Goal: Task Accomplishment & Management: Use online tool/utility

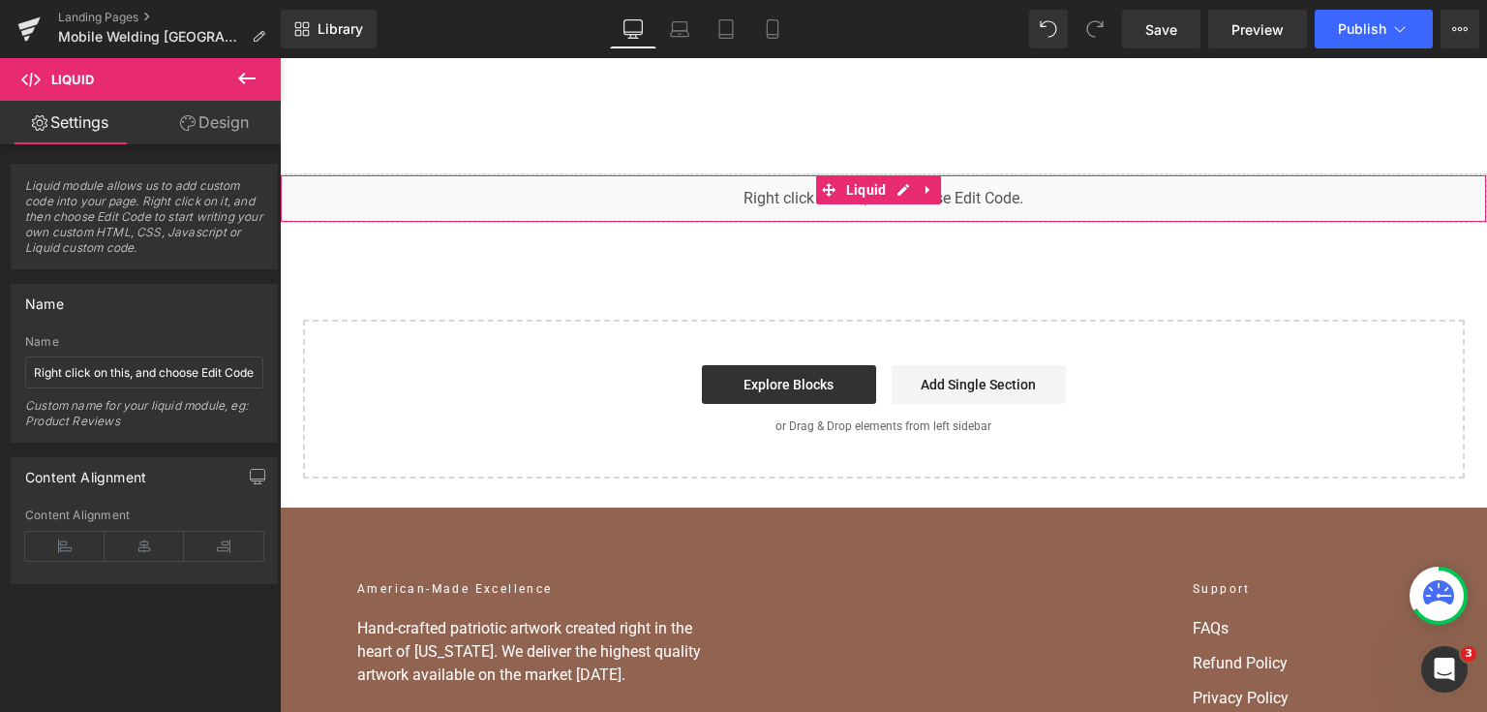
click at [574, 0] on div "You are previewing how the will restyle your page. You can not edit Elements in…" at bounding box center [743, 0] width 1487 height 0
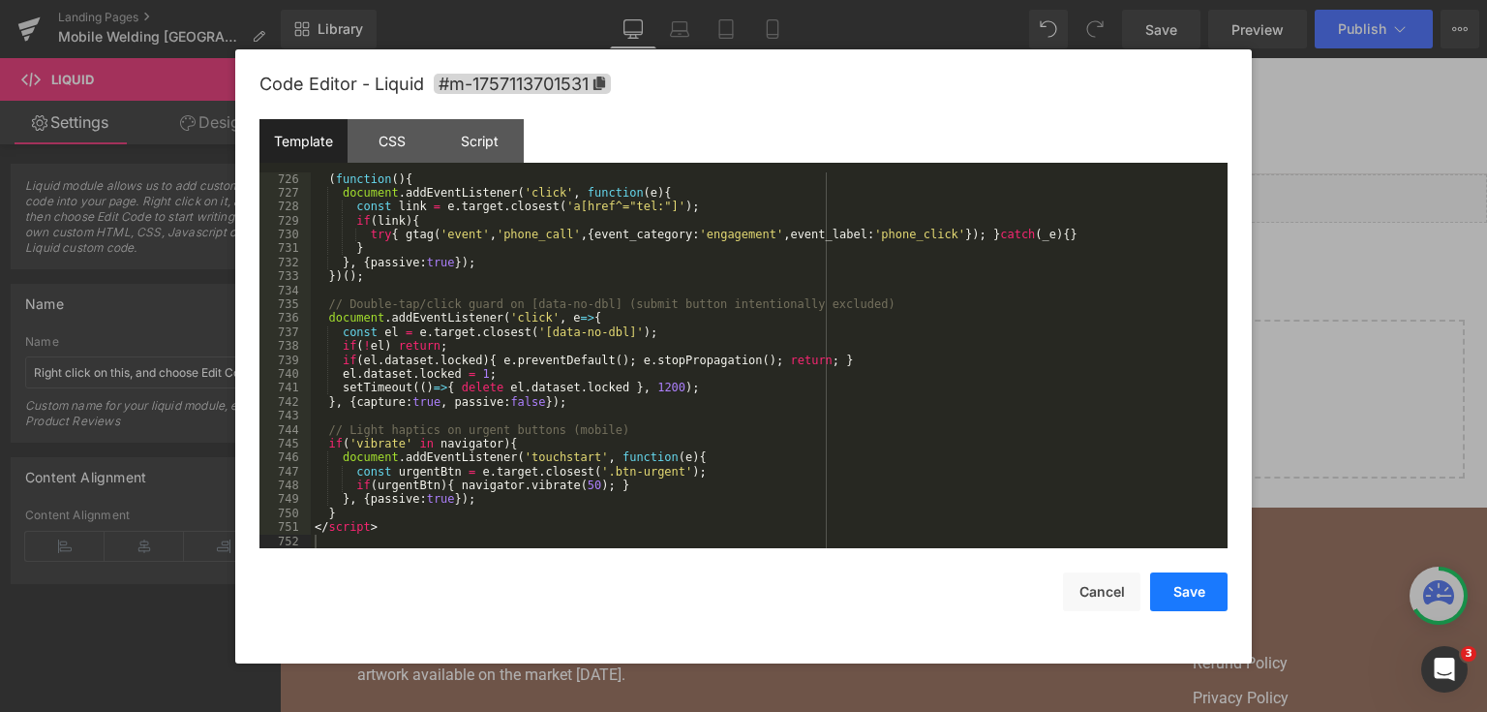
click at [1171, 573] on button "Save" at bounding box center [1188, 591] width 77 height 39
click at [1172, 575] on button "Save" at bounding box center [1188, 591] width 77 height 39
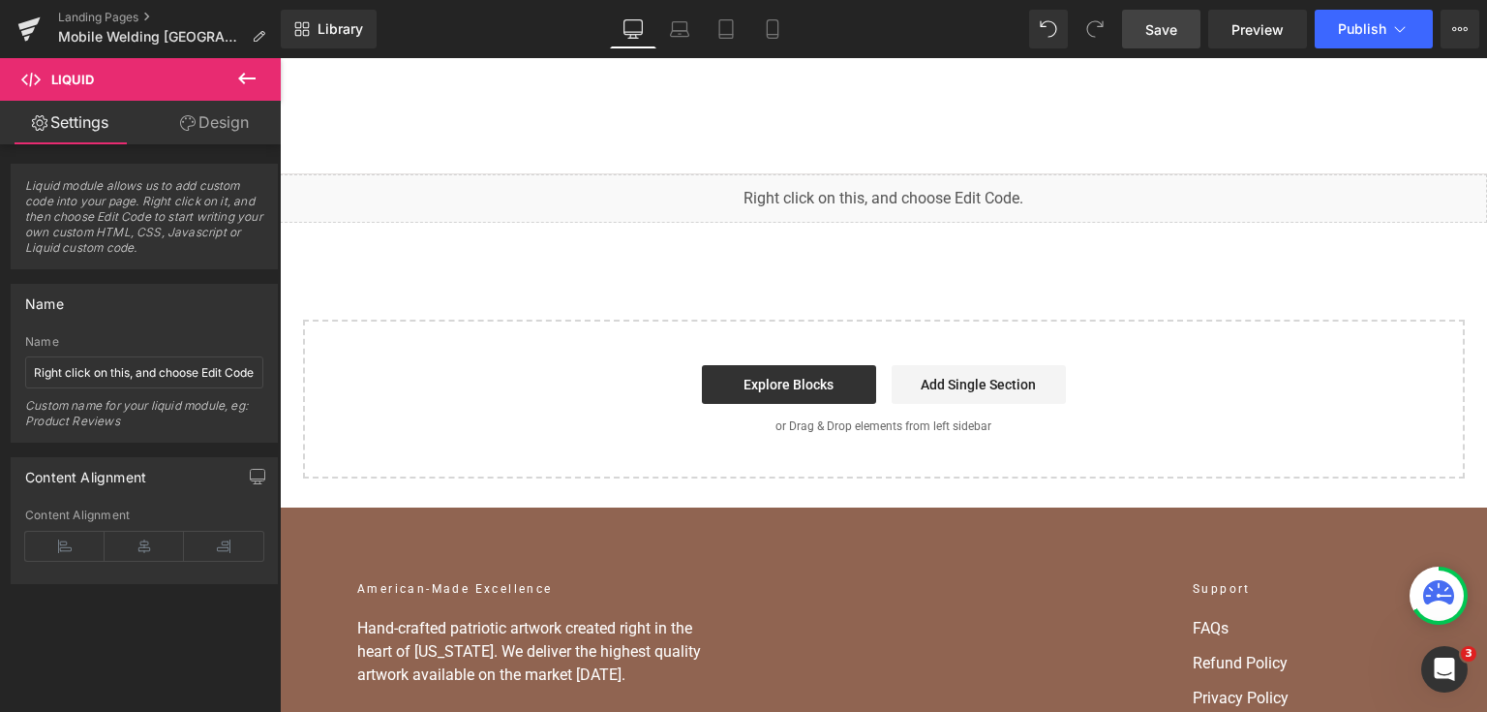
click at [1144, 17] on link "Save" at bounding box center [1161, 29] width 78 height 39
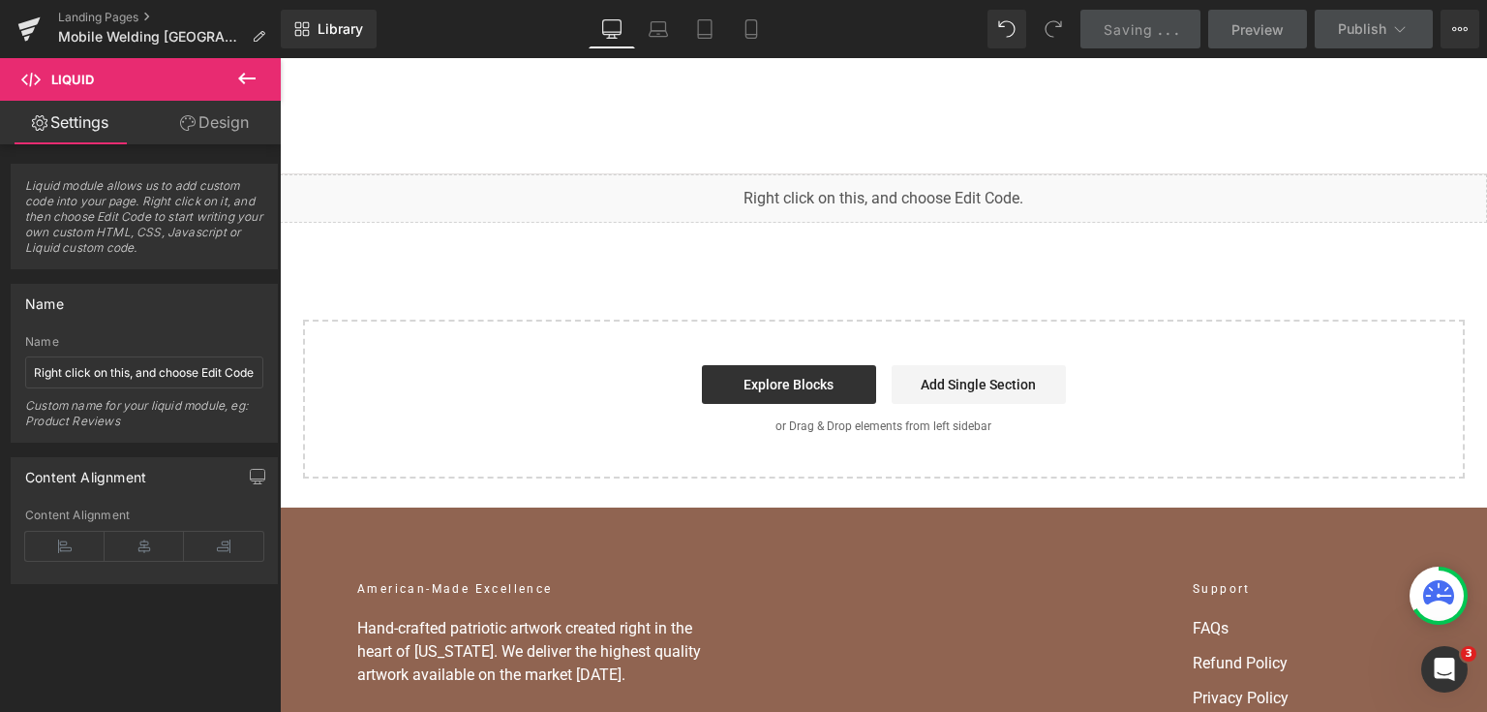
click at [1084, 19] on link "Saving . . ." at bounding box center [1141, 29] width 121 height 39
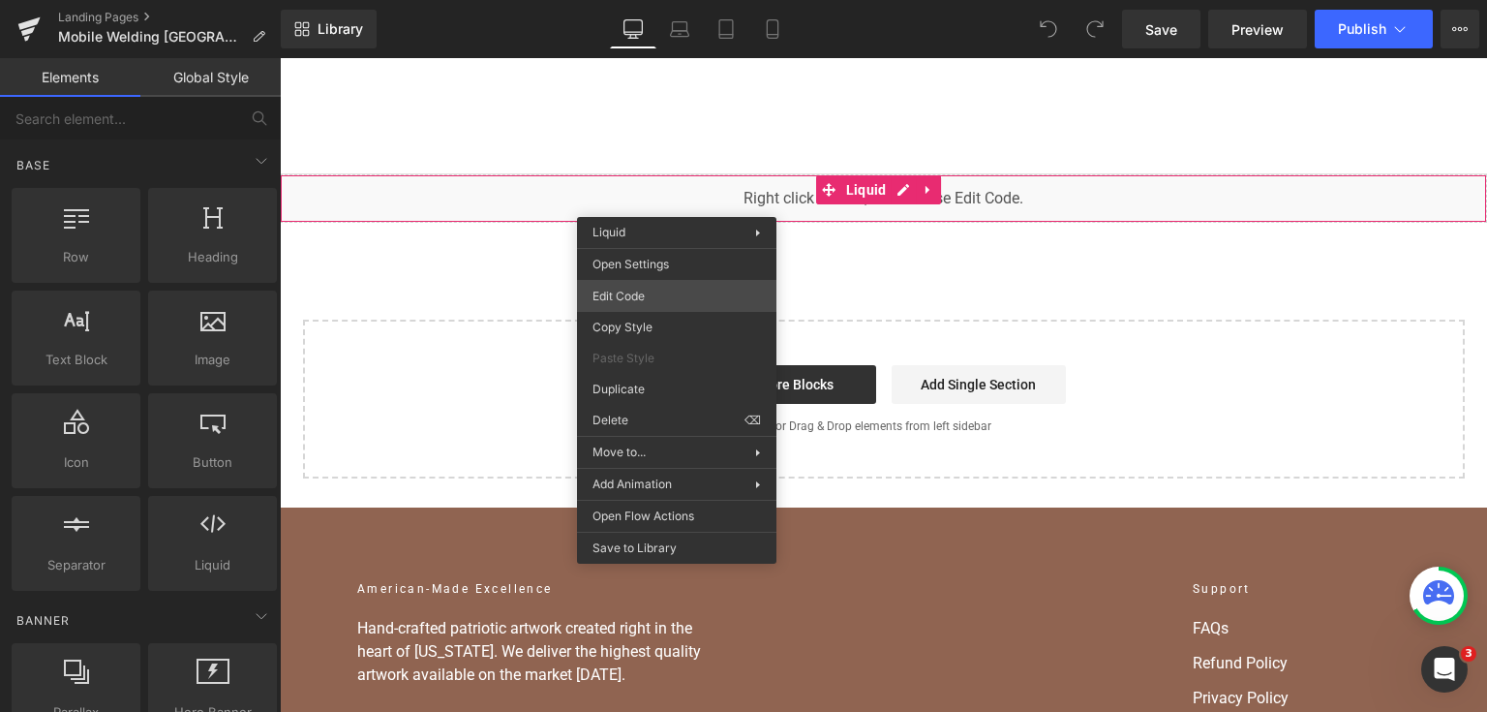
click at [681, 0] on div "You are previewing how the will restyle your page. You can not edit Elements in…" at bounding box center [743, 0] width 1487 height 0
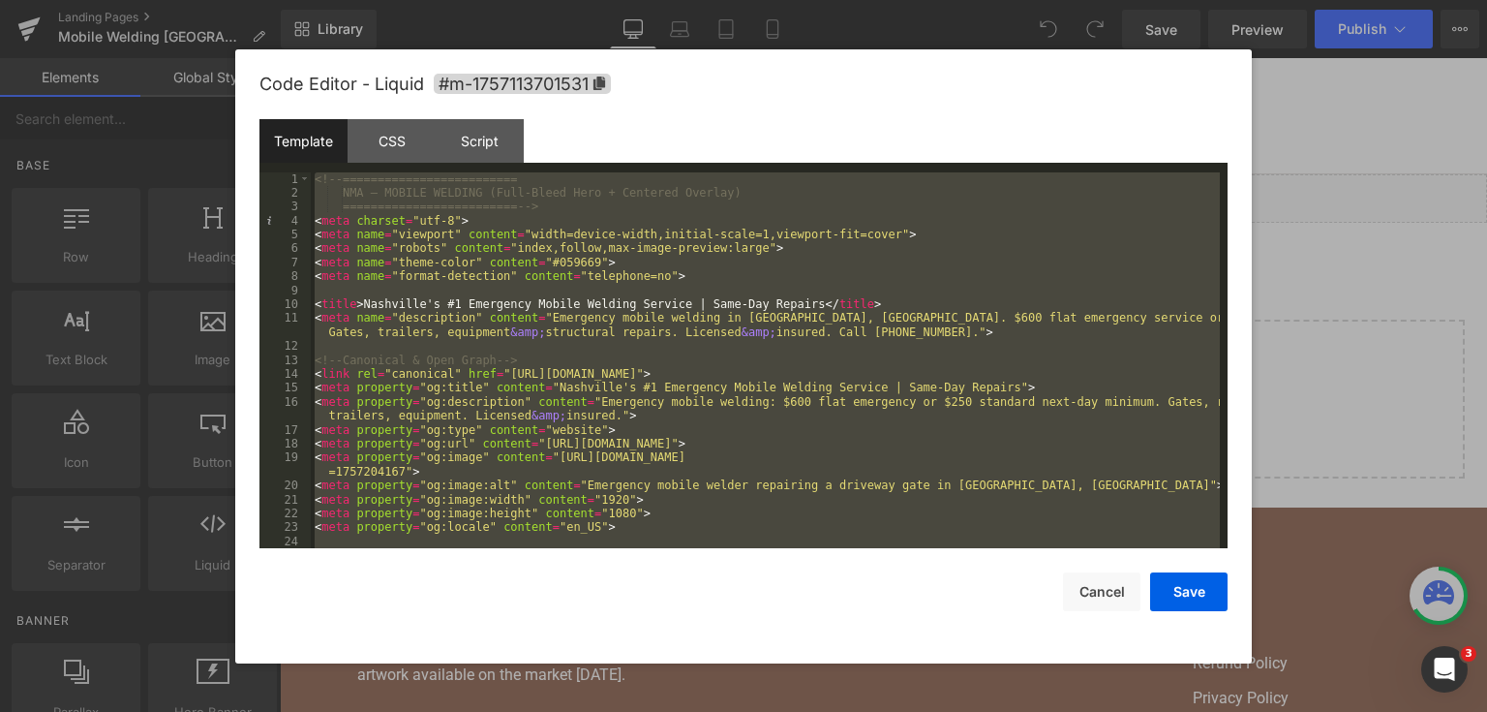
scroll to position [11922, 0]
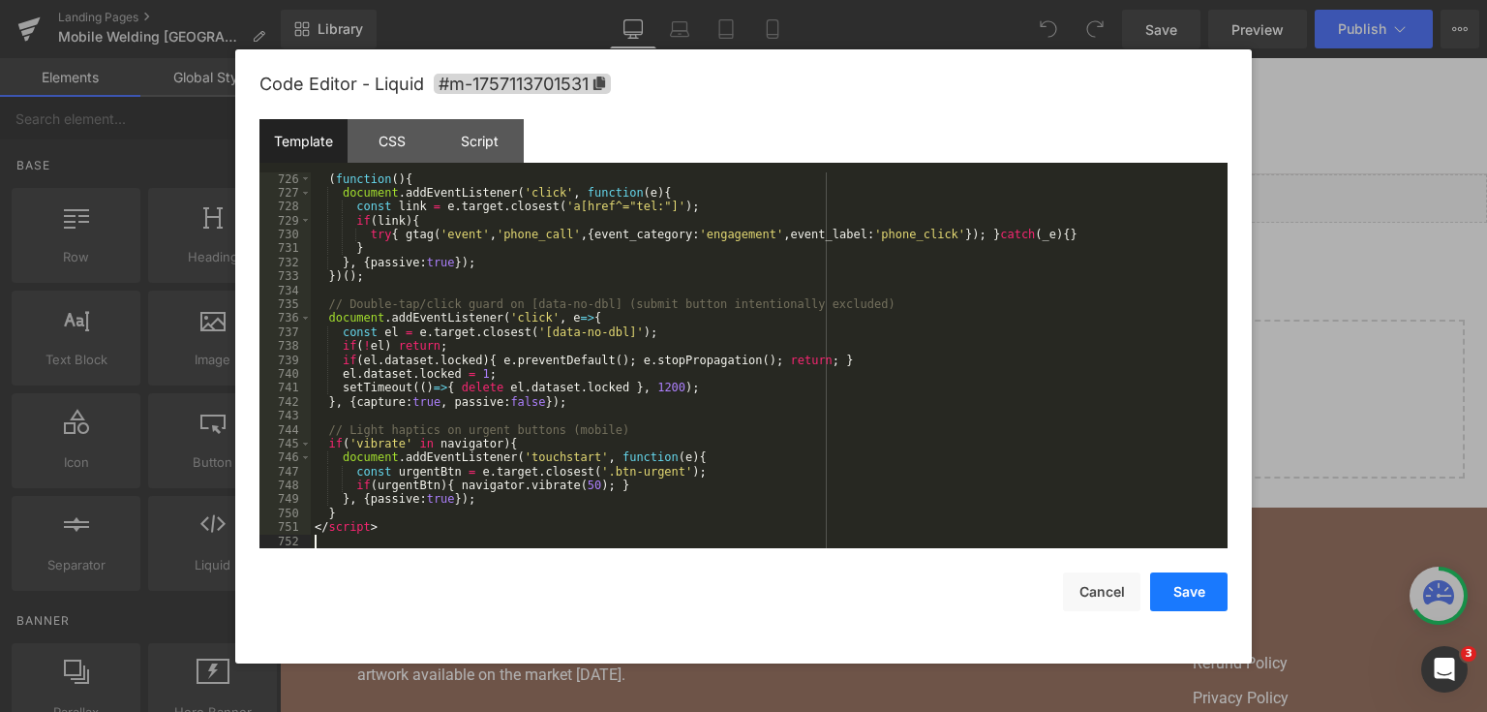
click at [1191, 591] on button "Save" at bounding box center [1188, 591] width 77 height 39
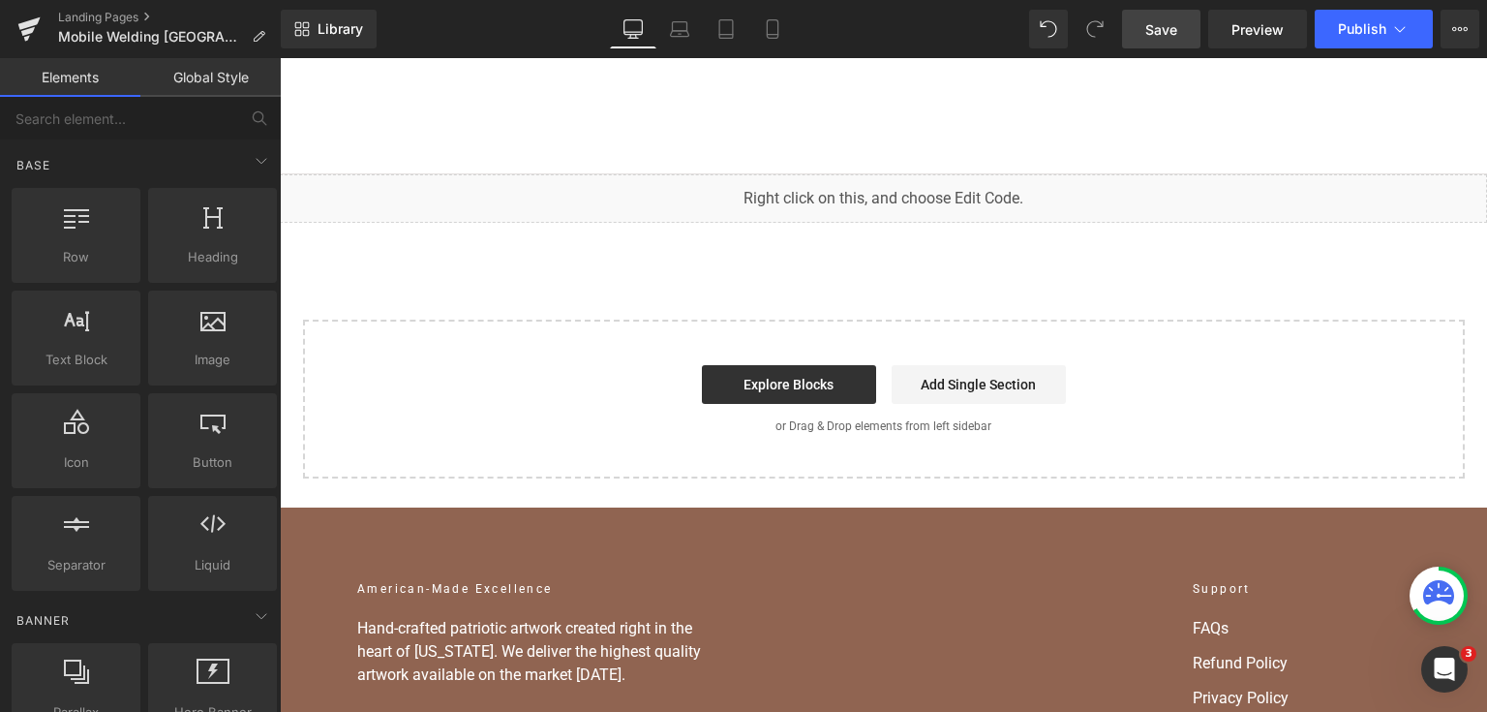
click at [1158, 39] on span "Save" at bounding box center [1162, 29] width 32 height 20
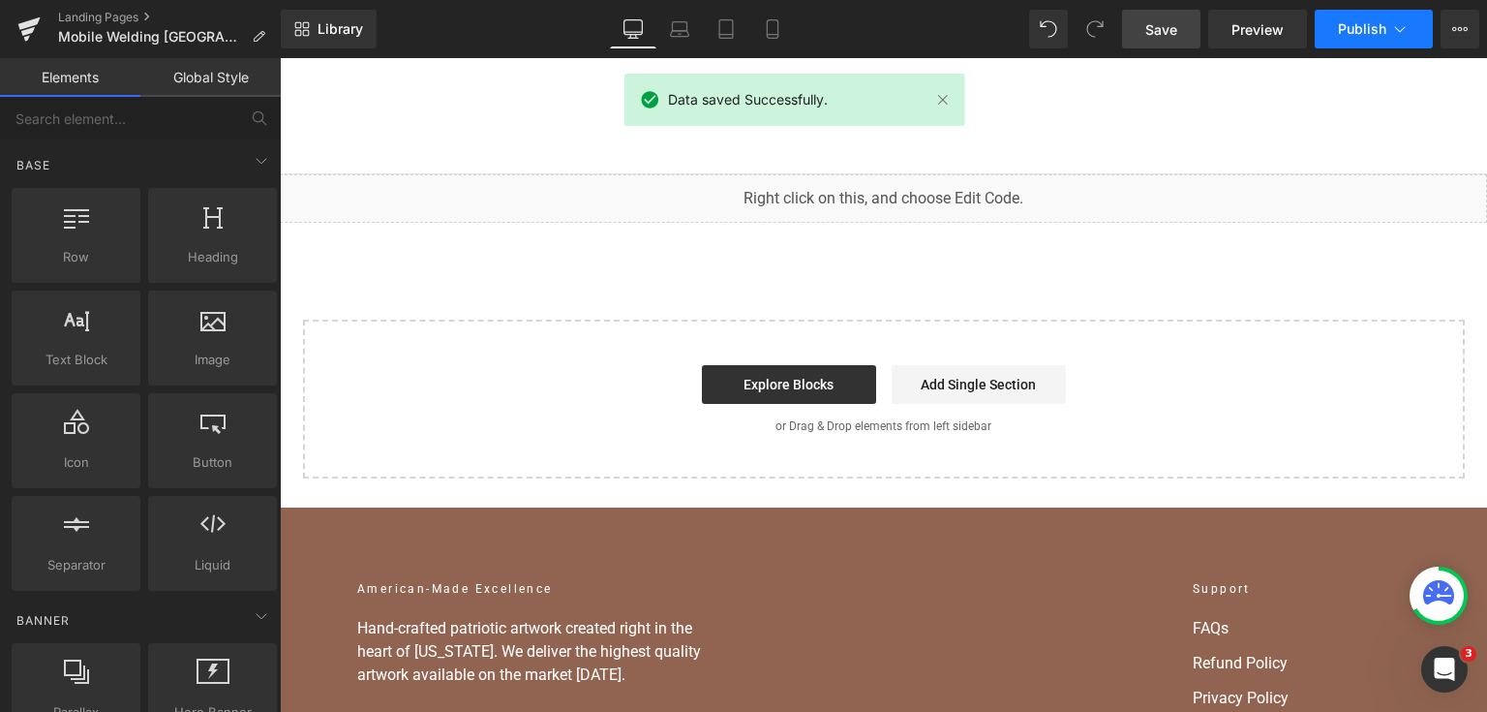
click at [1338, 21] on span "Publish" at bounding box center [1362, 28] width 48 height 15
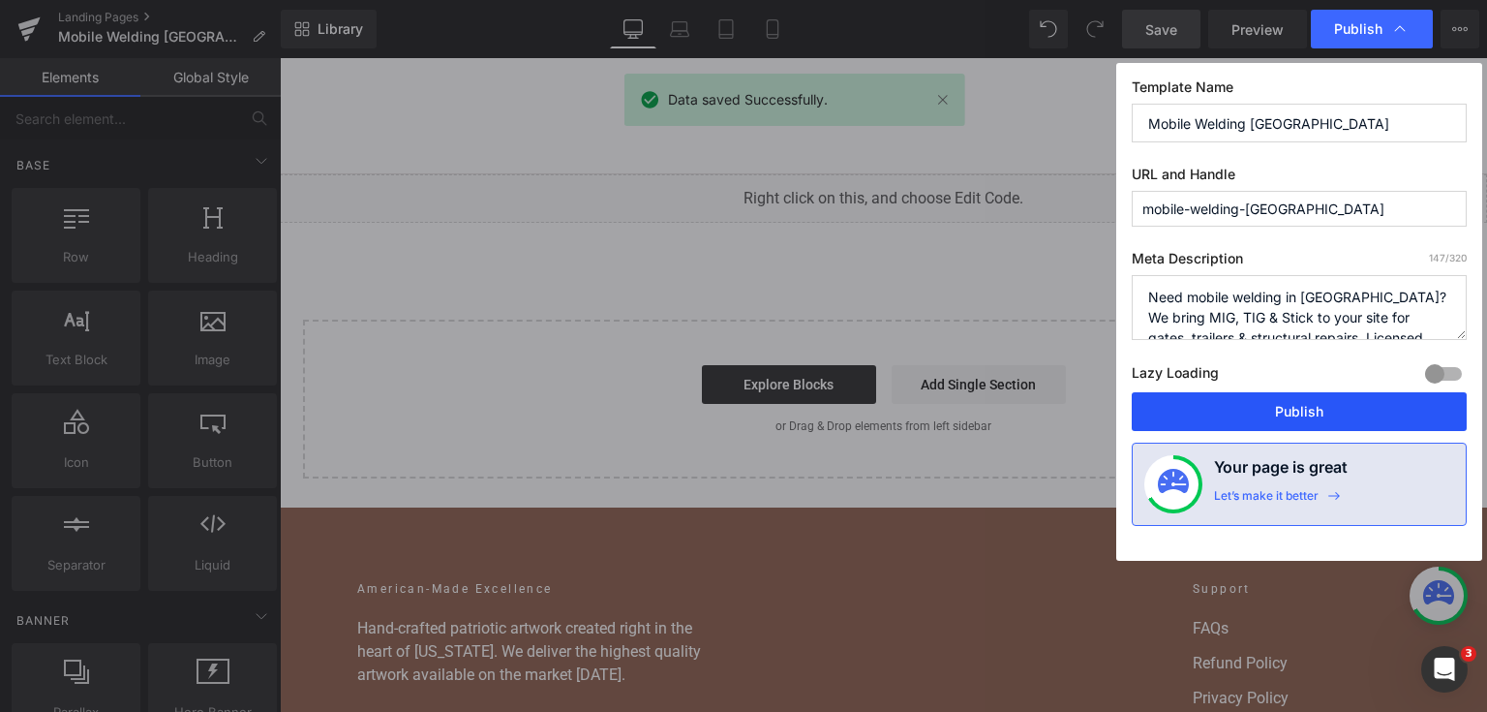
click at [1267, 395] on button "Publish" at bounding box center [1299, 411] width 335 height 39
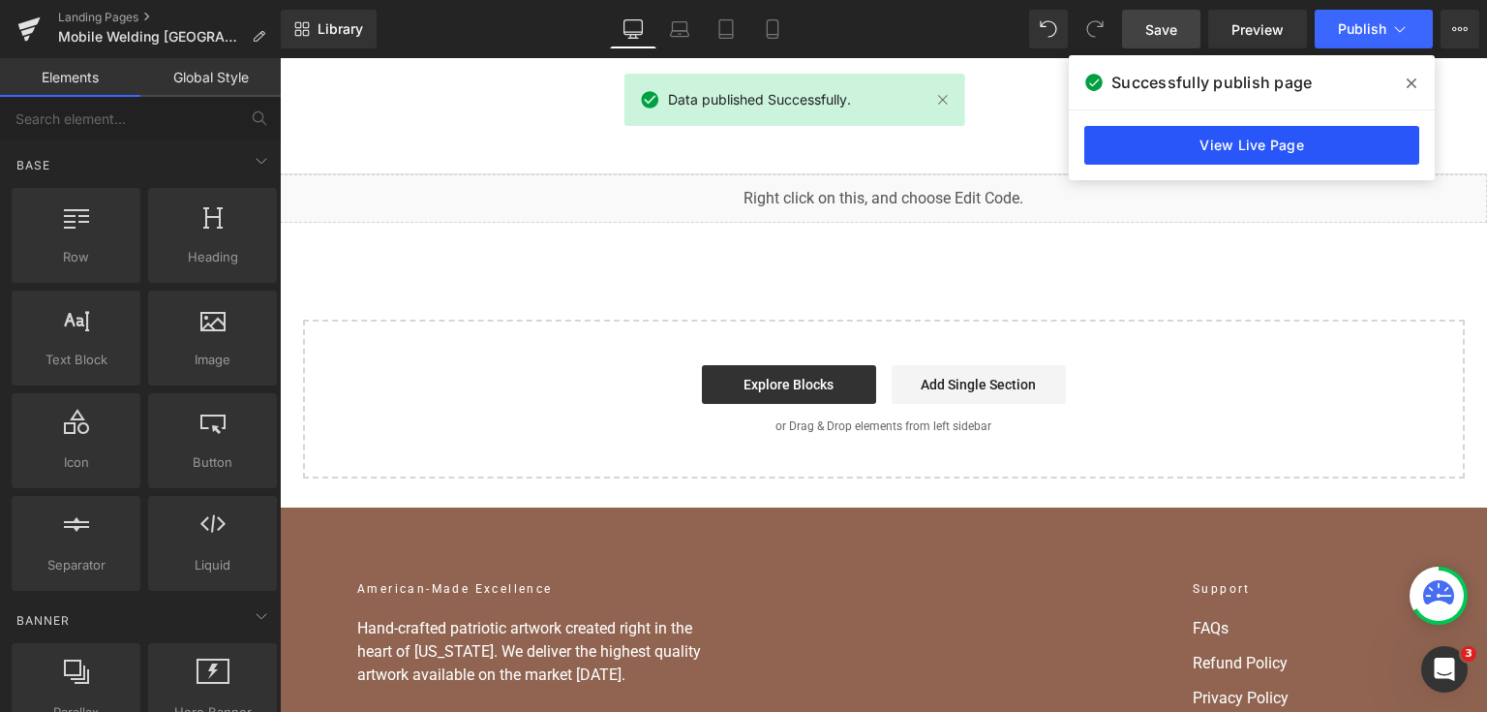
click at [1288, 138] on link "View Live Page" at bounding box center [1252, 145] width 335 height 39
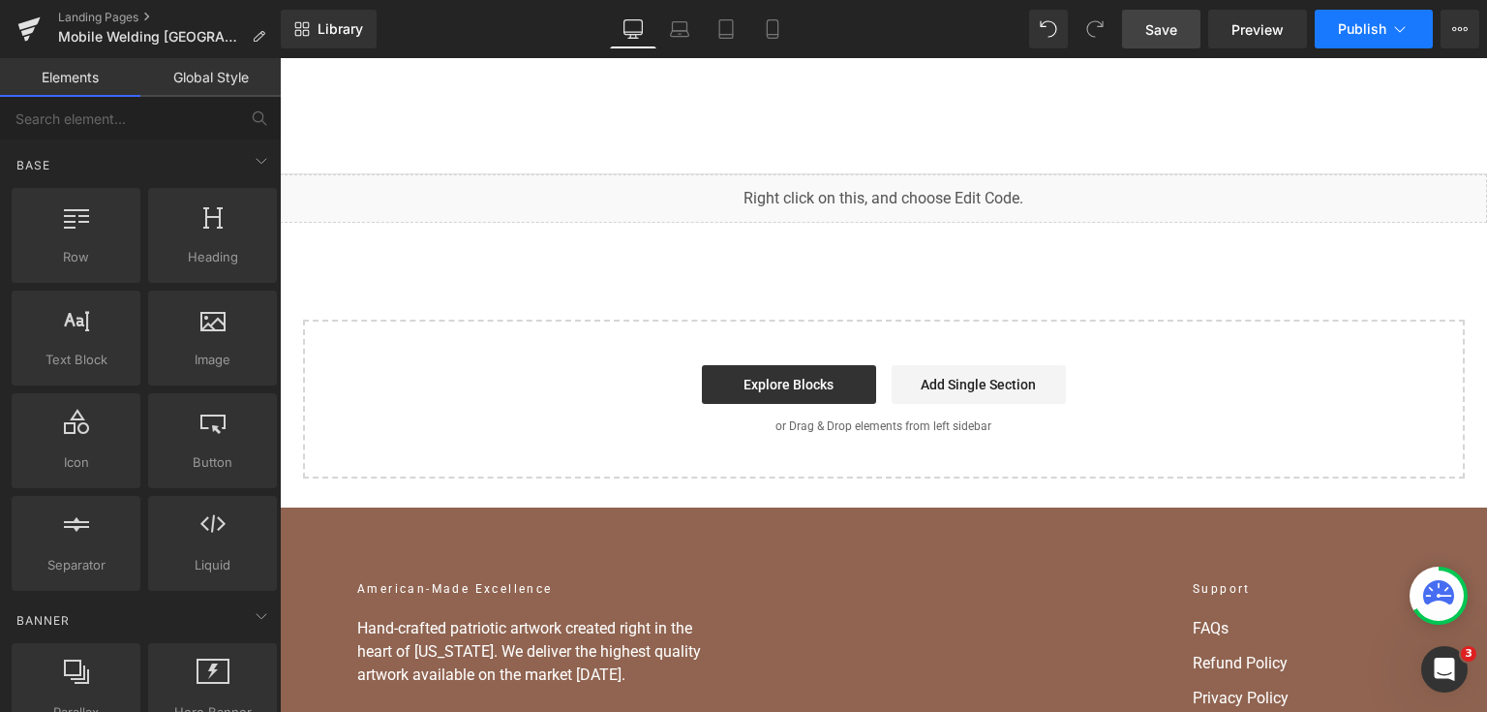
click at [1349, 34] on span "Publish" at bounding box center [1362, 28] width 48 height 15
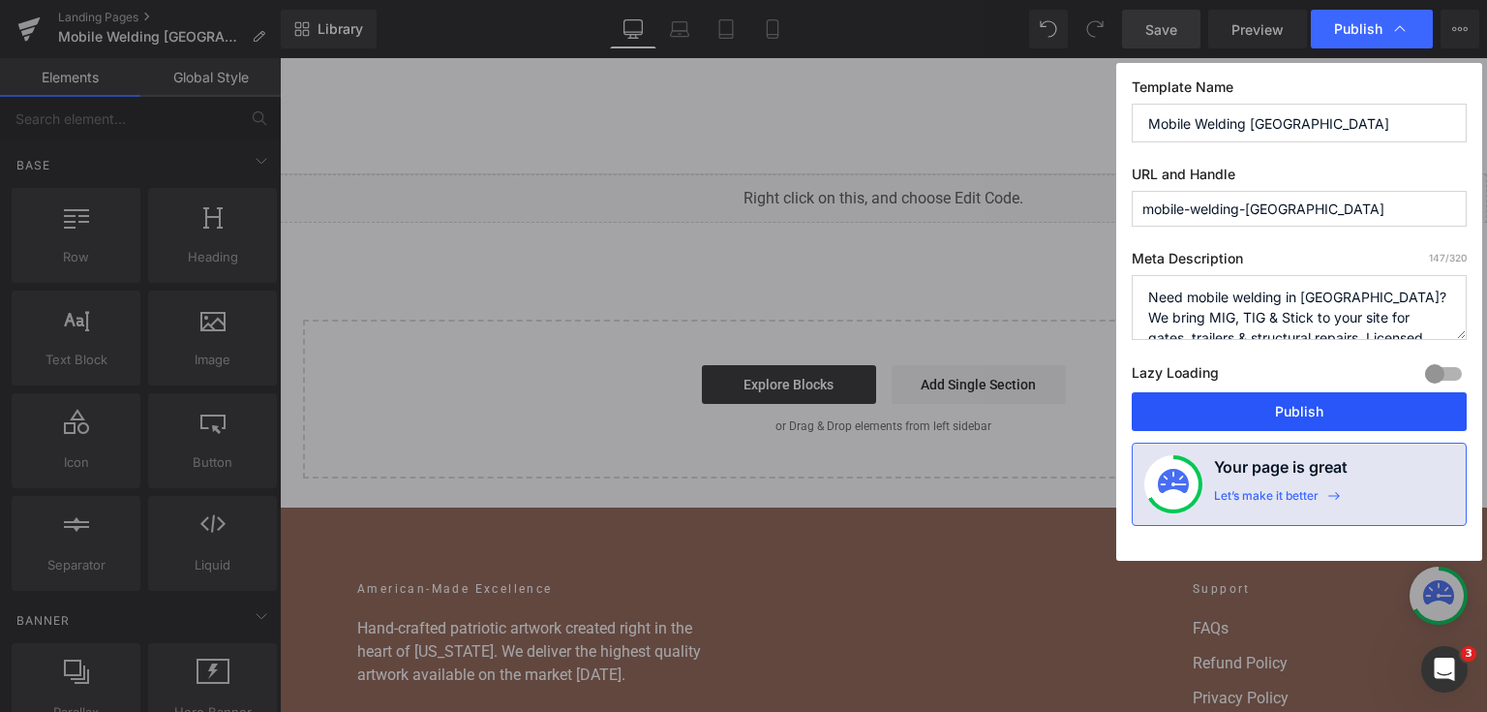
click at [1287, 421] on button "Publish" at bounding box center [1299, 411] width 335 height 39
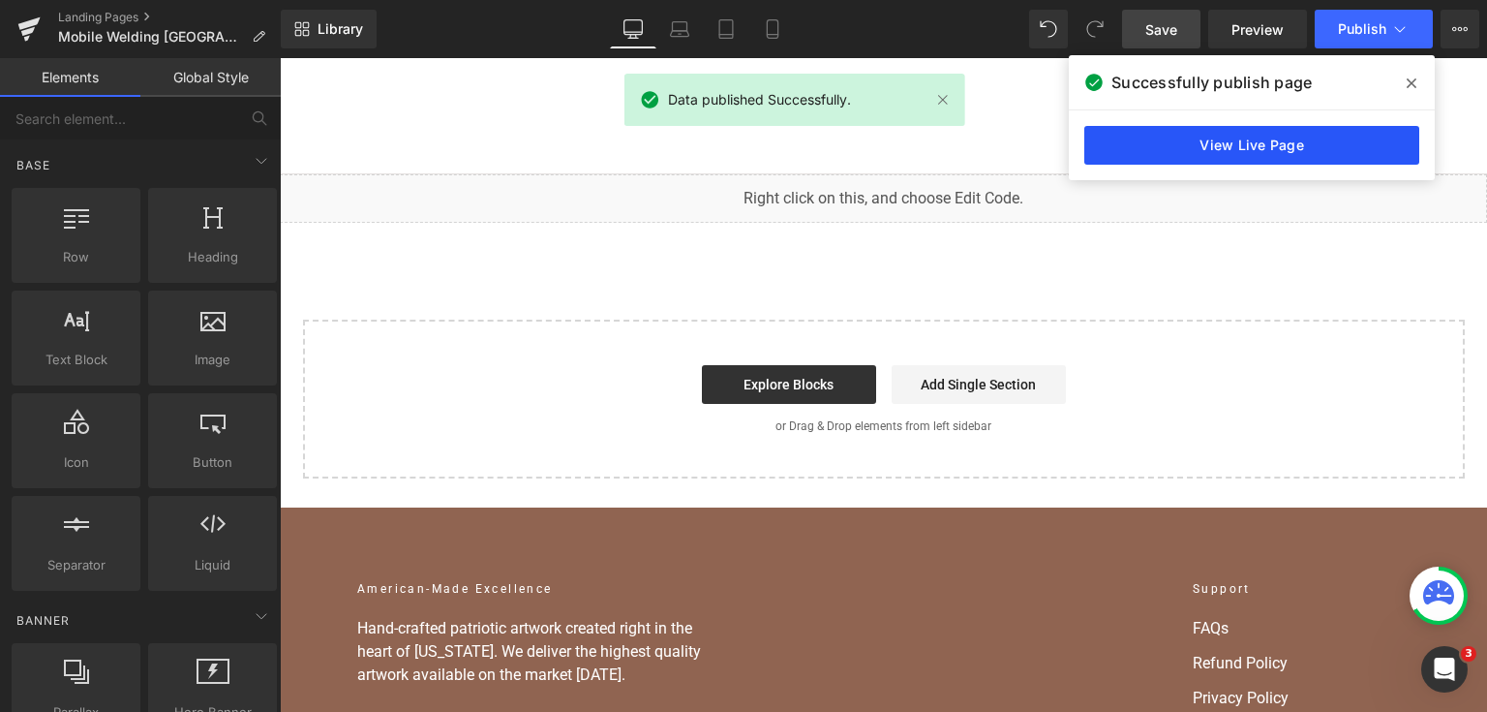
click at [1312, 139] on link "View Live Page" at bounding box center [1252, 145] width 335 height 39
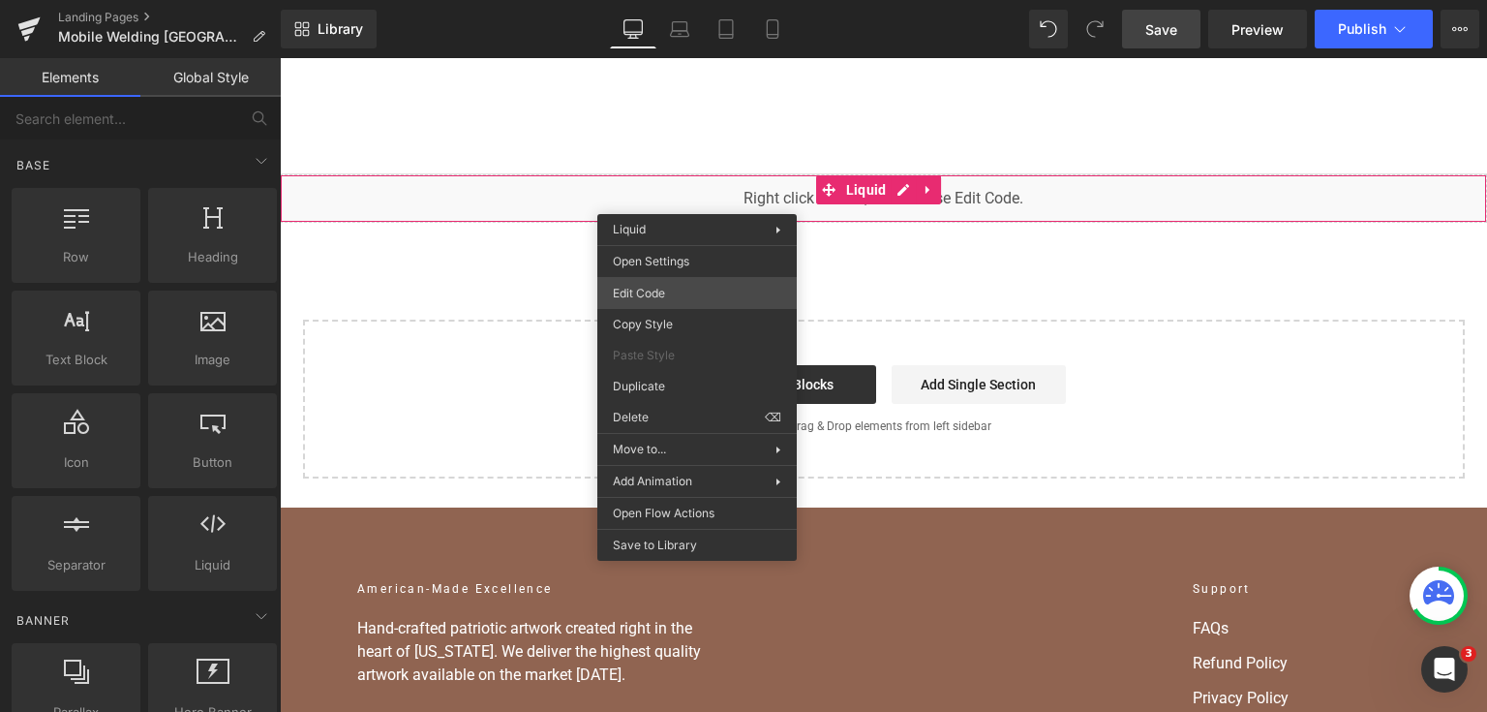
click at [689, 0] on div "You are previewing how the will restyle your page. You can not edit Elements in…" at bounding box center [743, 0] width 1487 height 0
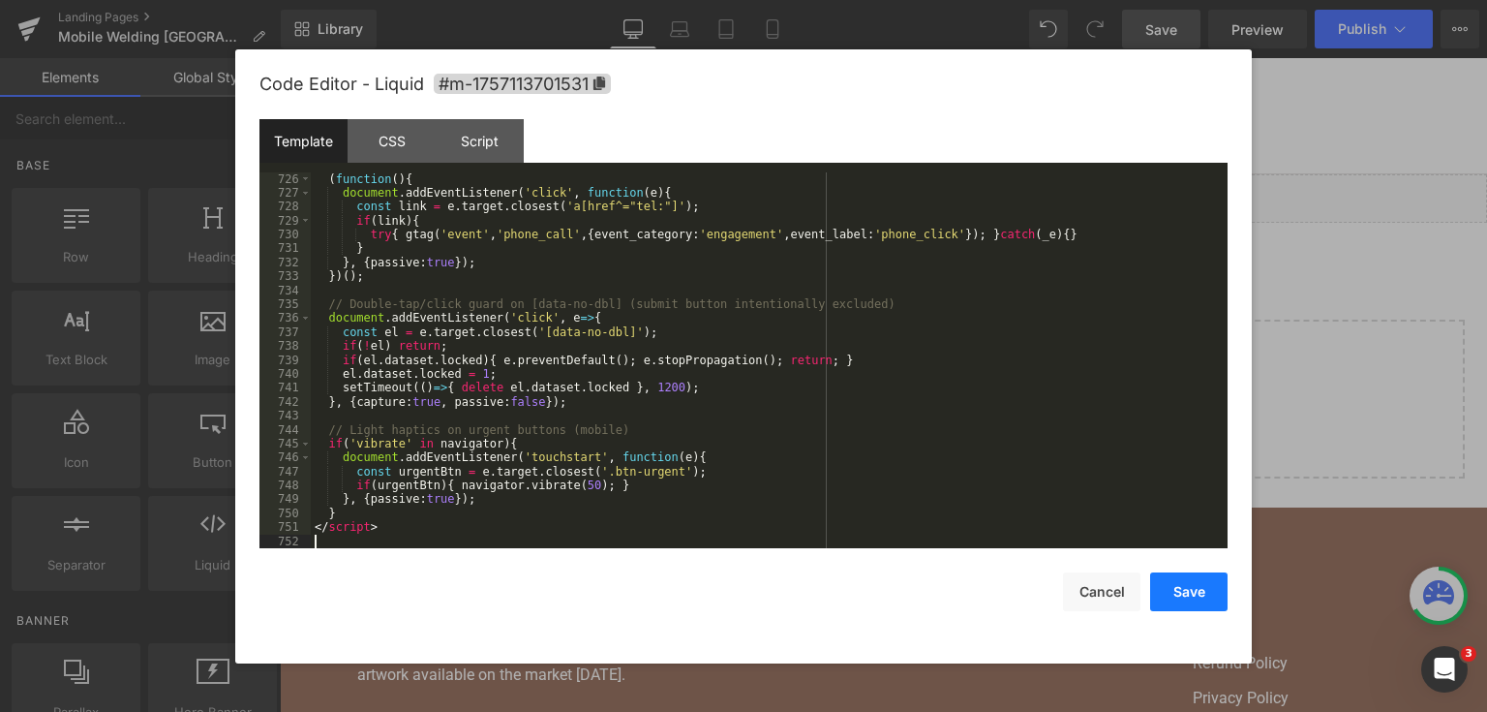
click at [1166, 584] on button "Save" at bounding box center [1188, 591] width 77 height 39
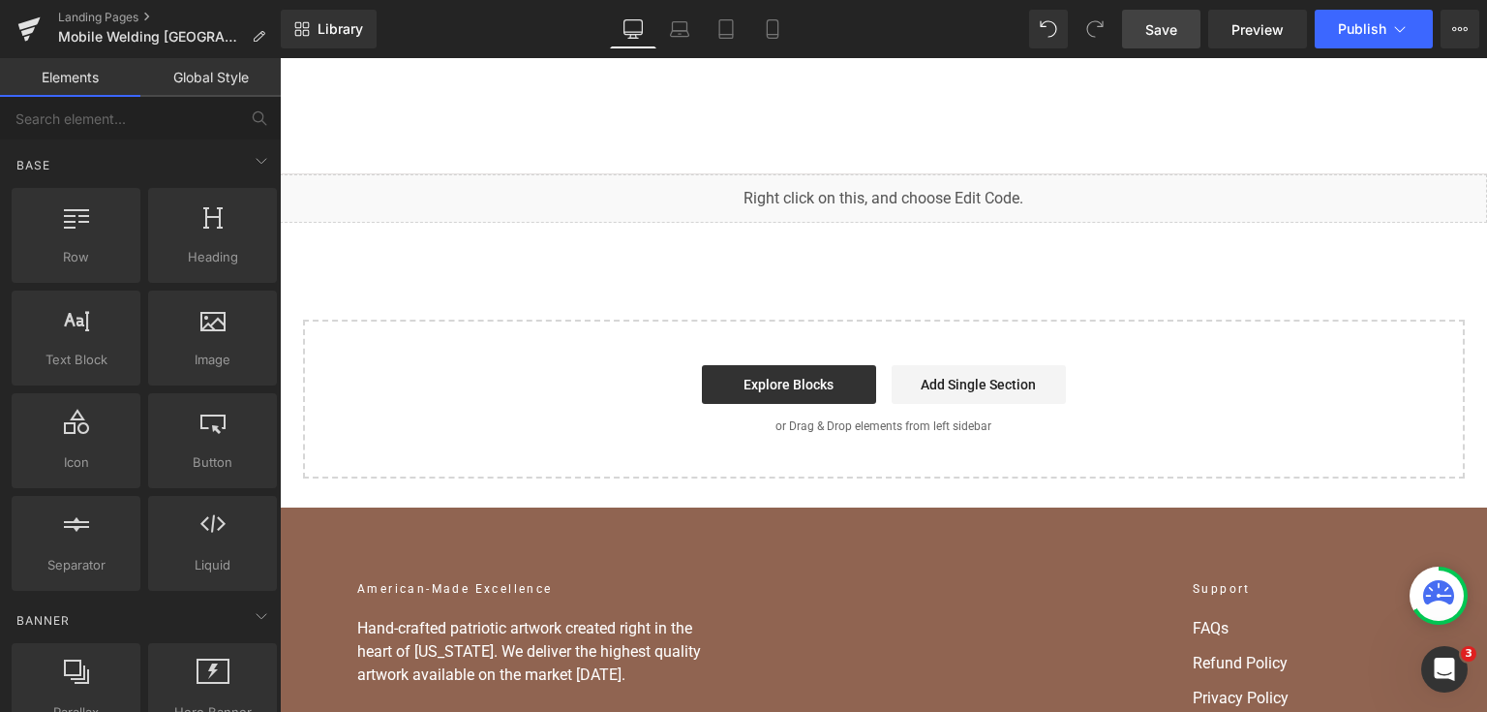
click at [1173, 32] on span "Save" at bounding box center [1162, 29] width 32 height 20
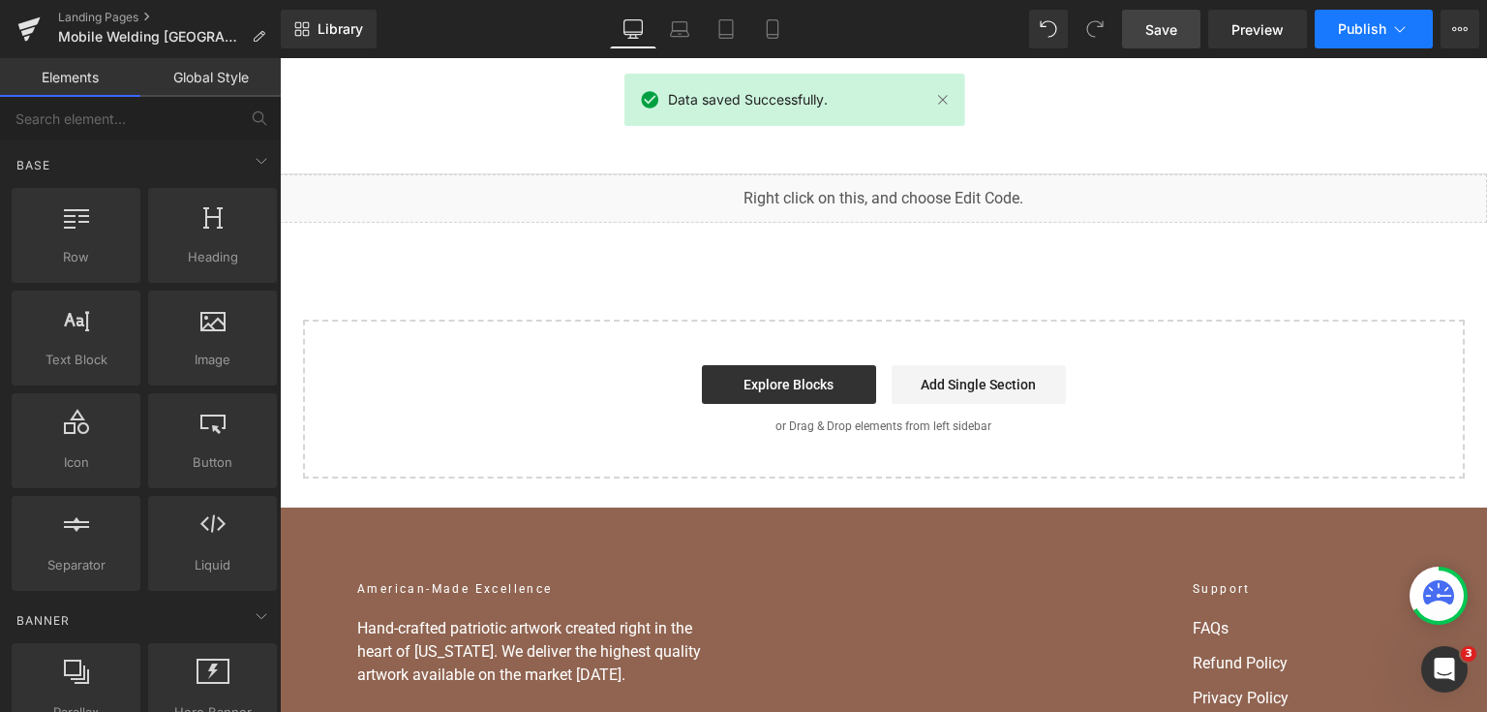
click at [1352, 28] on span "Publish" at bounding box center [1362, 28] width 48 height 15
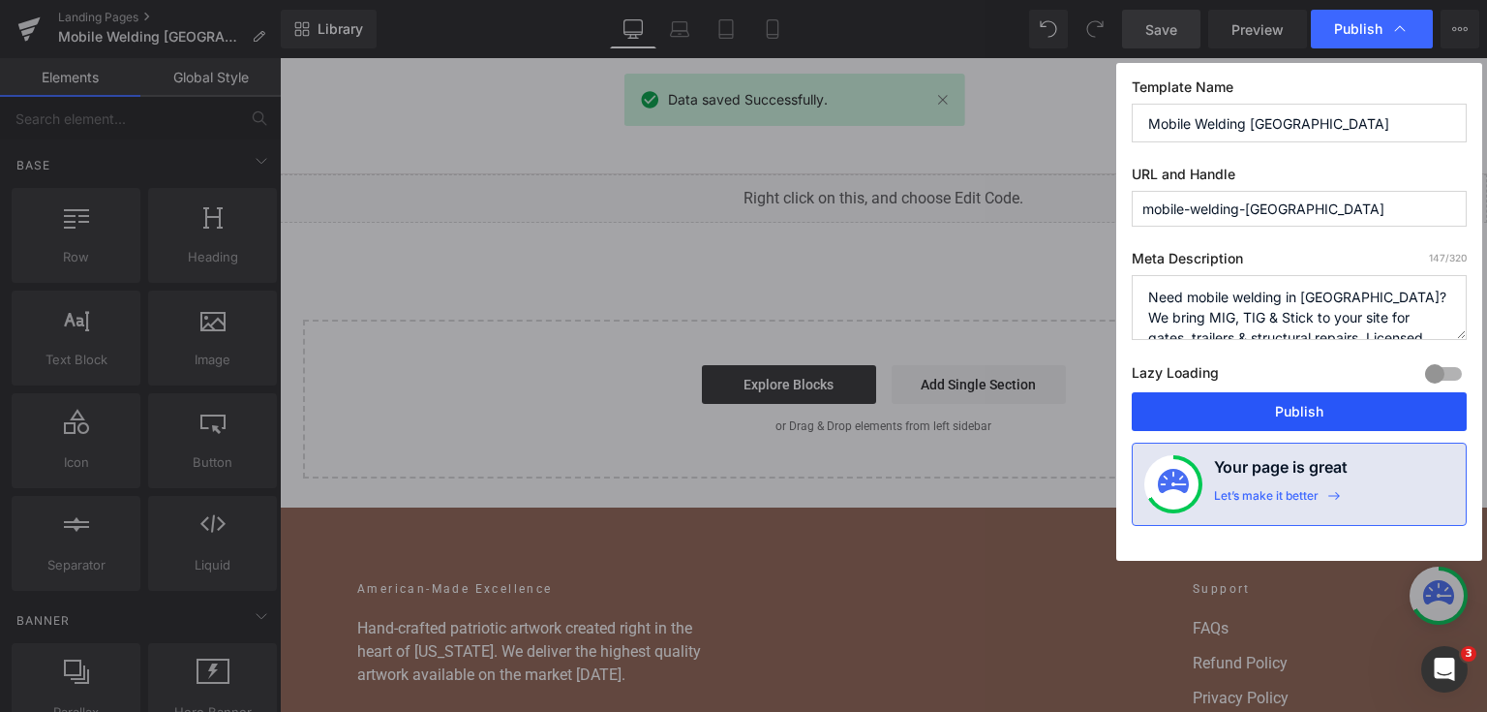
drag, startPoint x: 1336, startPoint y: 417, endPoint x: 1056, endPoint y: 358, distance: 286.0
click at [1336, 417] on button "Publish" at bounding box center [1299, 411] width 335 height 39
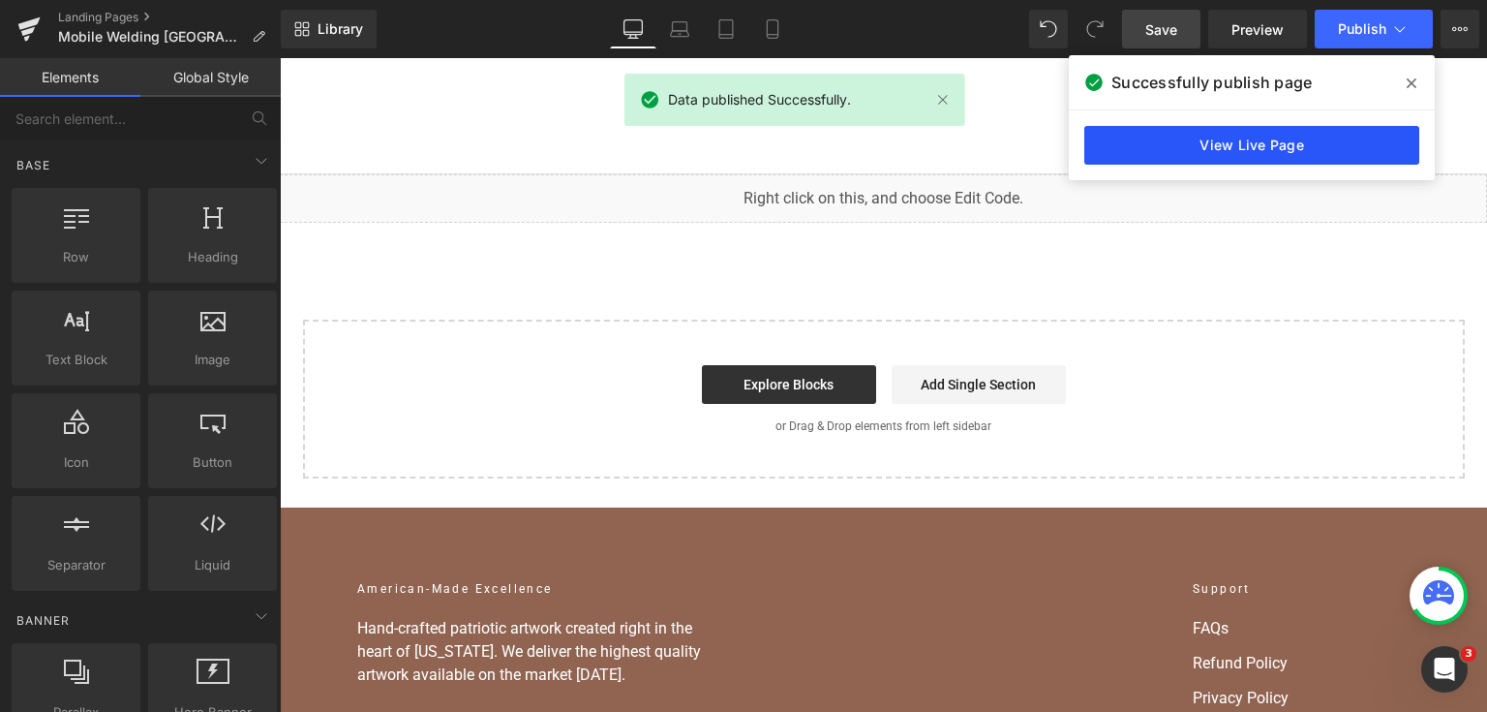
click at [1128, 136] on link "View Live Page" at bounding box center [1252, 145] width 335 height 39
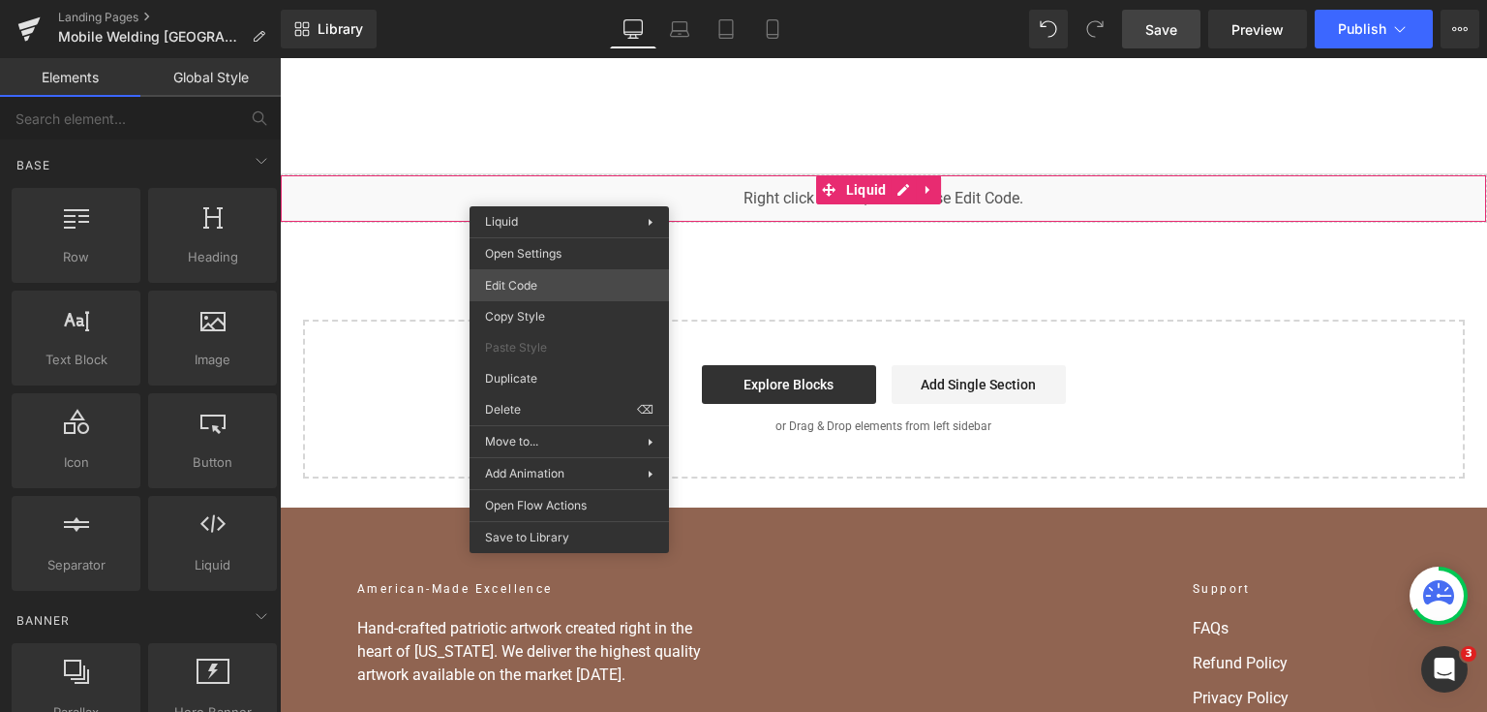
click at [592, 0] on div "You are previewing how the will restyle your page. You can not edit Elements in…" at bounding box center [743, 0] width 1487 height 0
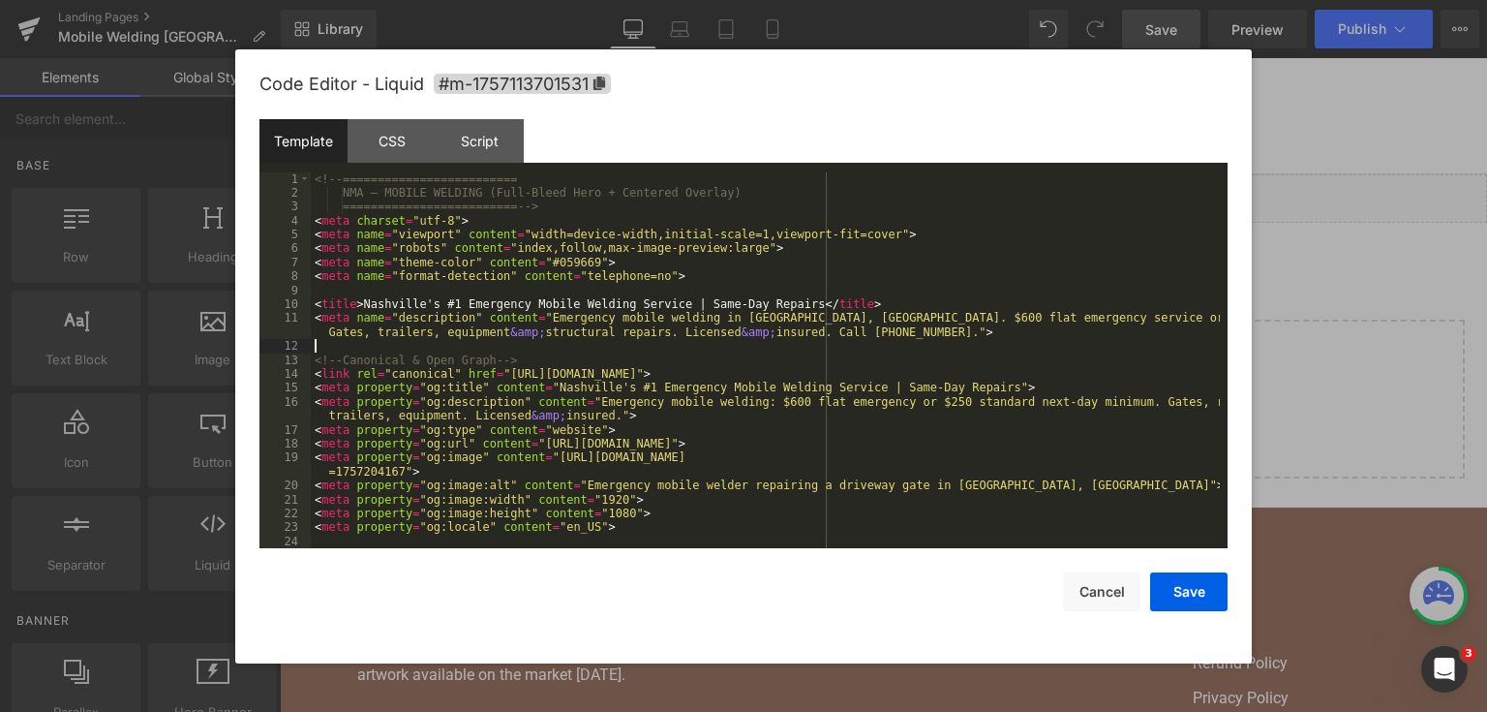
click at [804, 352] on div "<!-- ========================= NMA — MOBILE WELDING (Full-Bleed Hero + Centered…" at bounding box center [765, 374] width 909 height 405
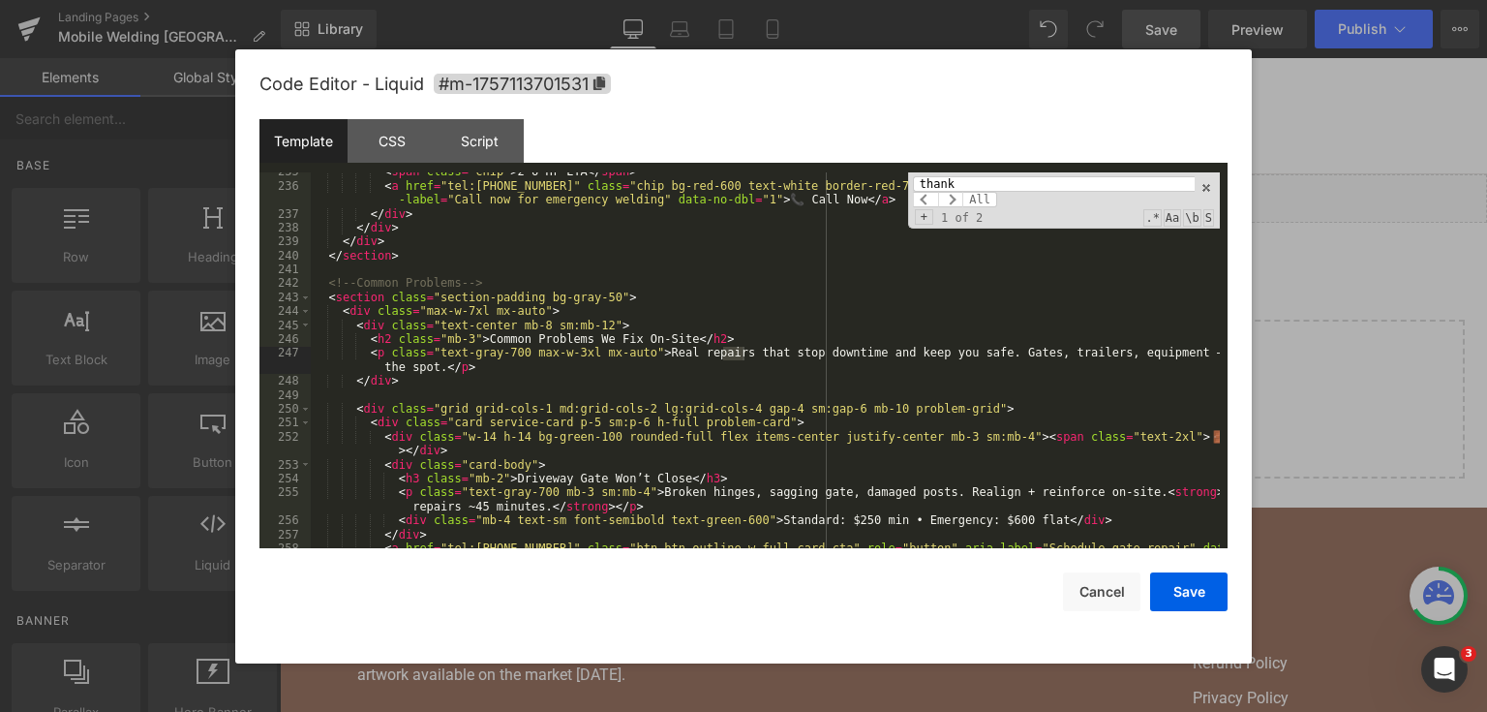
scroll to position [9991, 0]
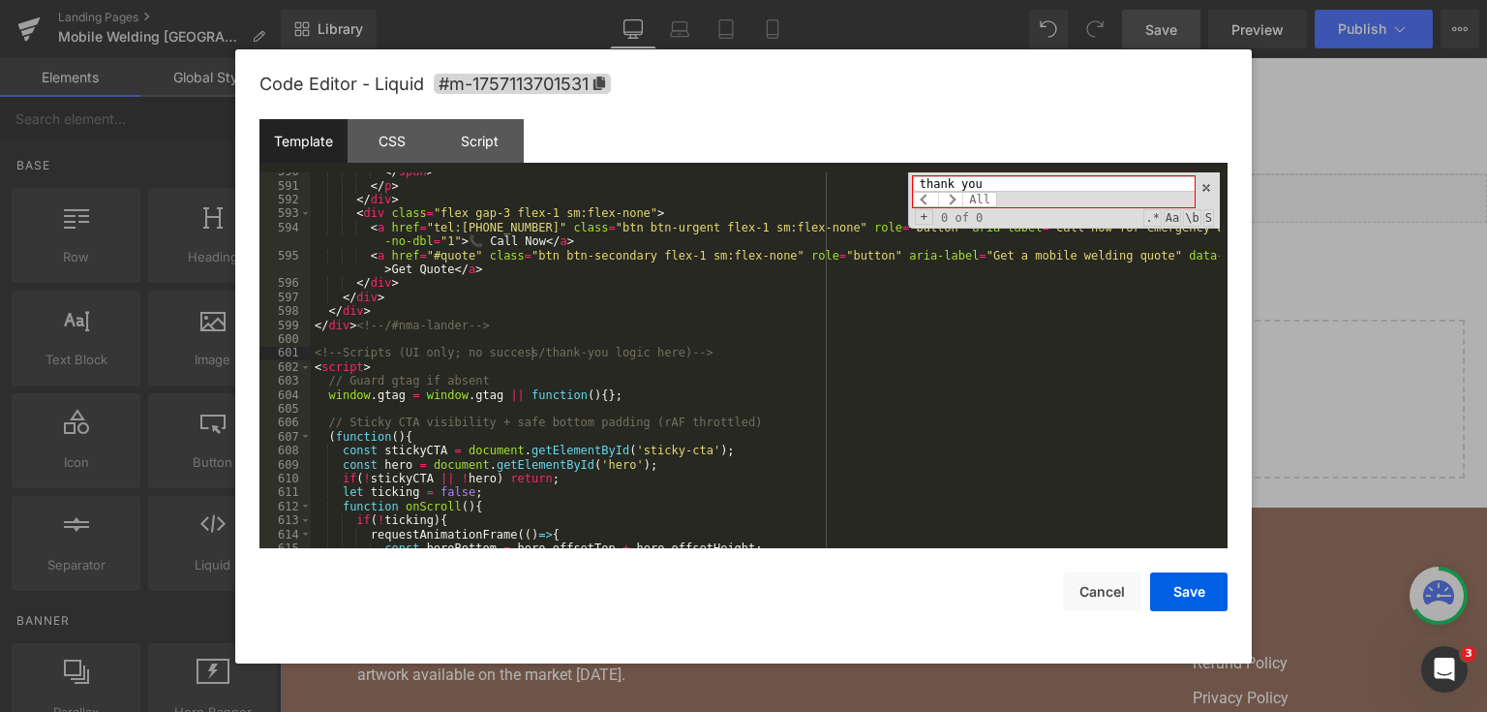
click at [968, 178] on input "thank you" at bounding box center [1054, 183] width 282 height 15
click at [968, 180] on input "thank you" at bounding box center [1054, 183] width 282 height 15
click at [968, 182] on input "thank you" at bounding box center [1054, 183] width 282 height 15
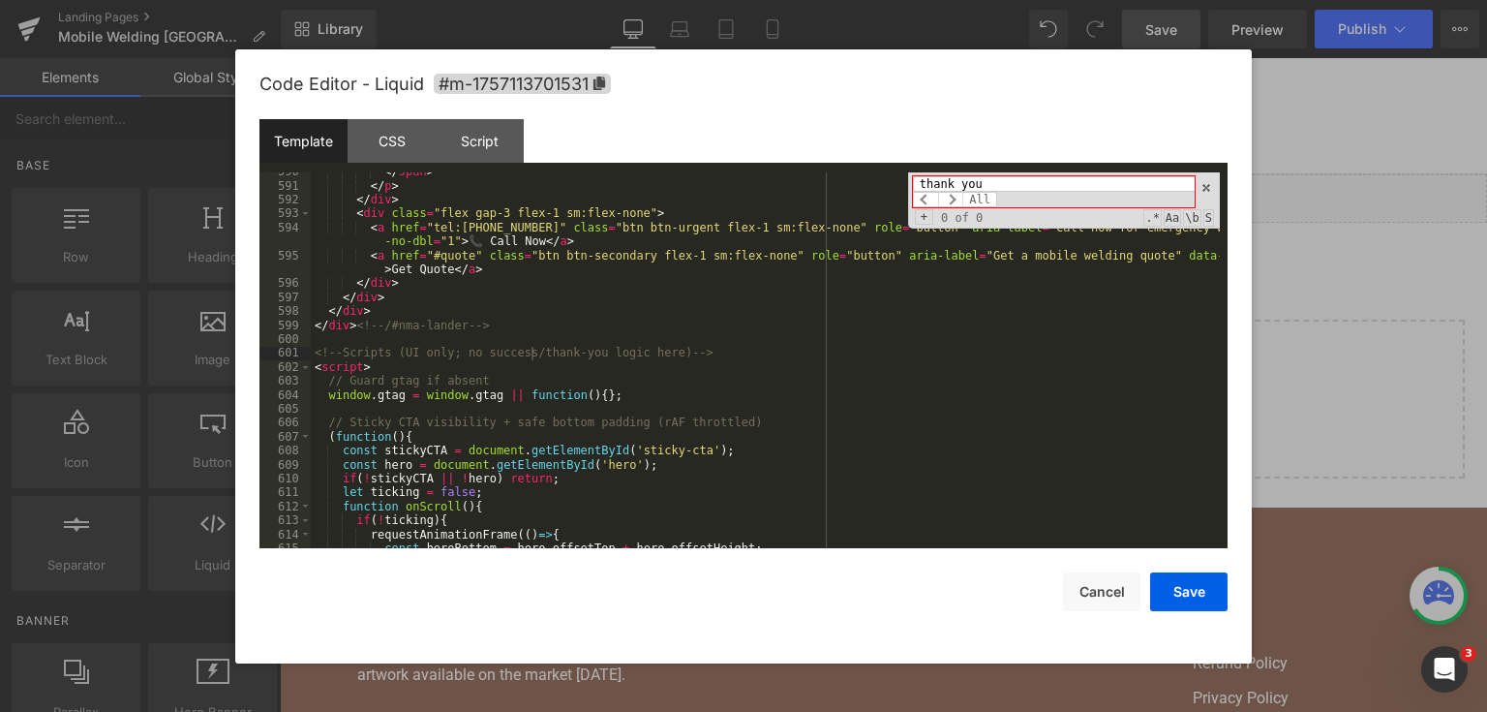
click at [968, 182] on input "thank you" at bounding box center [1054, 183] width 282 height 15
paste input "THANK_YOU_HTML"
click at [1003, 188] on input "THANK_YOU_HTML" at bounding box center [1054, 183] width 282 height 15
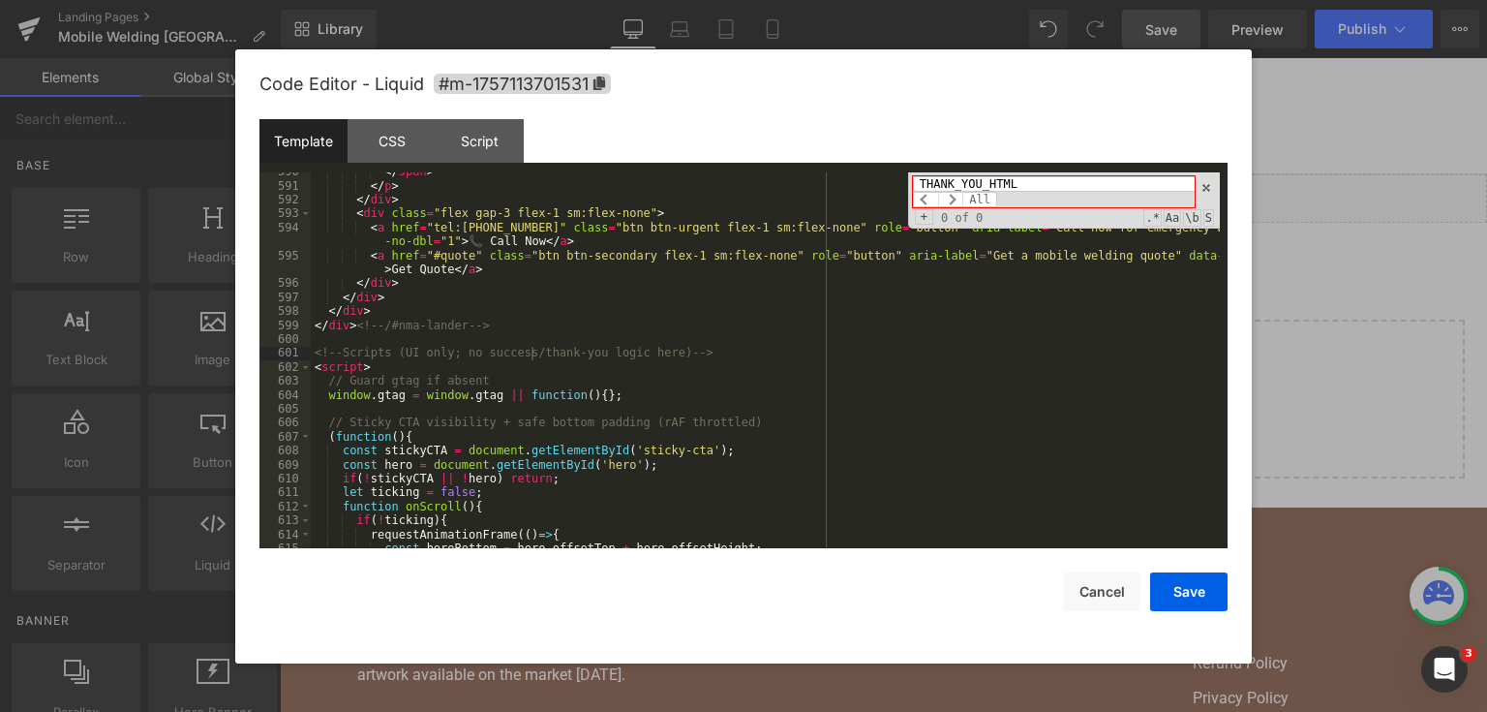
click at [1003, 188] on input "THANK_YOU_HTML" at bounding box center [1054, 183] width 282 height 15
paste input "scrollToQuote"
click at [1026, 186] on input "scrollToQuote" at bounding box center [1054, 183] width 282 height 15
click at [1021, 179] on input "scrollToQuote" at bounding box center [1054, 183] width 282 height 15
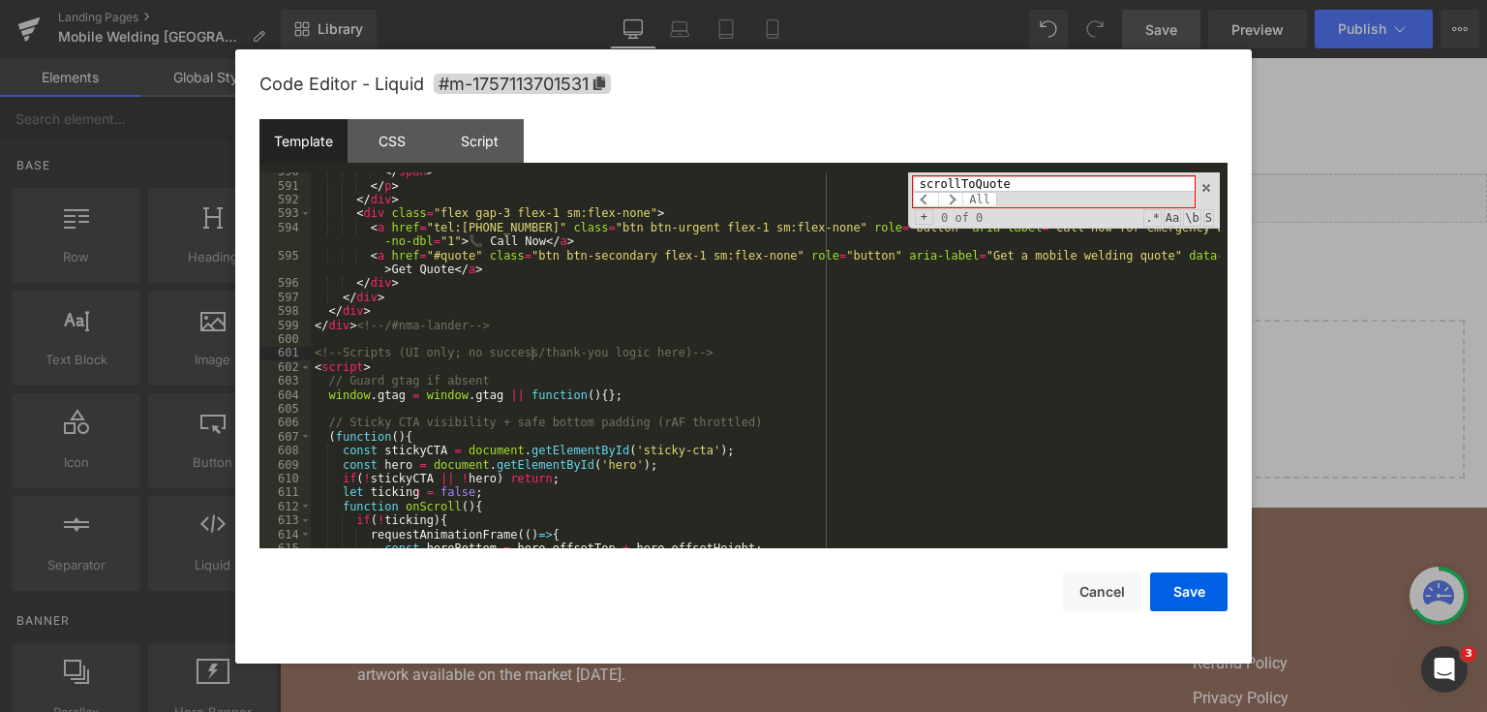
click at [1021, 179] on input "scrollToQuote" at bounding box center [1054, 183] width 282 height 15
paste input "nma-quote-success"
type input "nma-quote-success"
click at [1167, 606] on button "Save" at bounding box center [1188, 591] width 77 height 39
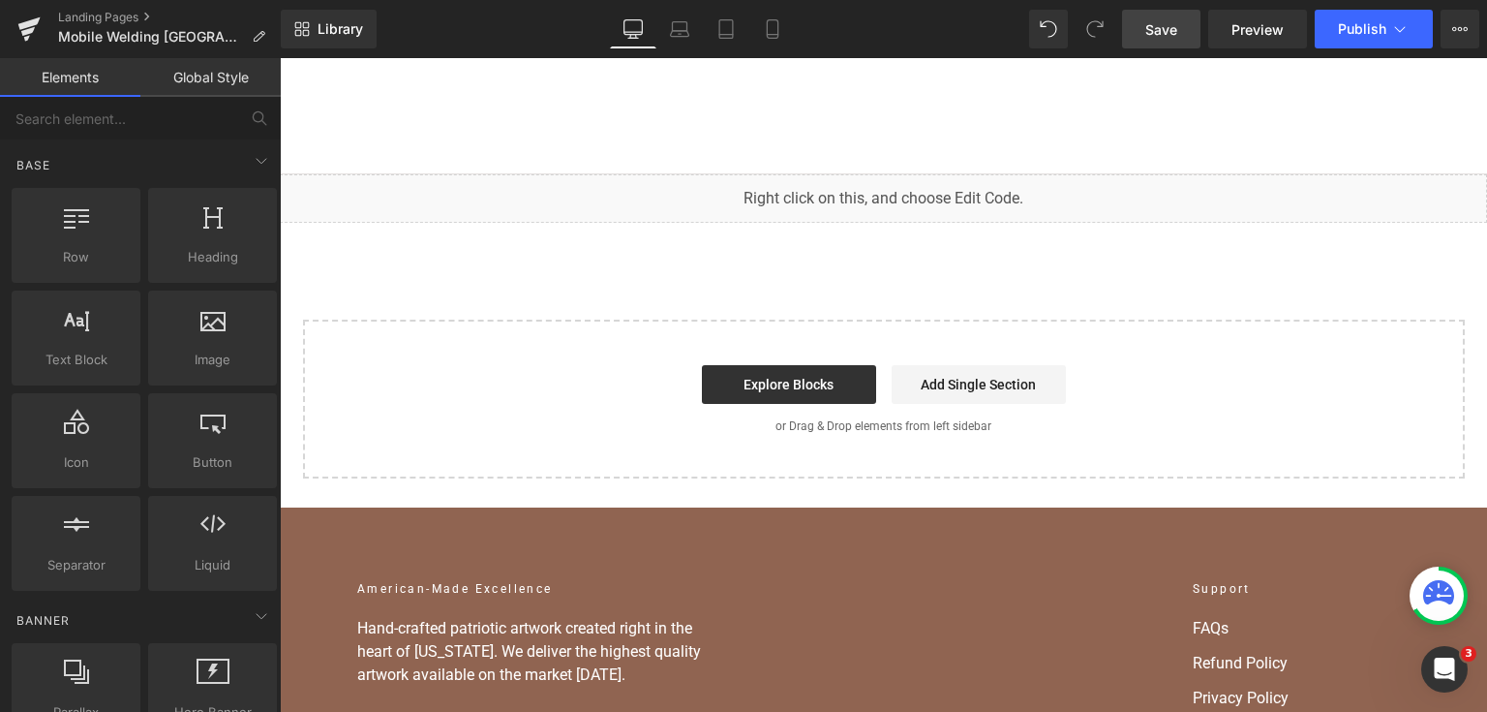
click at [1164, 37] on span "Save" at bounding box center [1162, 29] width 32 height 20
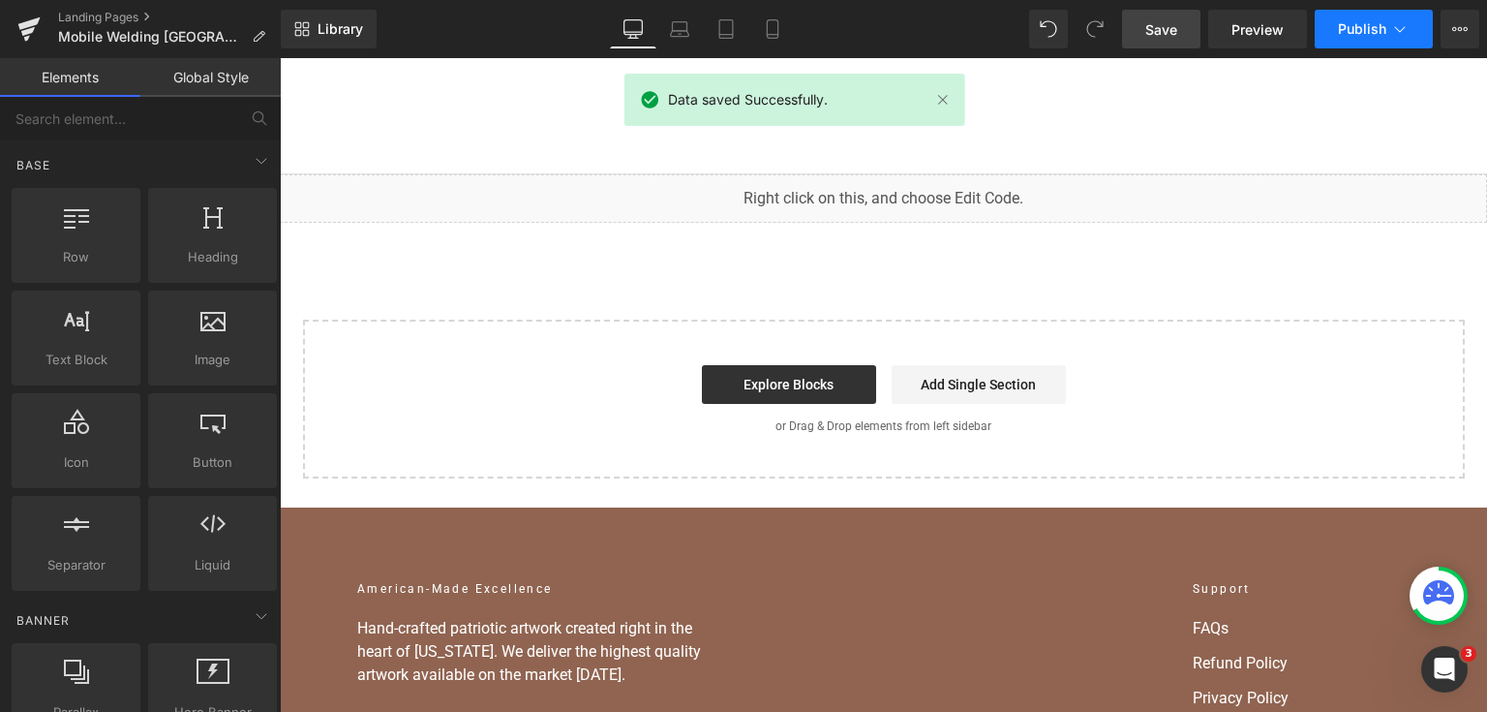
click at [1376, 26] on span "Publish" at bounding box center [1362, 28] width 48 height 15
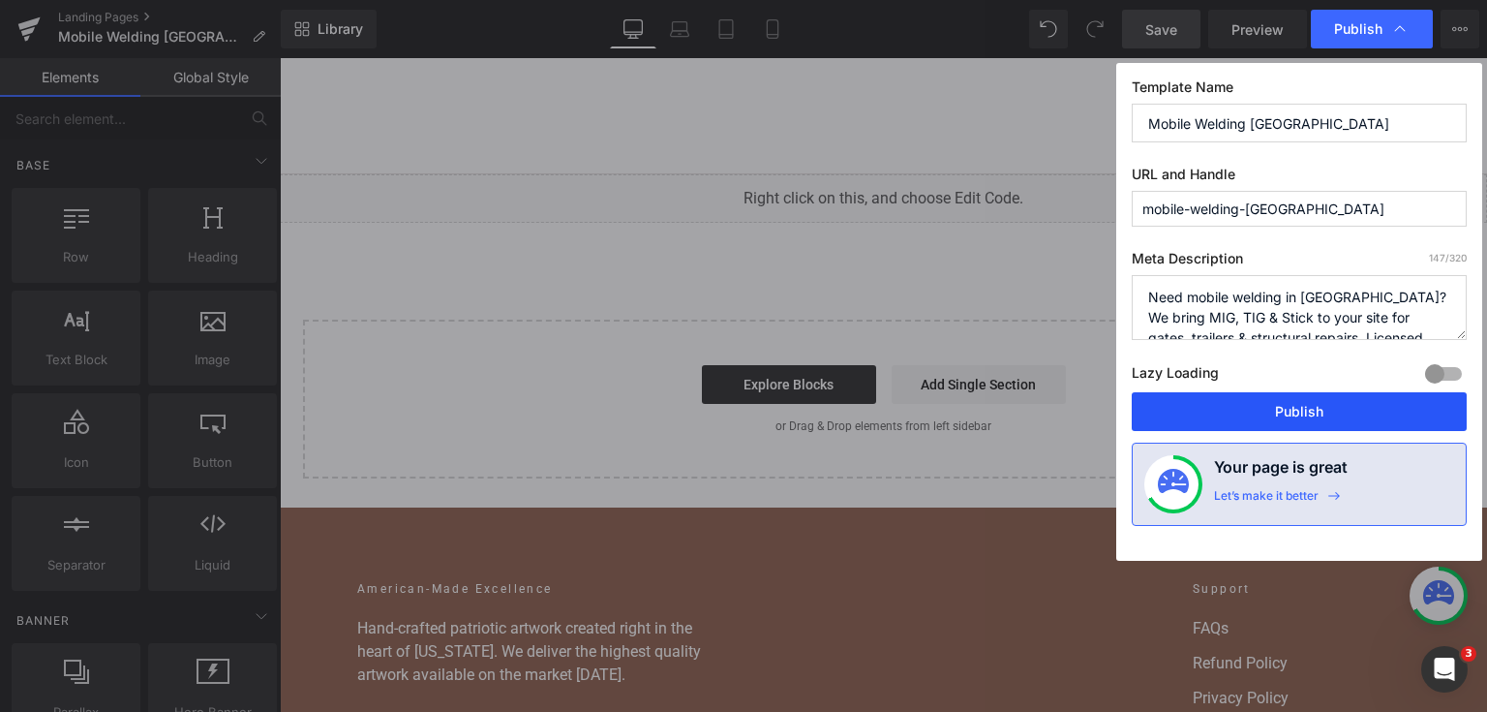
click at [1276, 422] on button "Publish" at bounding box center [1299, 411] width 335 height 39
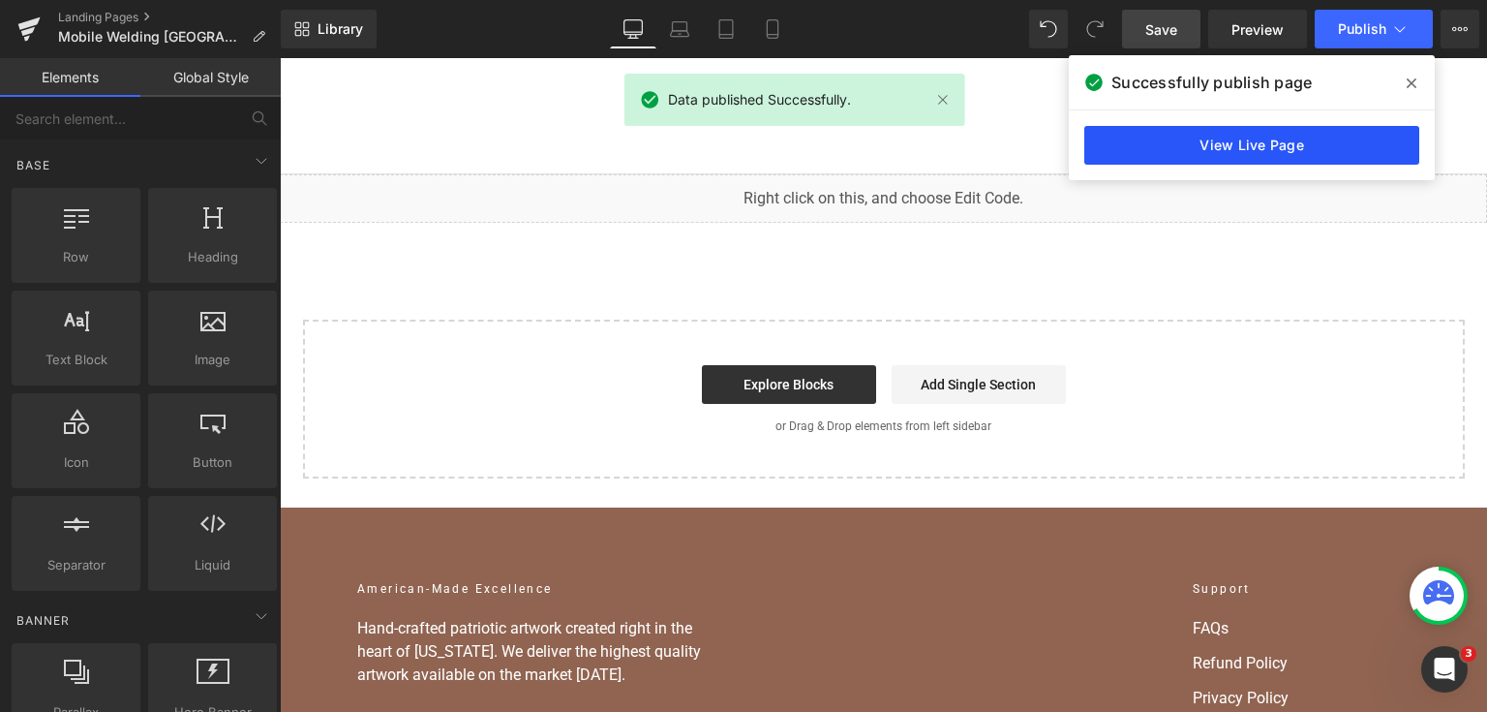
click at [1139, 151] on link "View Live Page" at bounding box center [1252, 145] width 335 height 39
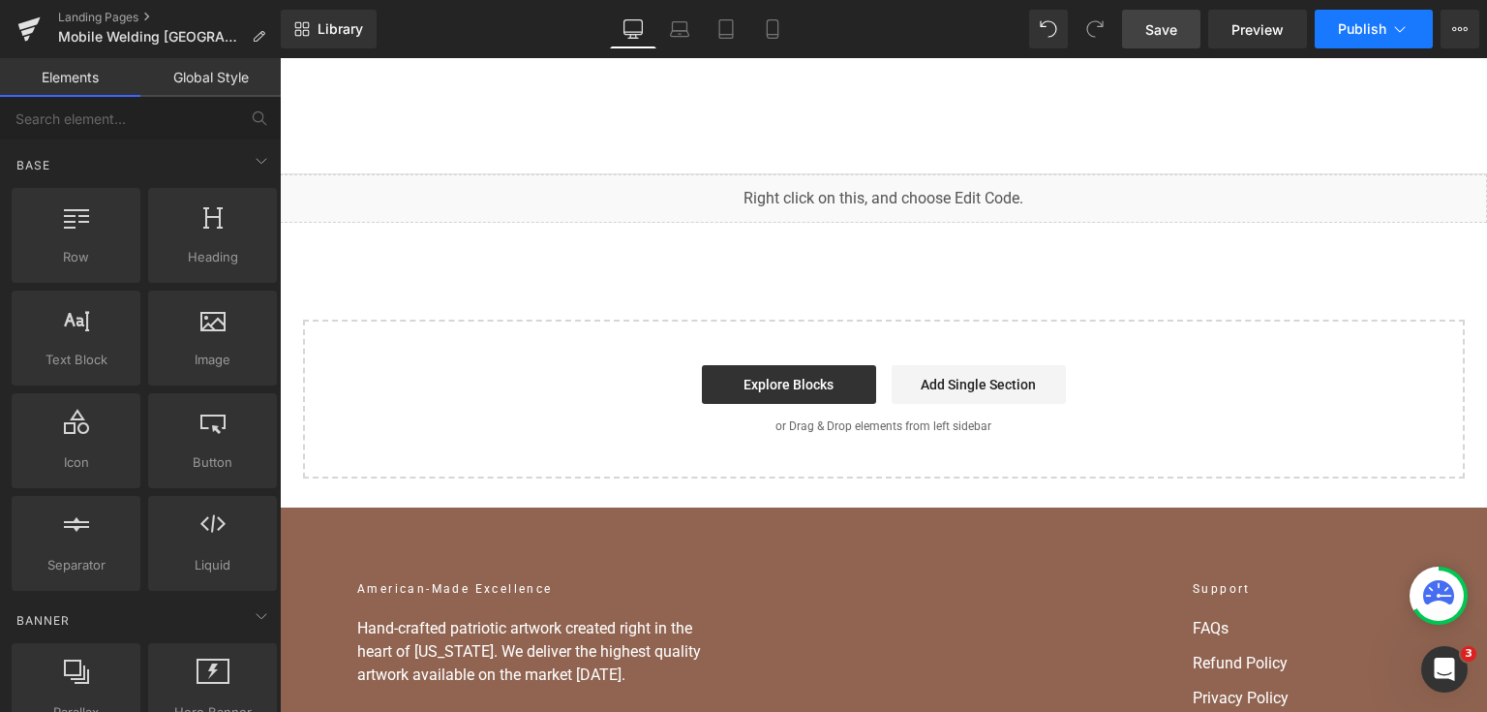
click at [1359, 25] on span "Publish" at bounding box center [1362, 28] width 48 height 15
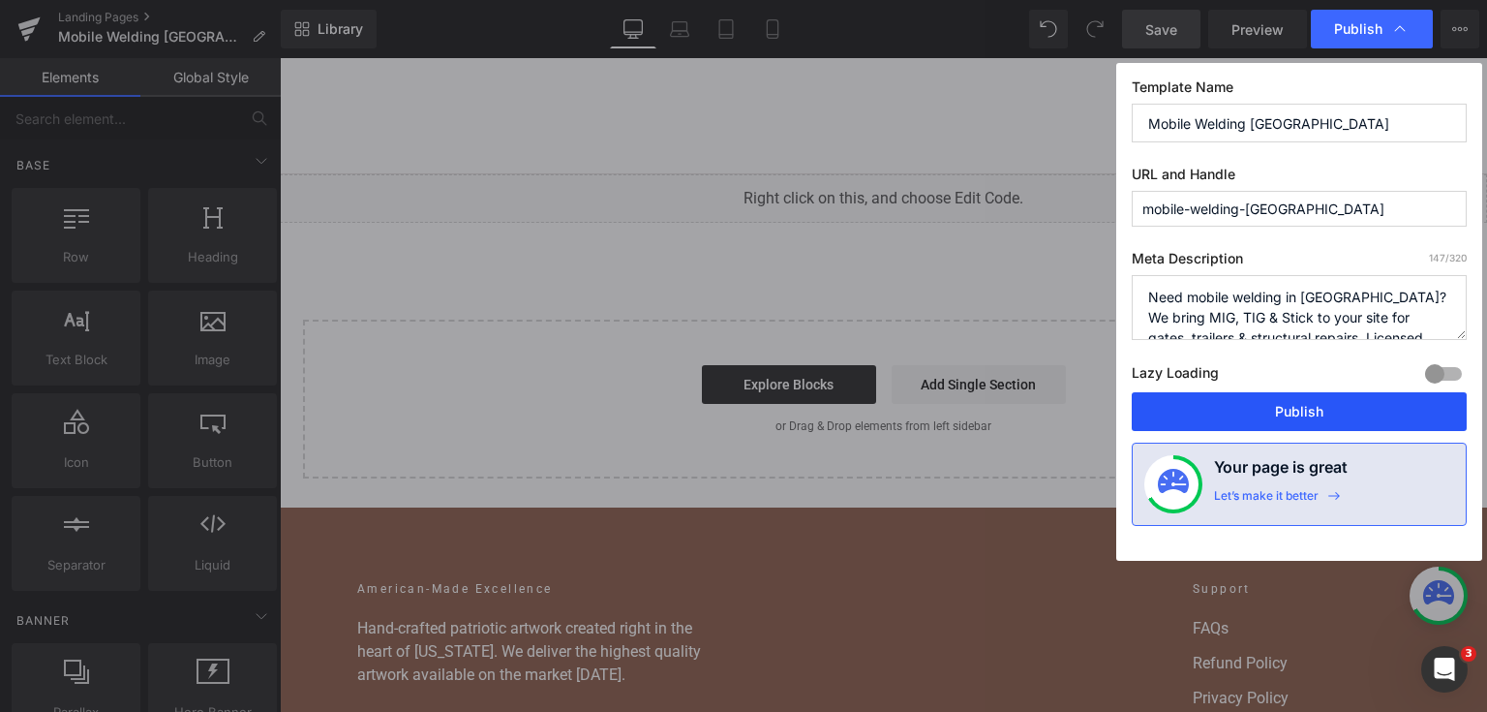
click at [1301, 408] on button "Publish" at bounding box center [1299, 411] width 335 height 39
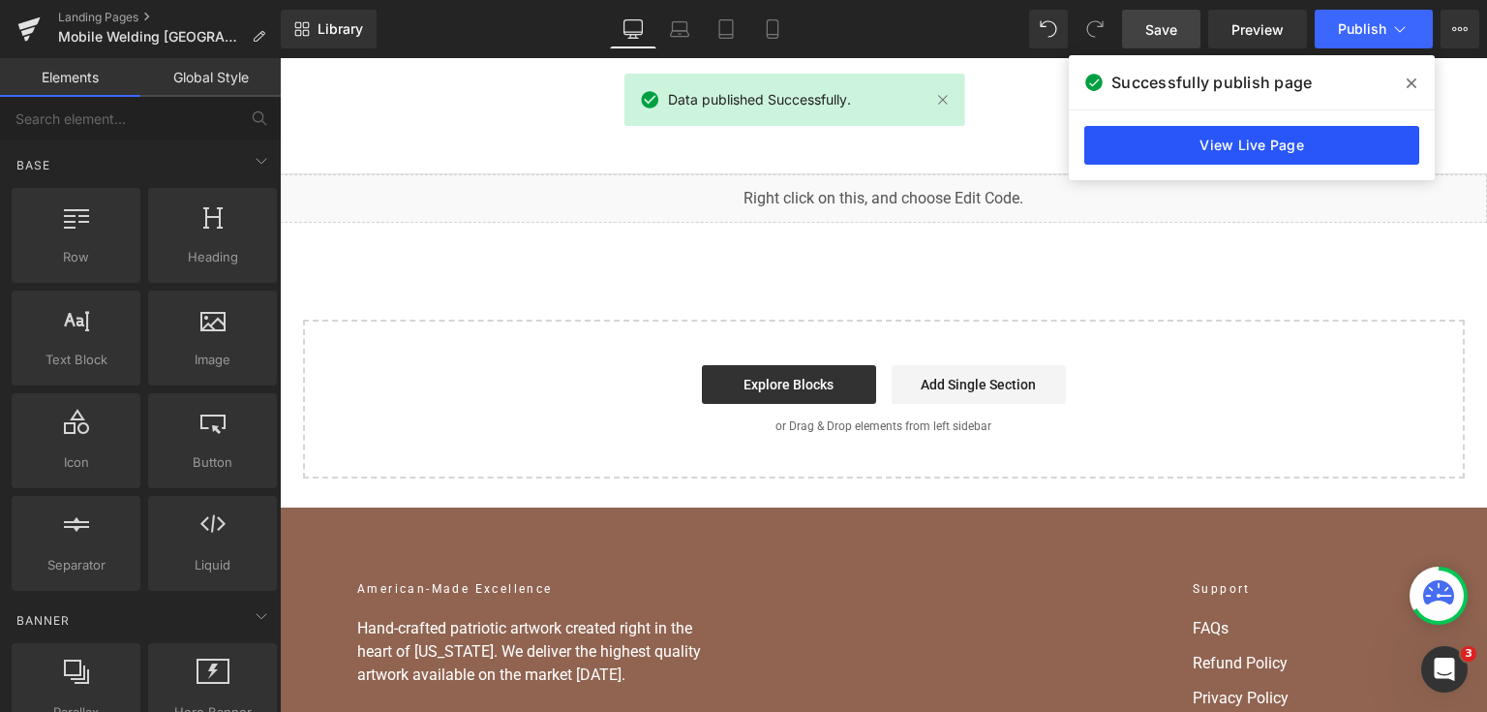
click at [1259, 158] on link "View Live Page" at bounding box center [1252, 145] width 335 height 39
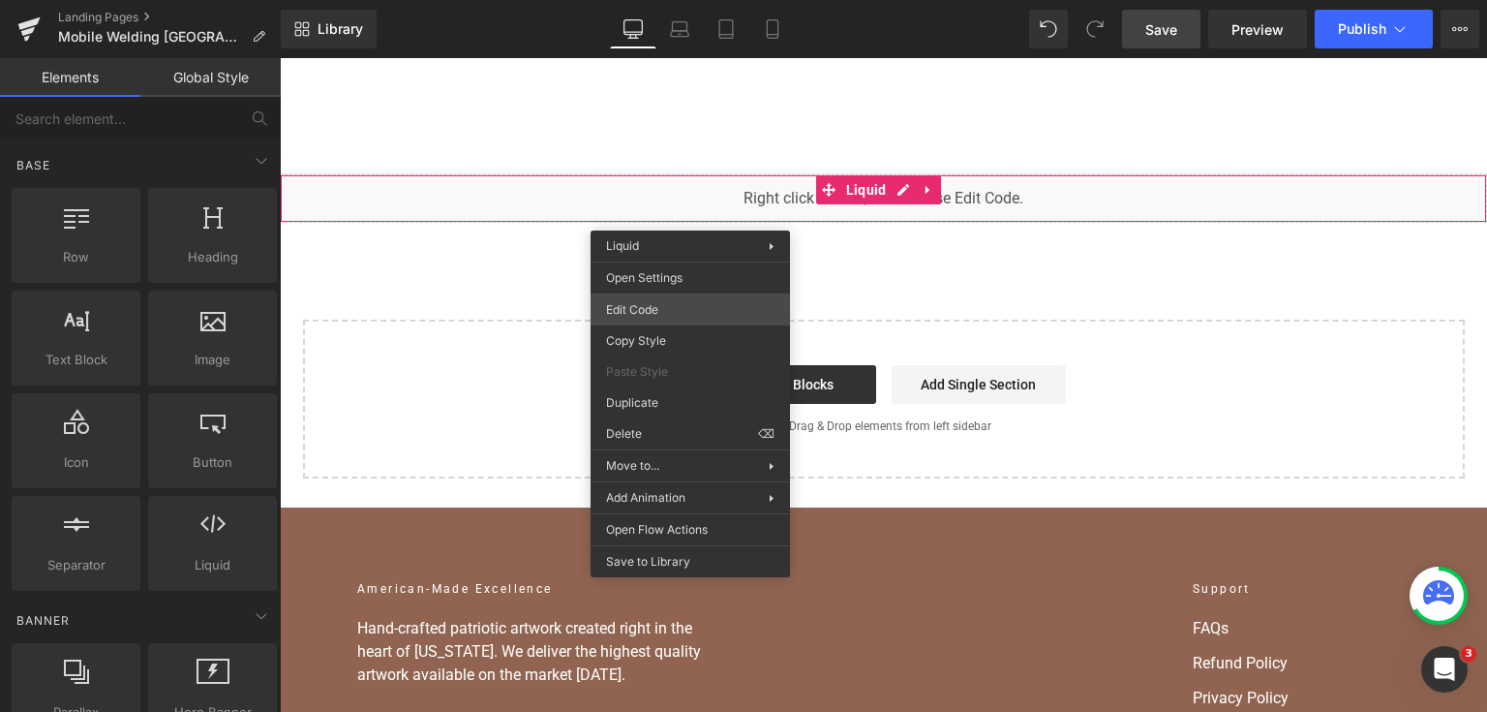
click at [696, 0] on div "You are previewing how the will restyle your page. You can not edit Elements in…" at bounding box center [743, 0] width 1487 height 0
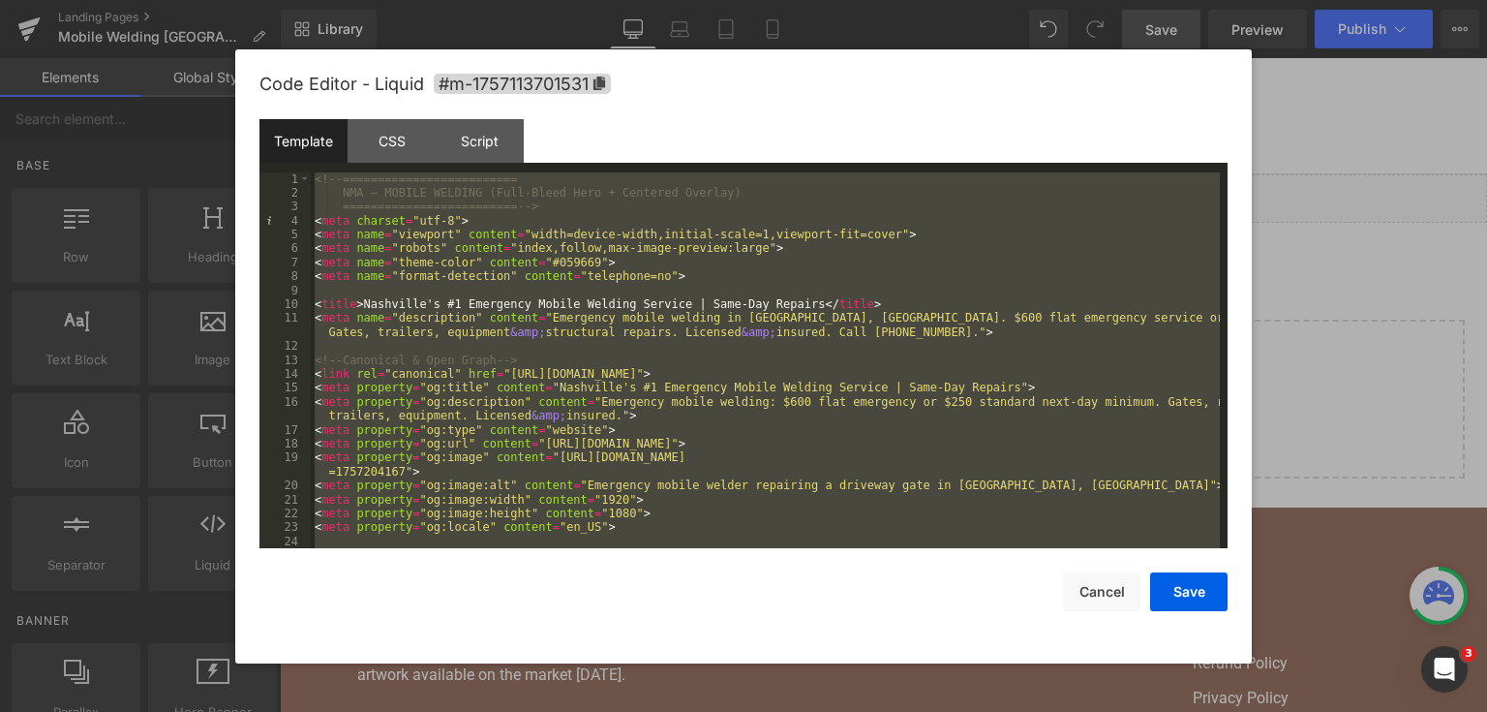
click at [1365, 352] on div at bounding box center [743, 356] width 1487 height 712
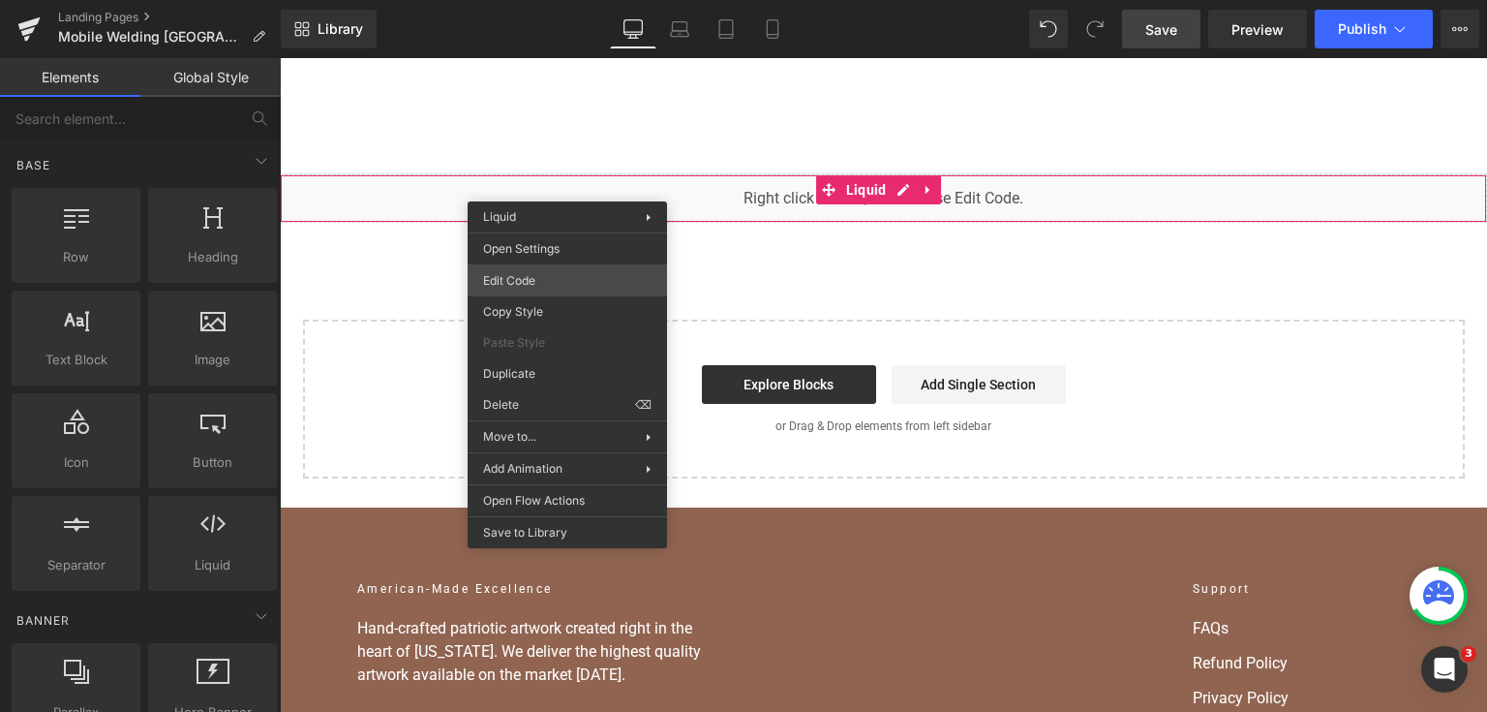
click at [572, 0] on div "You are previewing how the will restyle your page. You can not edit Elements in…" at bounding box center [743, 0] width 1487 height 0
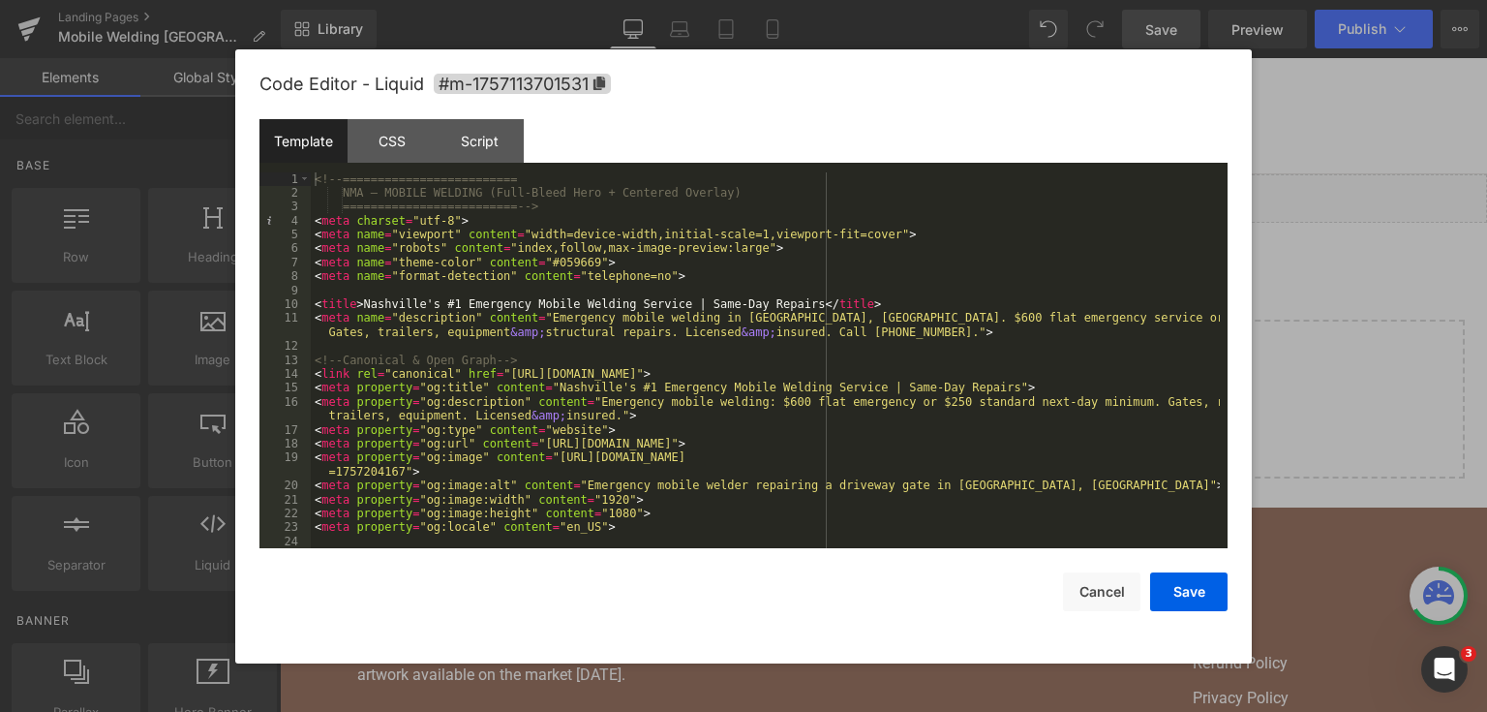
click at [582, 272] on div "<!-- ========================= NMA — MOBILE WELDING (Full-Bleed Hero + Centered…" at bounding box center [765, 374] width 909 height 405
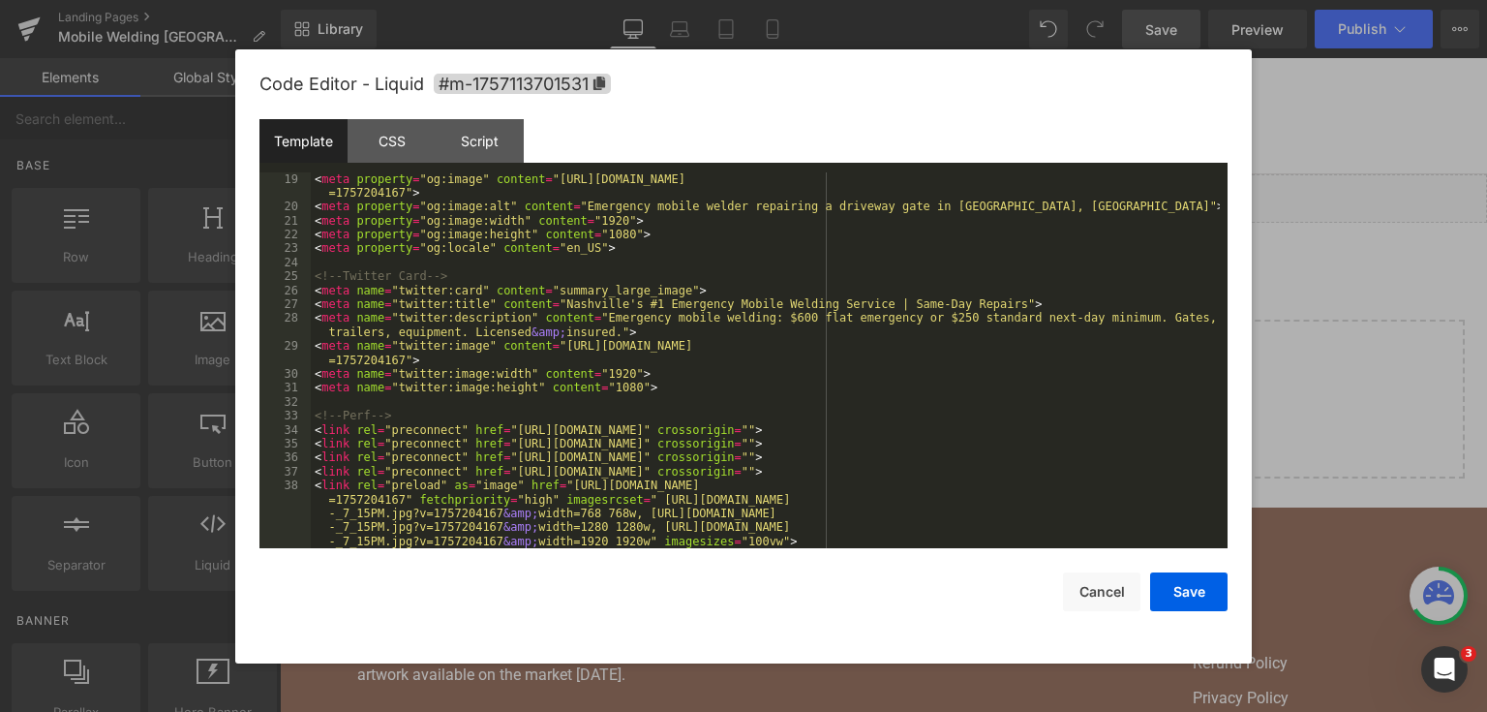
scroll to position [279, 0]
drag, startPoint x: 1361, startPoint y: 319, endPoint x: 1026, endPoint y: 221, distance: 348.1
click at [1361, 319] on div at bounding box center [743, 356] width 1487 height 712
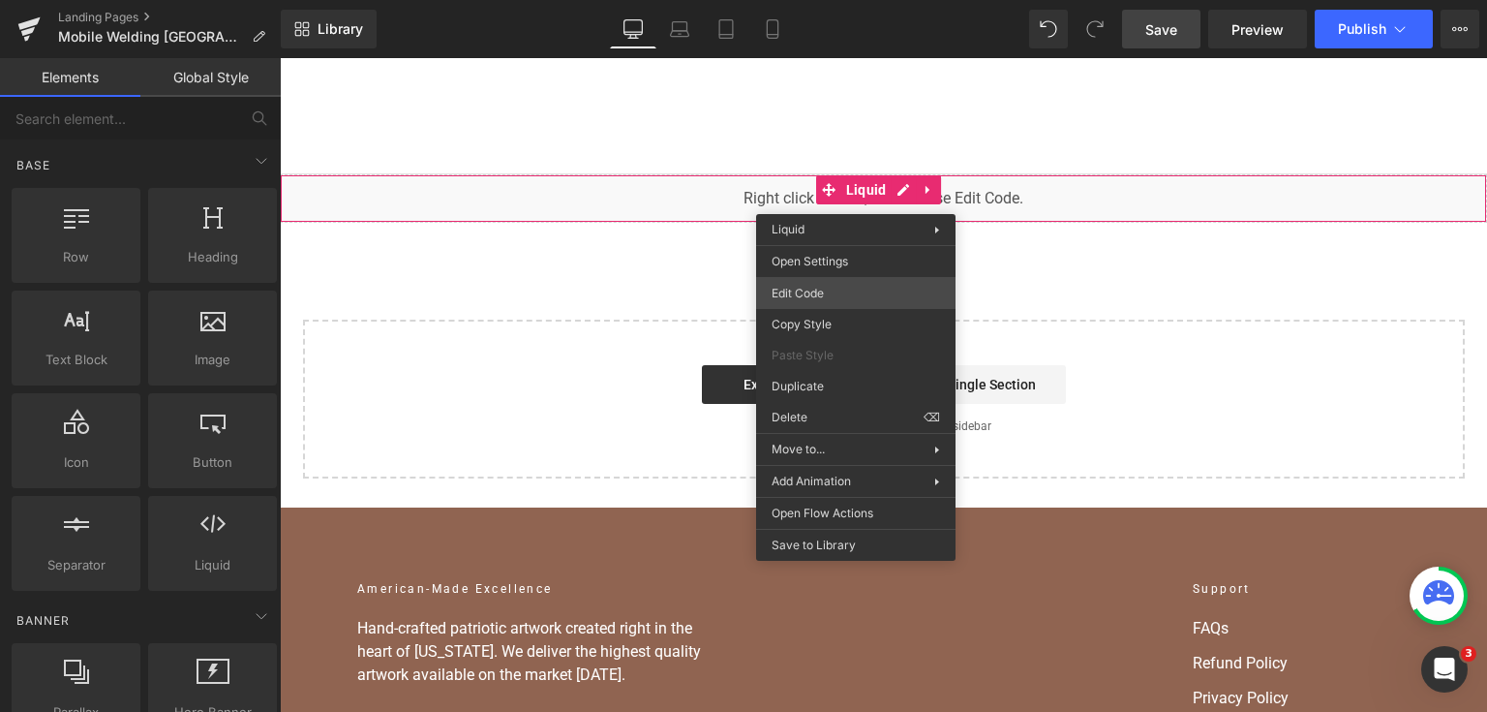
click at [844, 0] on div "You are previewing how the will restyle your page. You can not edit Elements in…" at bounding box center [743, 0] width 1487 height 0
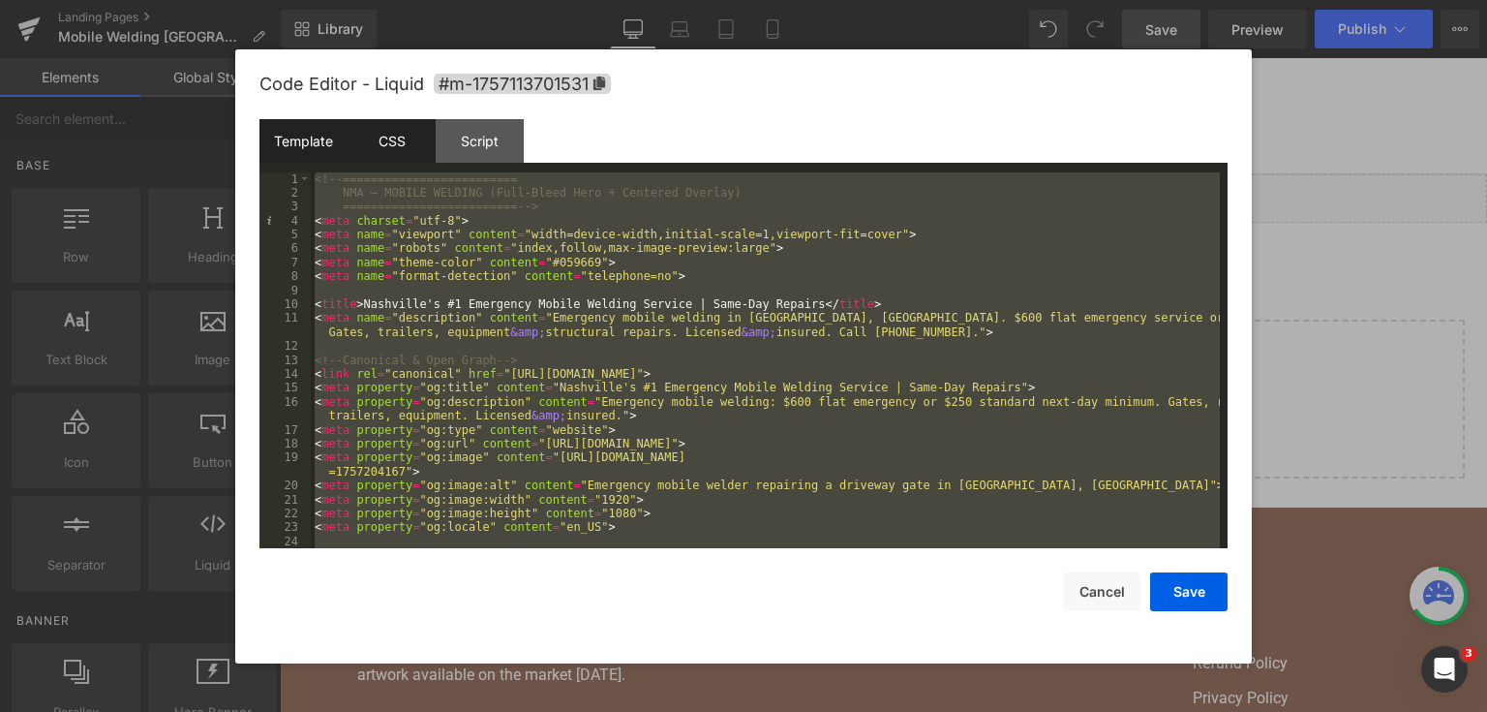
click at [389, 129] on div "CSS" at bounding box center [392, 141] width 88 height 44
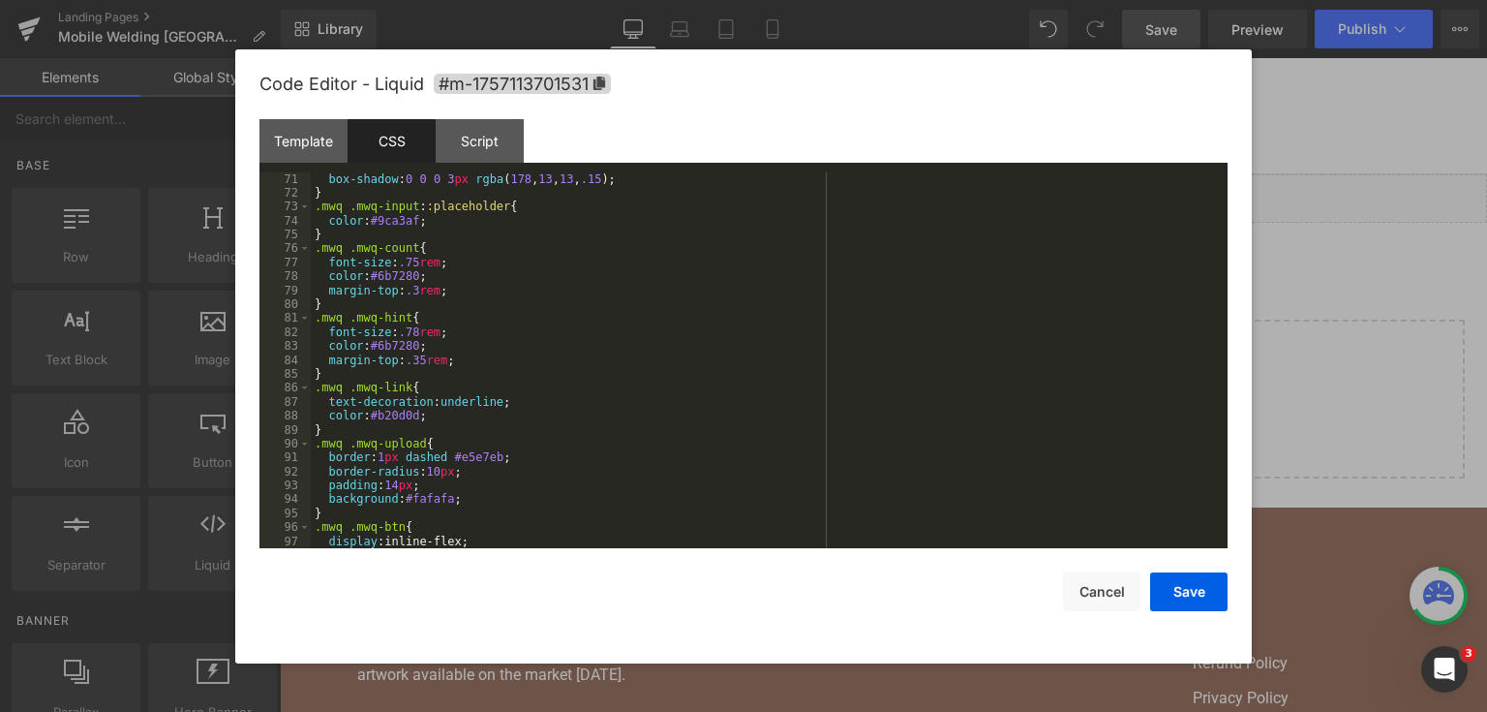
scroll to position [1023, 0]
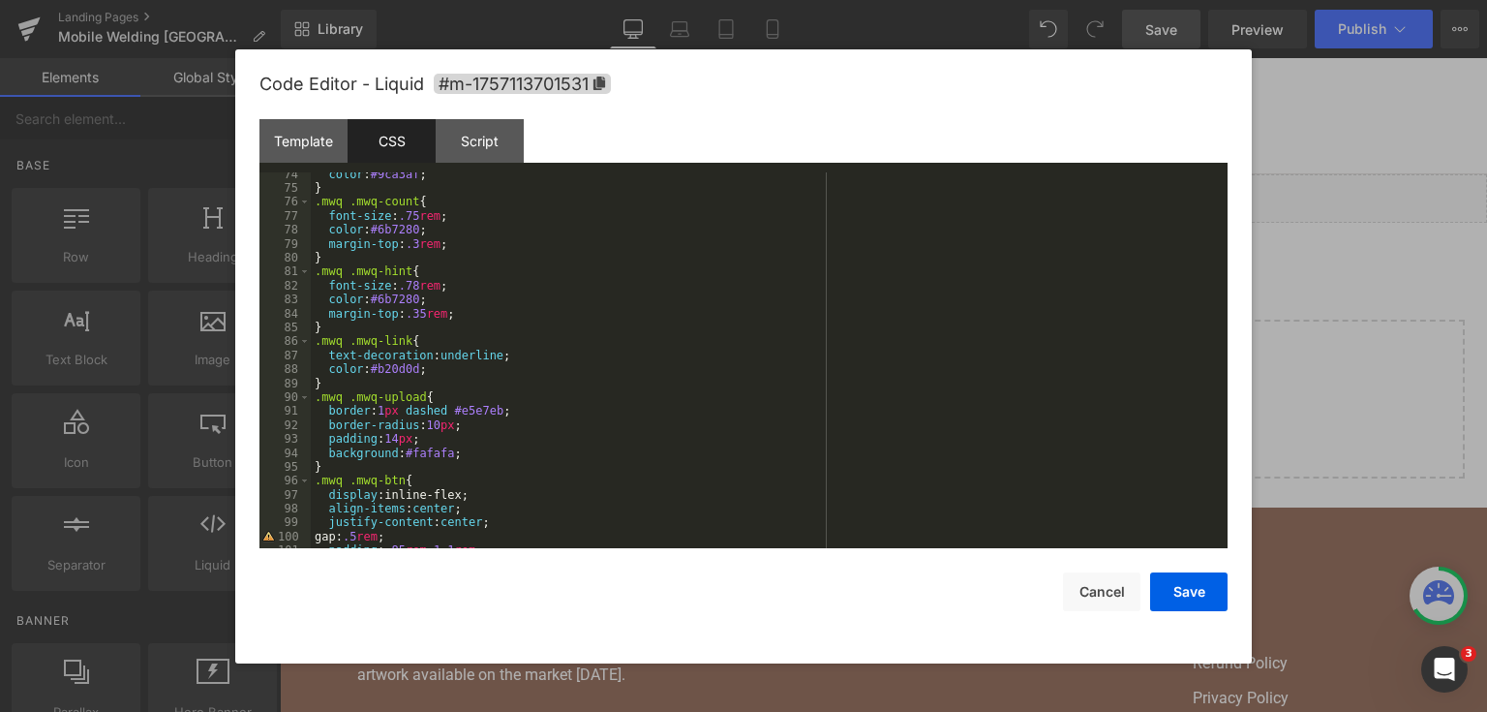
drag, startPoint x: 1228, startPoint y: 364, endPoint x: 1232, endPoint y: 448, distance: 84.3
click at [1232, 448] on div "Code Editor - Liquid #m-1757113701531 Template CSS Script Data 1 2 3 4 5 6 7 8 …" at bounding box center [743, 356] width 1017 height 614
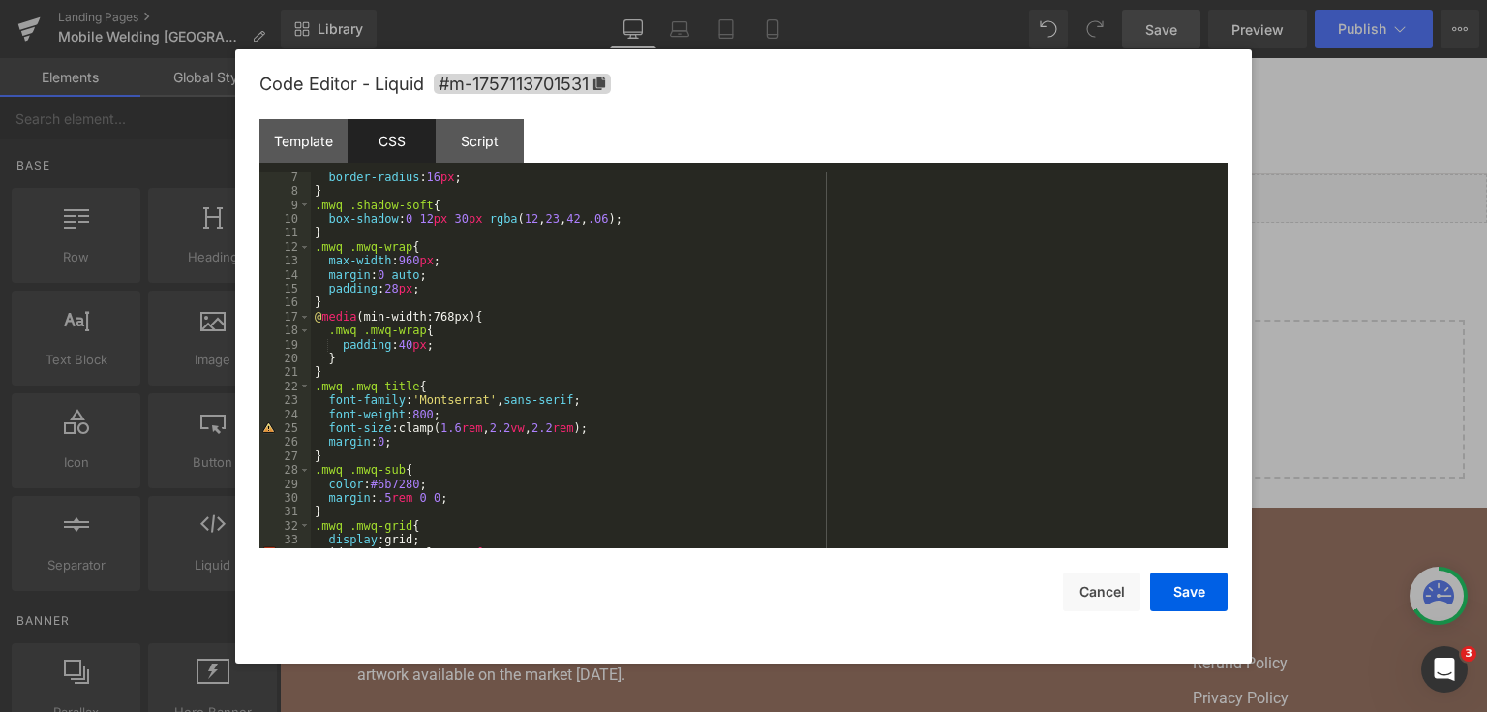
scroll to position [0, 0]
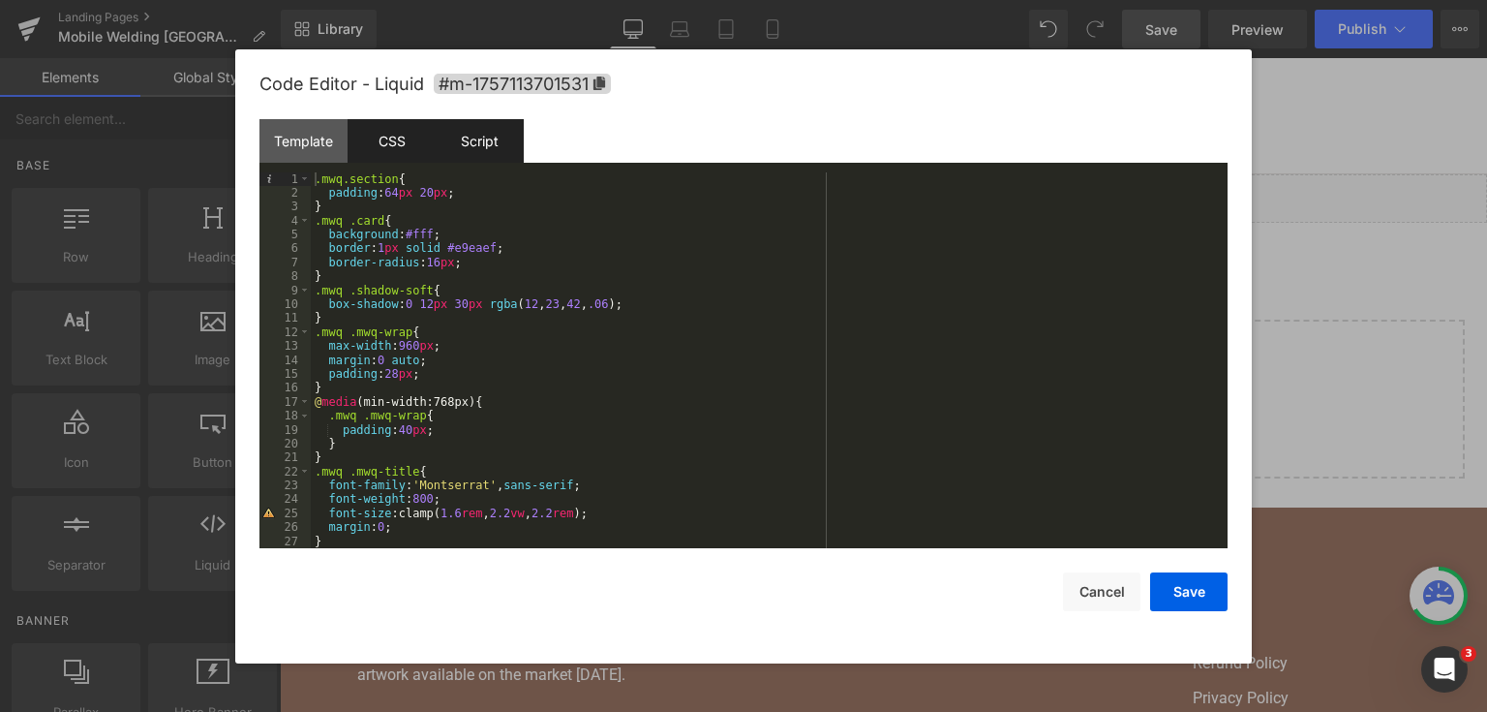
click at [489, 154] on div "Script" at bounding box center [480, 141] width 88 height 44
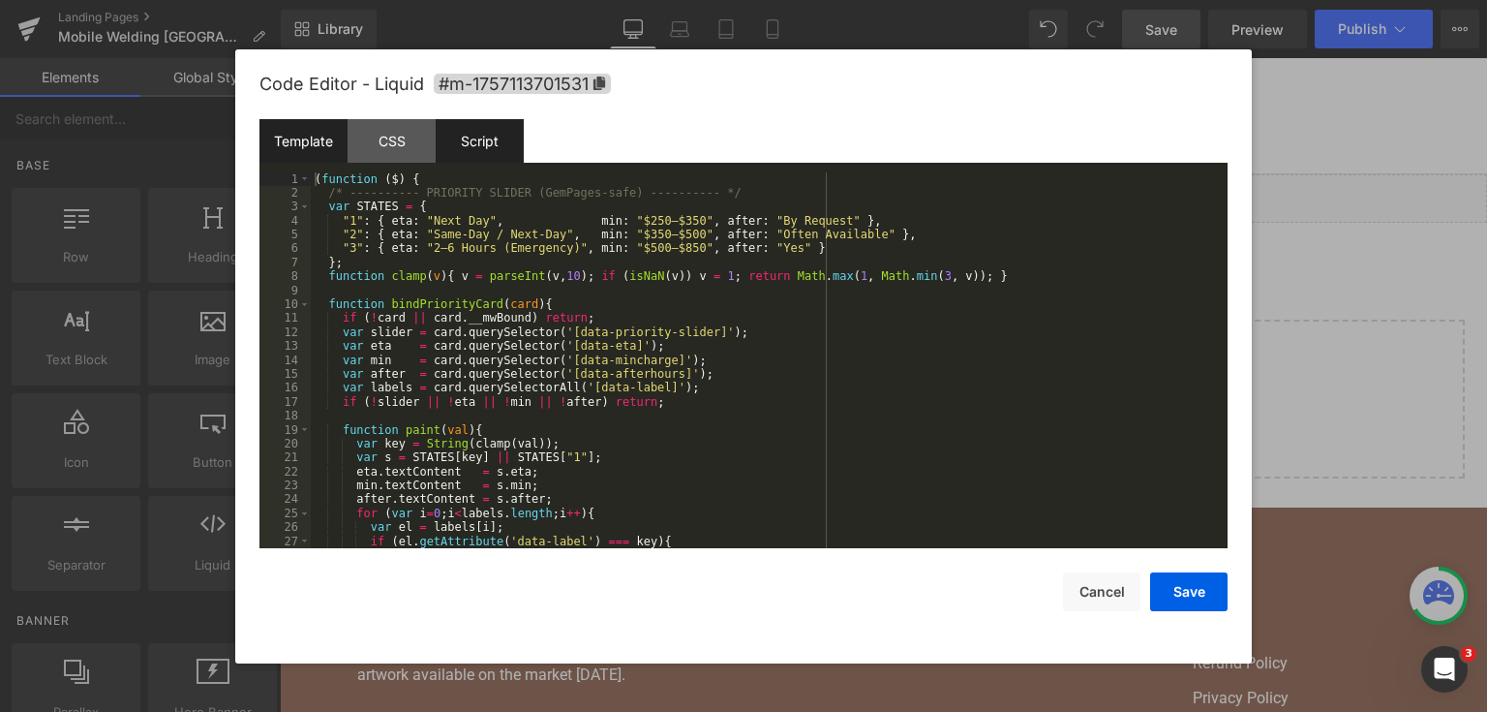
click at [331, 133] on div "Template" at bounding box center [304, 141] width 88 height 44
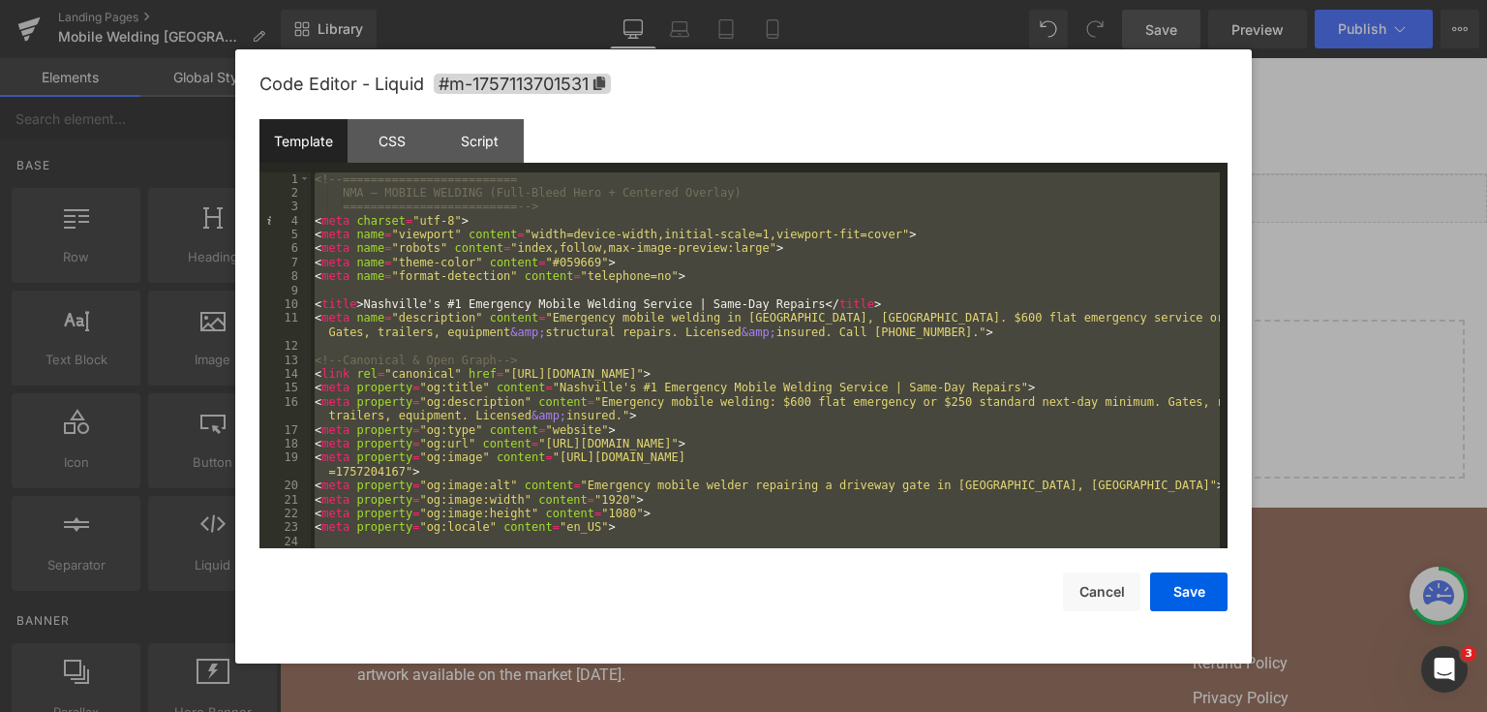
click at [966, 374] on div "<!-- ========================= NMA — MOBILE WELDING (Full-Bleed Hero + Centered…" at bounding box center [765, 360] width 909 height 377
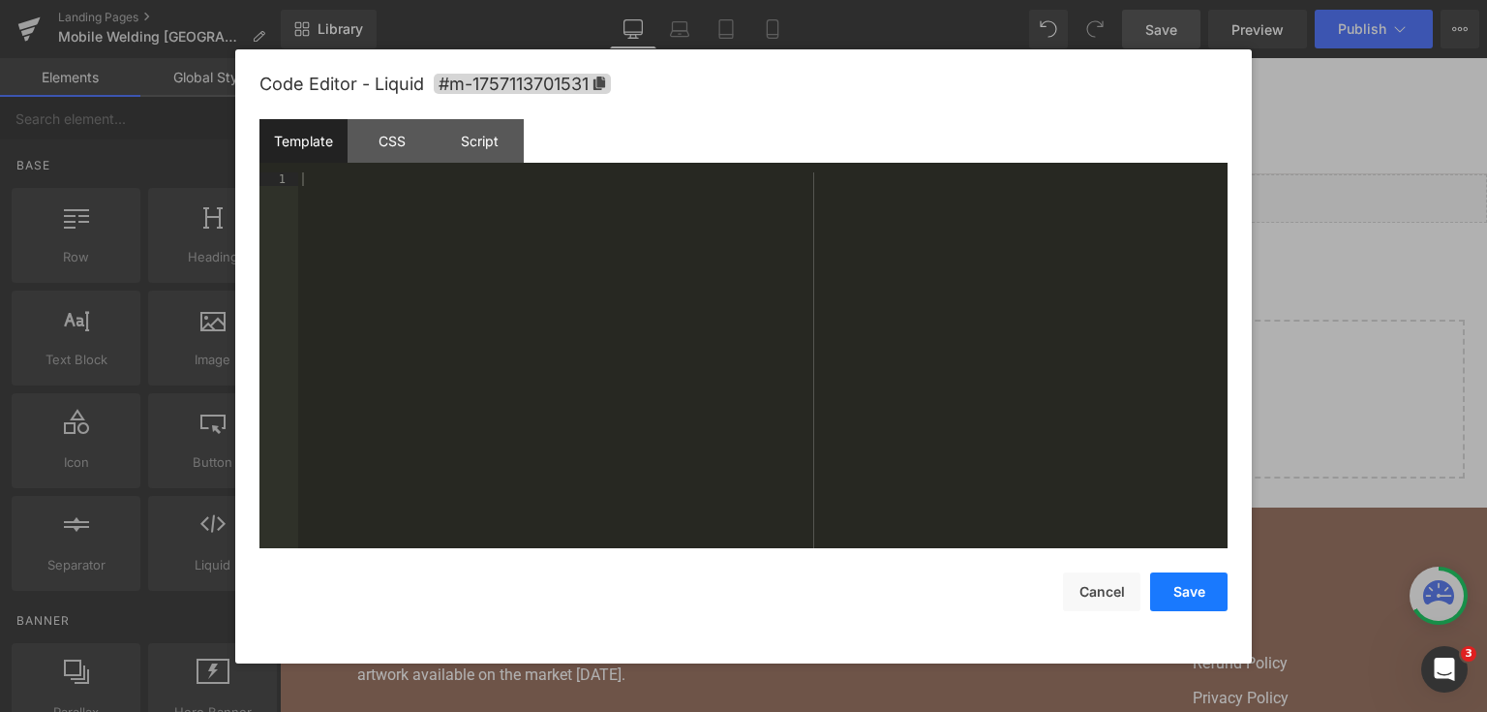
drag, startPoint x: 1205, startPoint y: 586, endPoint x: 924, endPoint y: 388, distance: 343.3
click at [1205, 586] on button "Save" at bounding box center [1188, 591] width 77 height 39
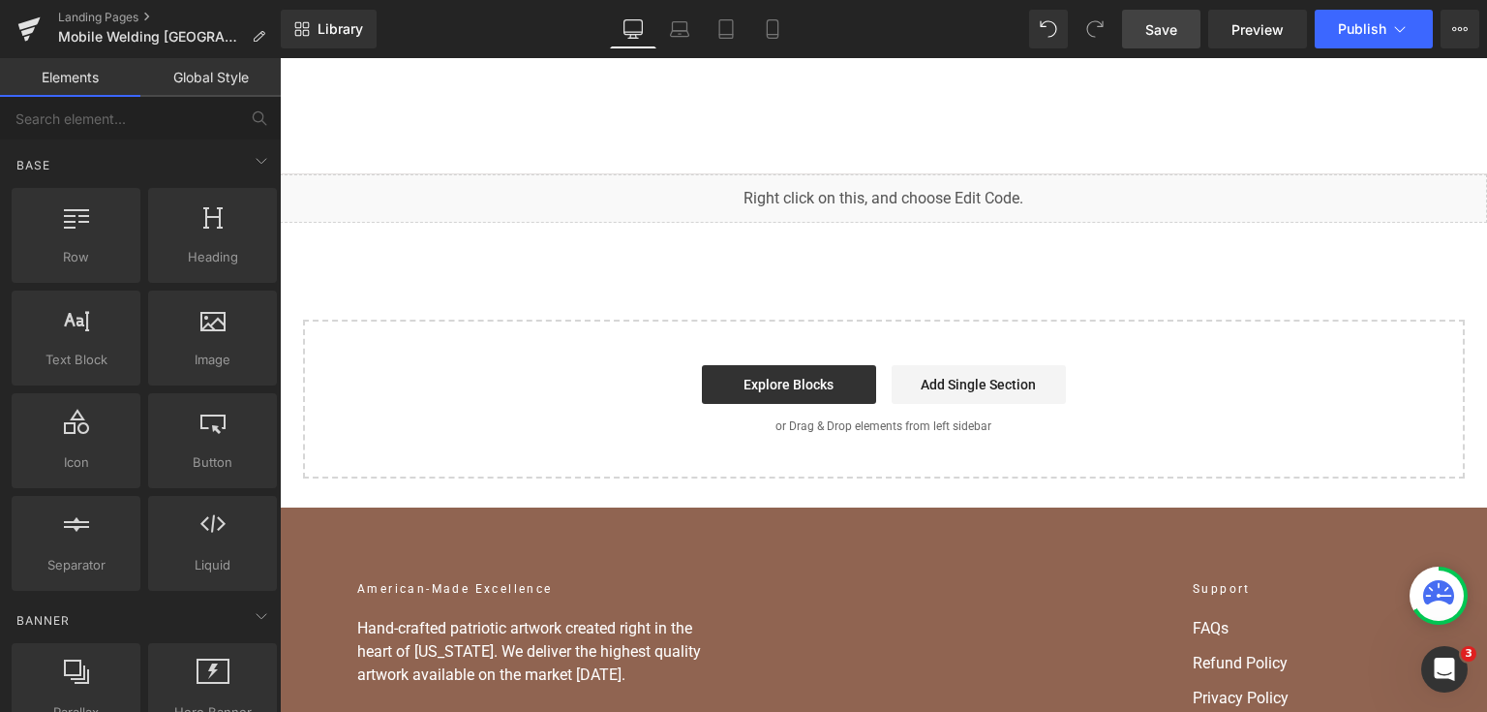
drag, startPoint x: 1170, startPoint y: 33, endPoint x: 926, endPoint y: 81, distance: 248.8
click at [1170, 33] on span "Save" at bounding box center [1162, 29] width 32 height 20
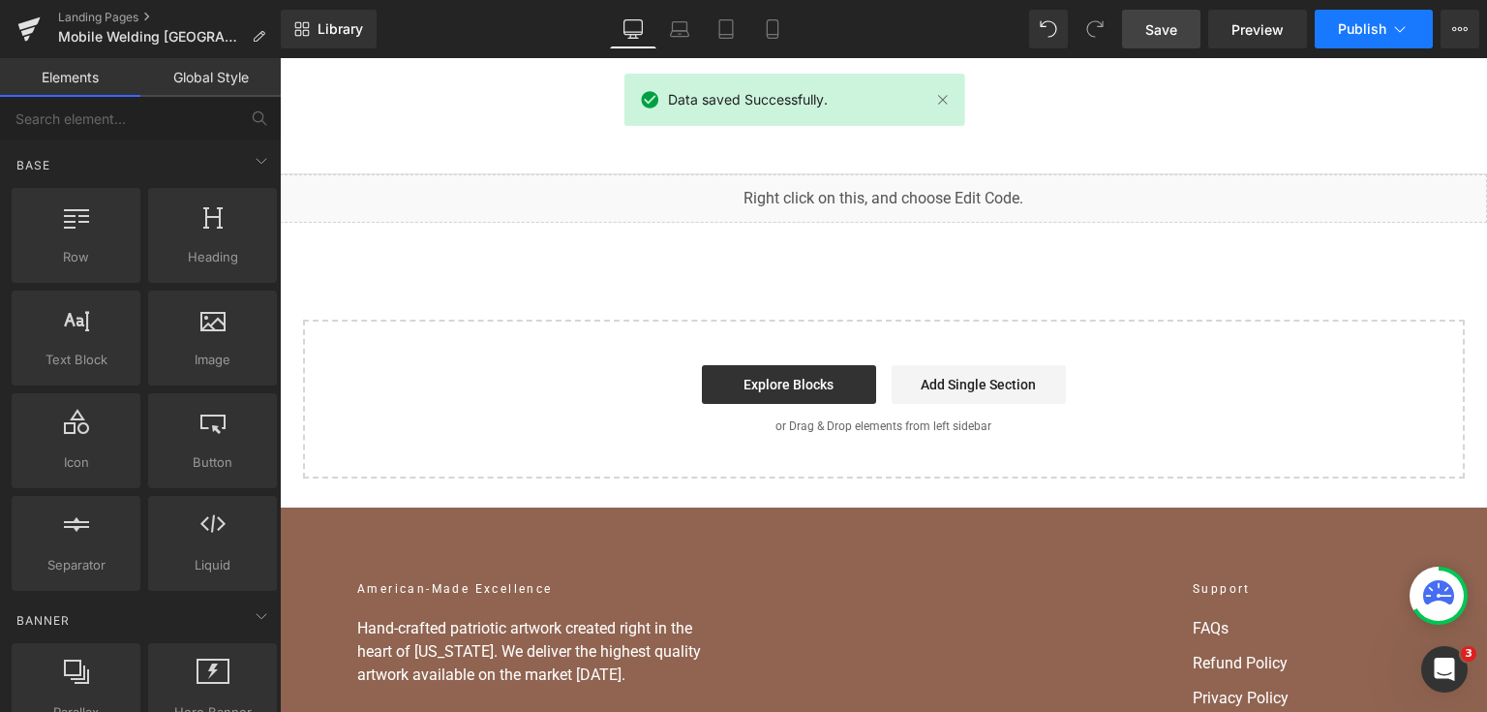
click at [1331, 46] on button "Publish" at bounding box center [1374, 29] width 118 height 39
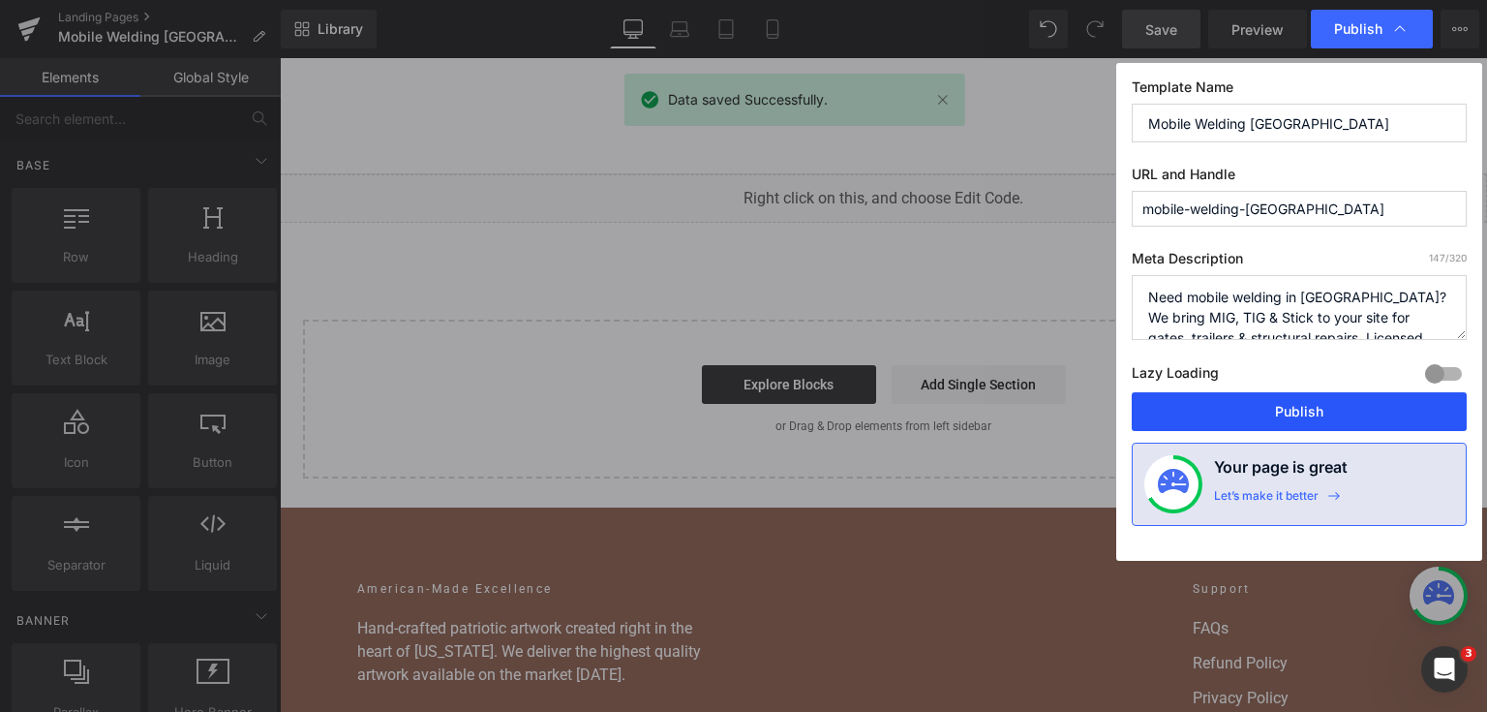
click at [1317, 406] on button "Publish" at bounding box center [1299, 411] width 335 height 39
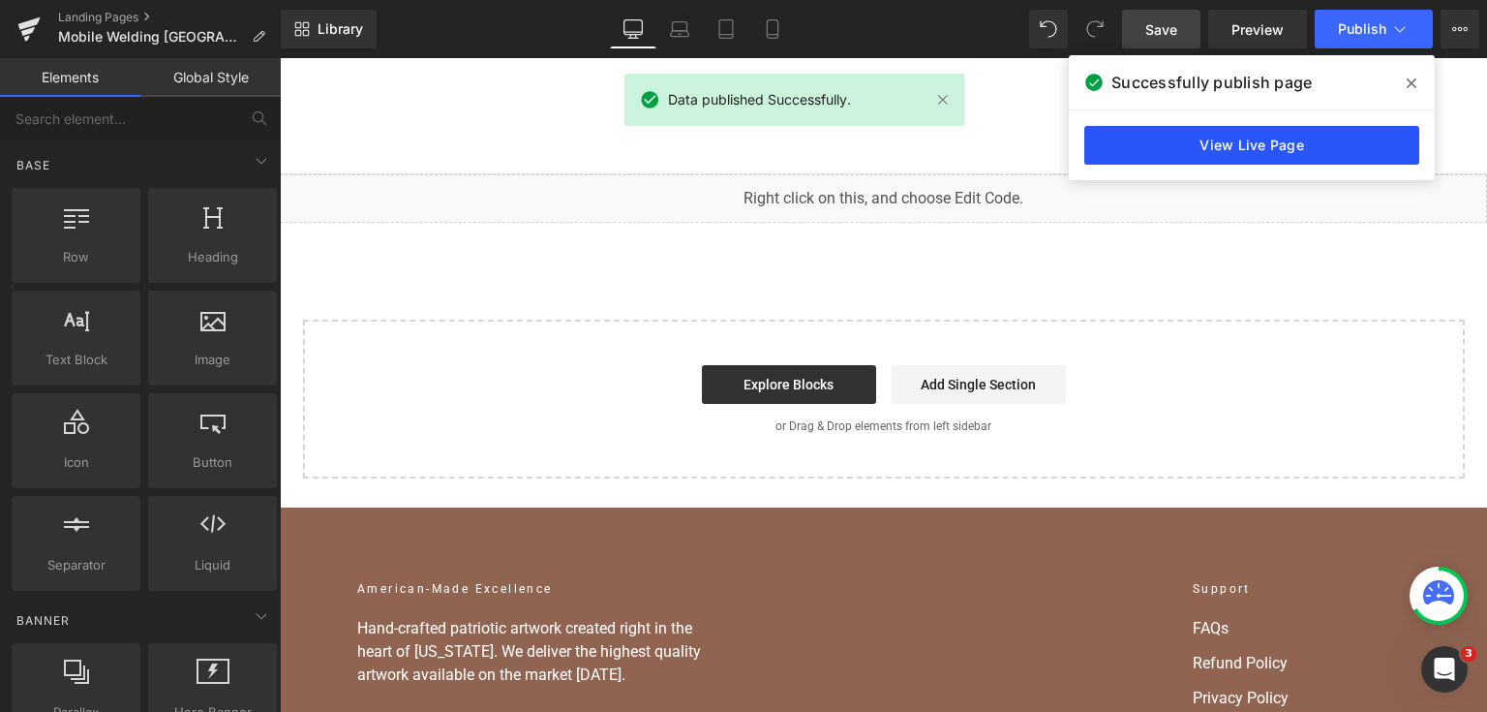
click at [1331, 130] on link "View Live Page" at bounding box center [1252, 145] width 335 height 39
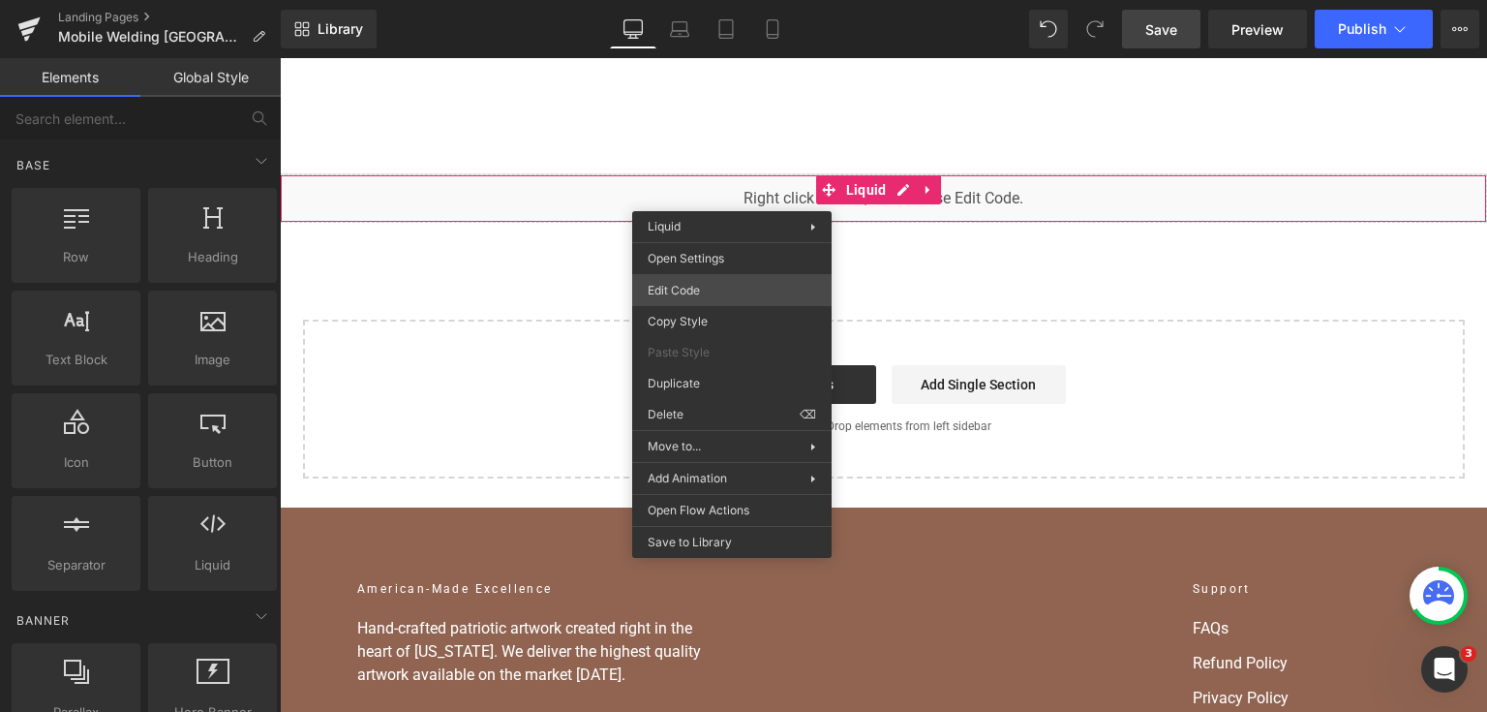
click at [711, 0] on div "You are previewing how the will restyle your page. You can not edit Elements in…" at bounding box center [743, 0] width 1487 height 0
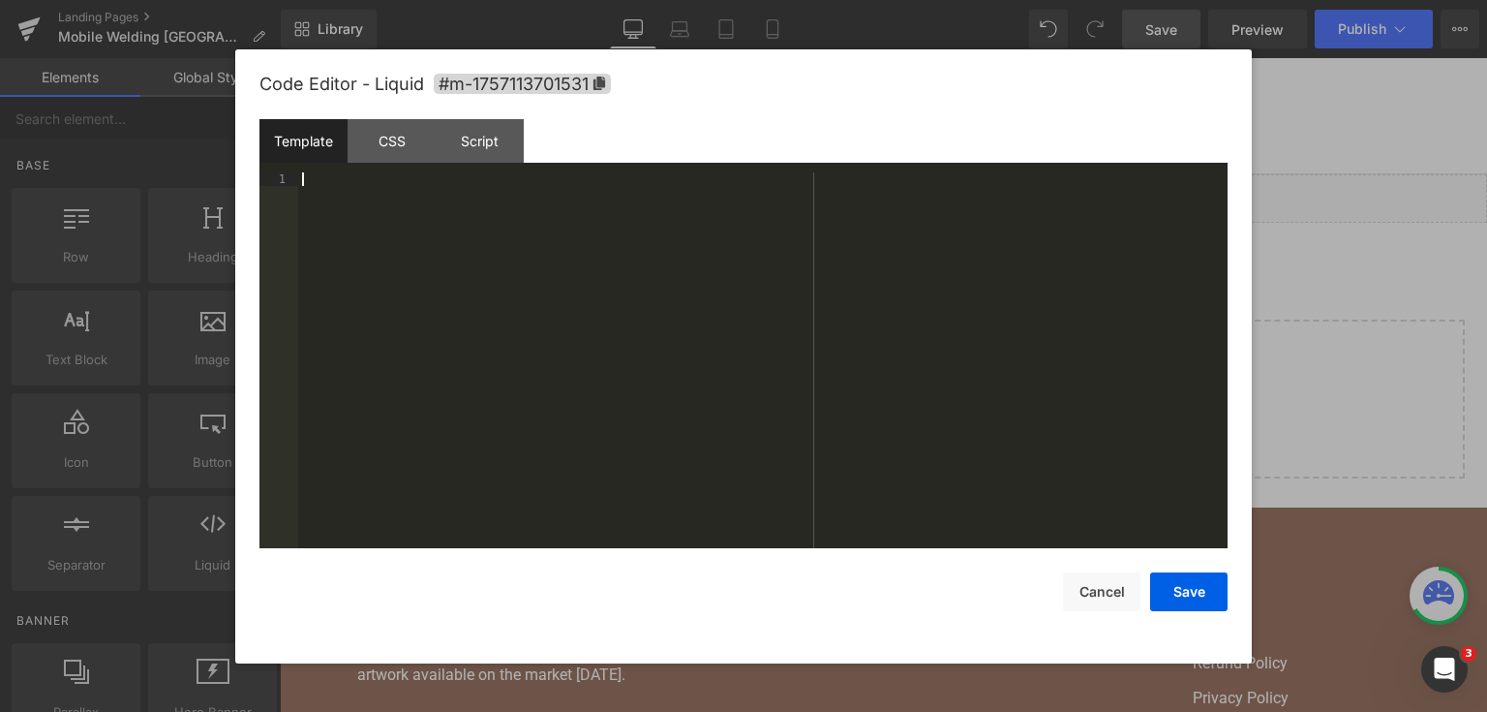
scroll to position [11796, 0]
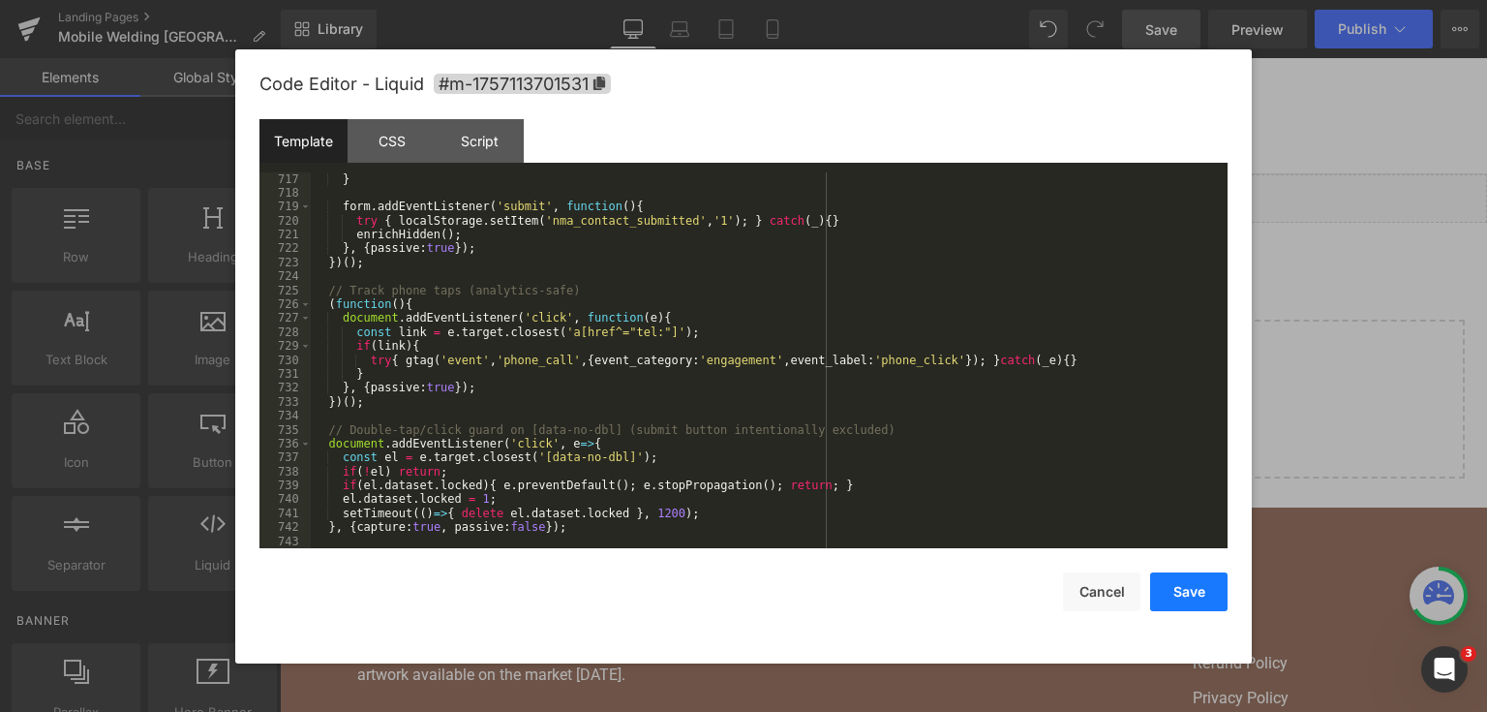
drag, startPoint x: 1177, startPoint y: 581, endPoint x: 901, endPoint y: 470, distance: 297.6
click at [1177, 581] on button "Save" at bounding box center [1188, 591] width 77 height 39
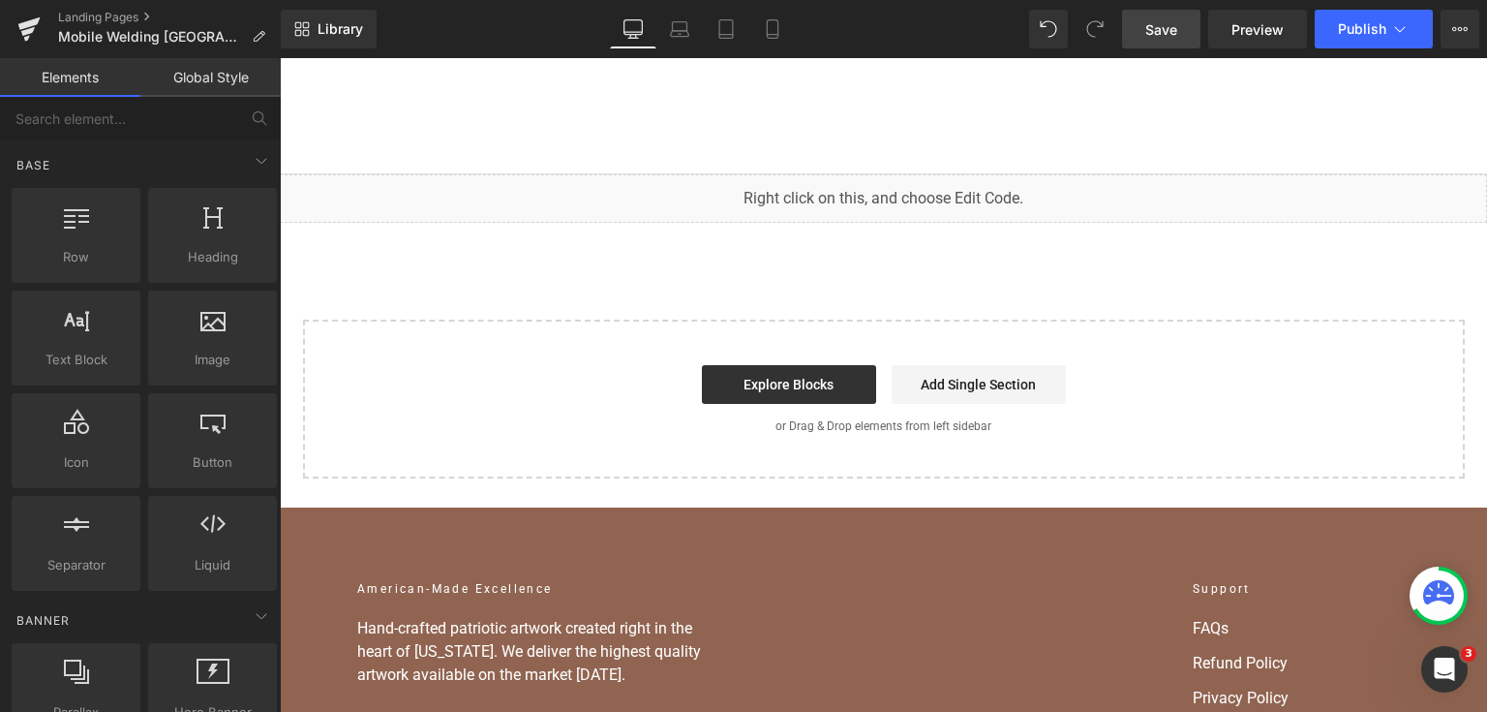
click at [1154, 43] on link "Save" at bounding box center [1161, 29] width 78 height 39
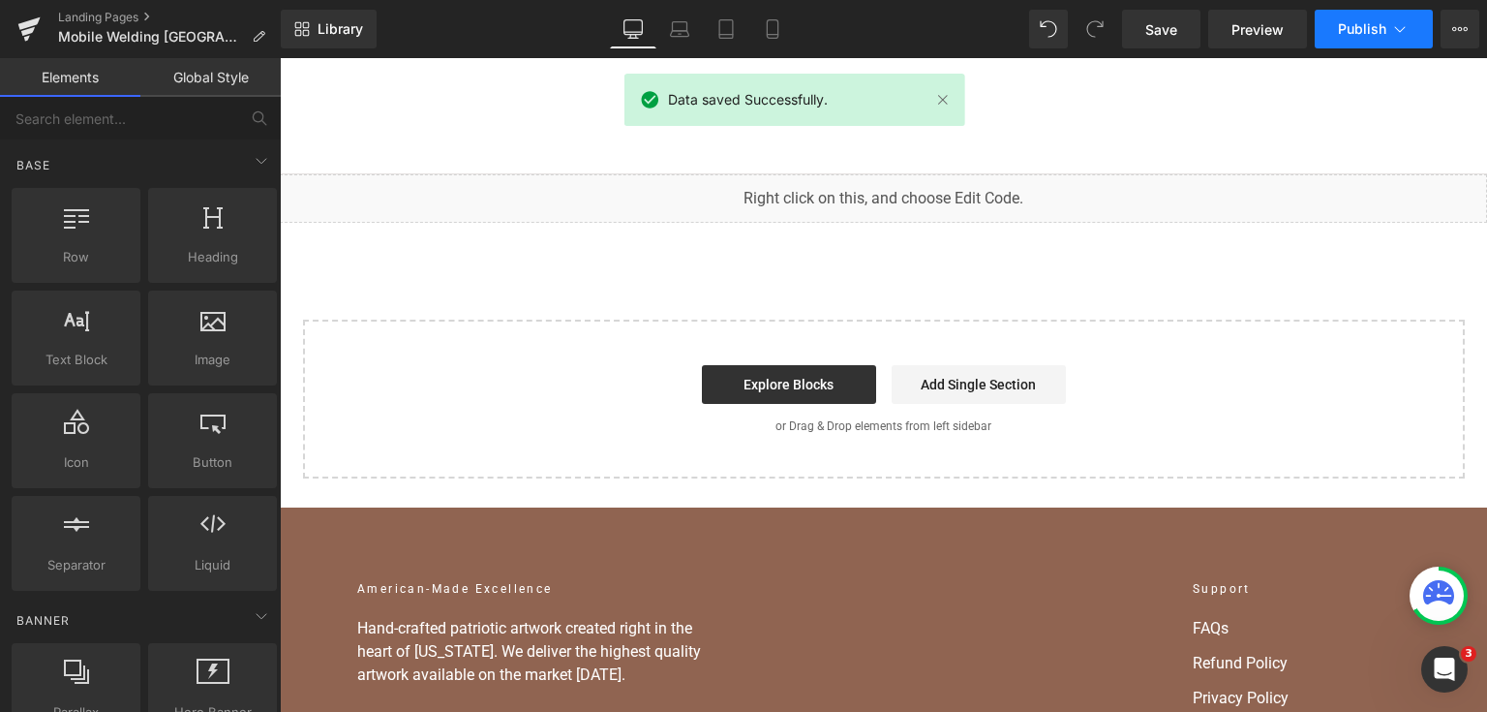
click at [1371, 25] on span "Publish" at bounding box center [1362, 28] width 48 height 15
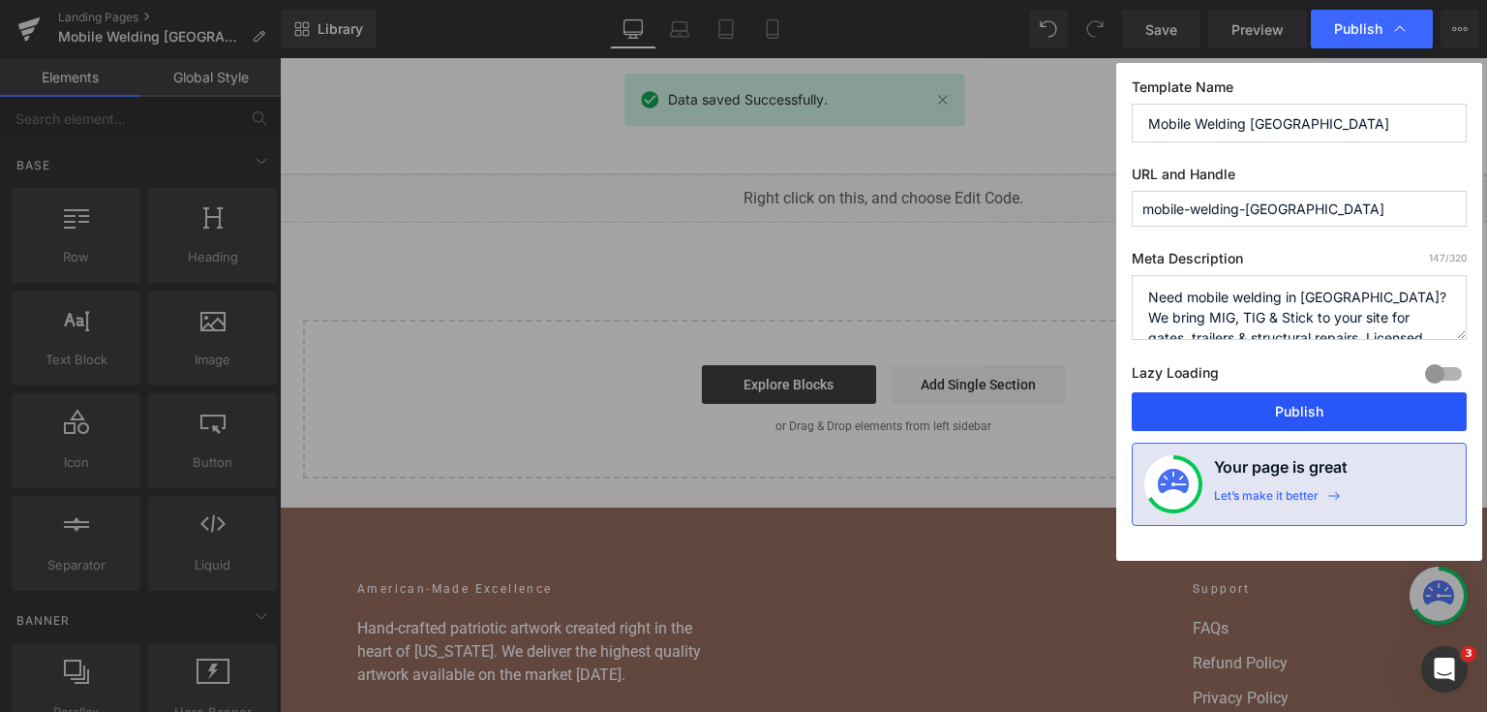
drag, startPoint x: 1303, startPoint y: 414, endPoint x: 1022, endPoint y: 329, distance: 294.4
click at [1303, 414] on button "Publish" at bounding box center [1299, 411] width 335 height 39
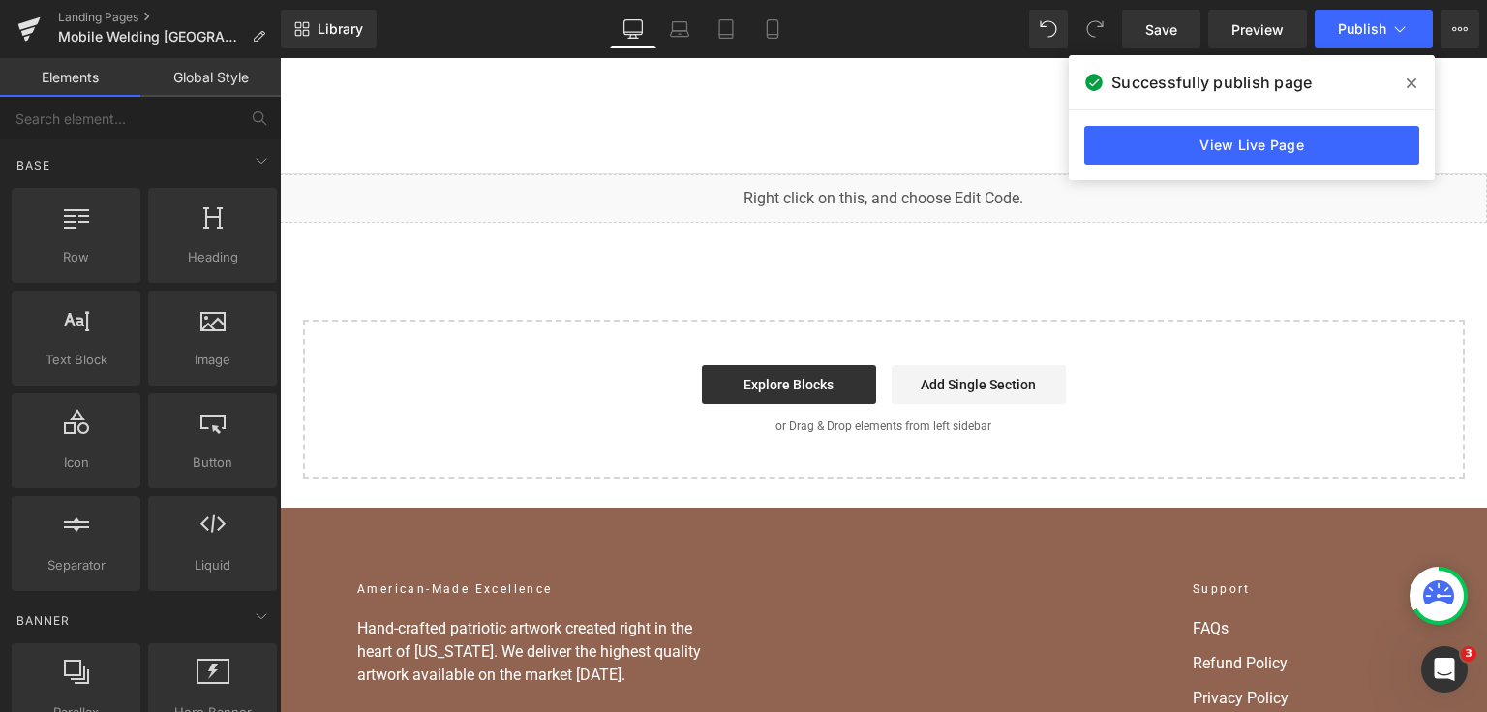
drag, startPoint x: 1415, startPoint y: 78, endPoint x: 1134, endPoint y: 20, distance: 286.8
click at [1415, 78] on icon at bounding box center [1412, 83] width 10 height 10
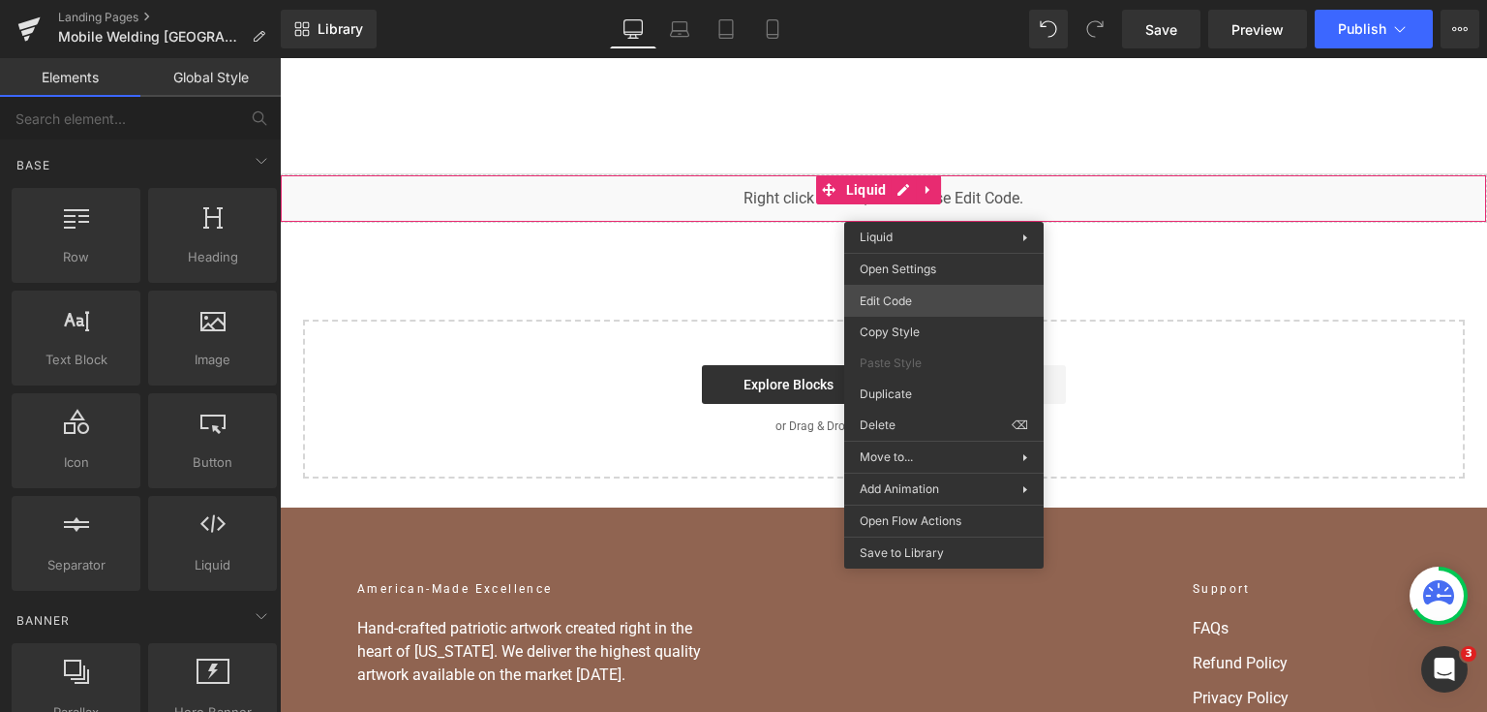
click at [918, 0] on div "You are previewing how the will restyle your page. You can not edit Elements in…" at bounding box center [743, 0] width 1487 height 0
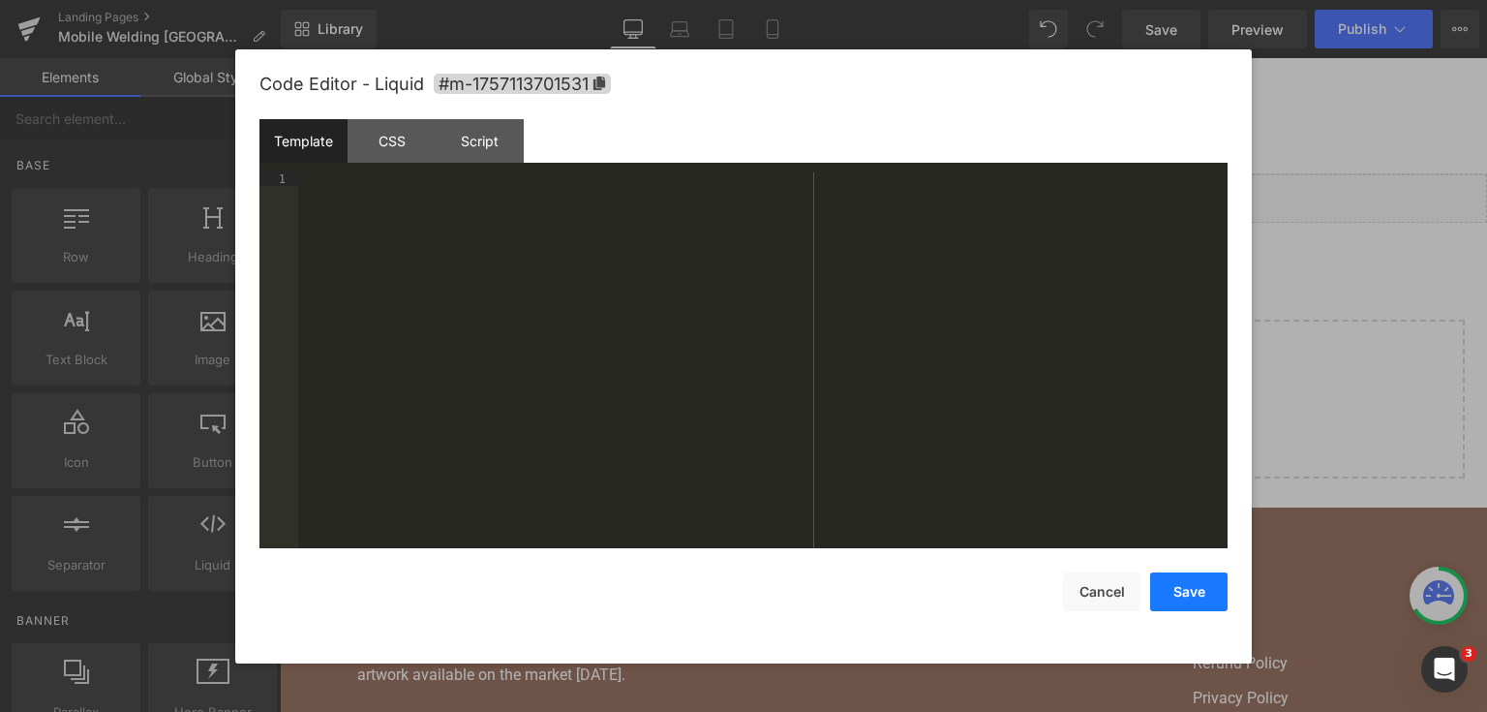
click at [1162, 581] on button "Save" at bounding box center [1188, 591] width 77 height 39
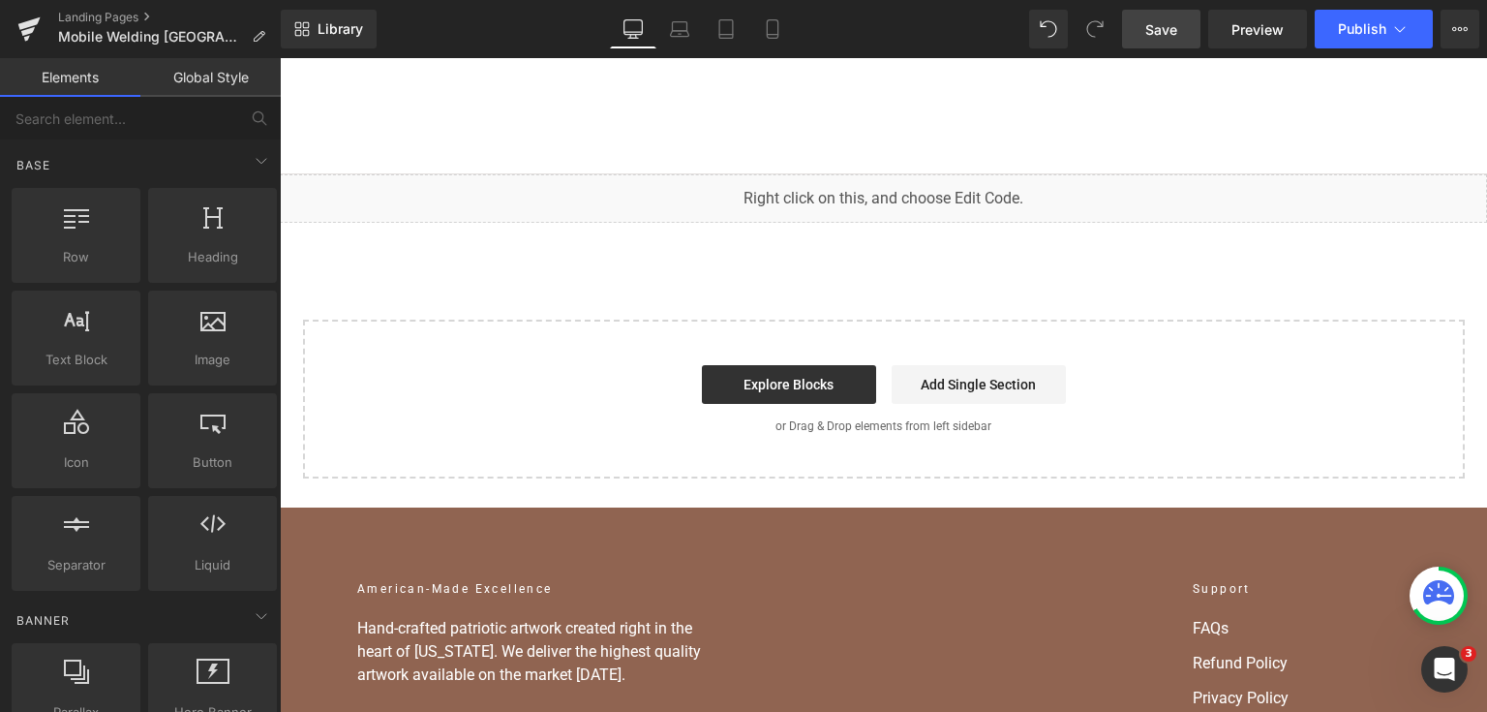
drag, startPoint x: 1196, startPoint y: 17, endPoint x: 900, endPoint y: 22, distance: 296.4
click at [1196, 17] on link "Save" at bounding box center [1161, 29] width 78 height 39
drag, startPoint x: 457, startPoint y: 298, endPoint x: 680, endPoint y: 579, distance: 358.4
click at [457, 298] on div "Liquid Select your layout" at bounding box center [884, 326] width 1208 height 304
click at [464, 270] on div "Liquid Select your layout" at bounding box center [884, 326] width 1208 height 304
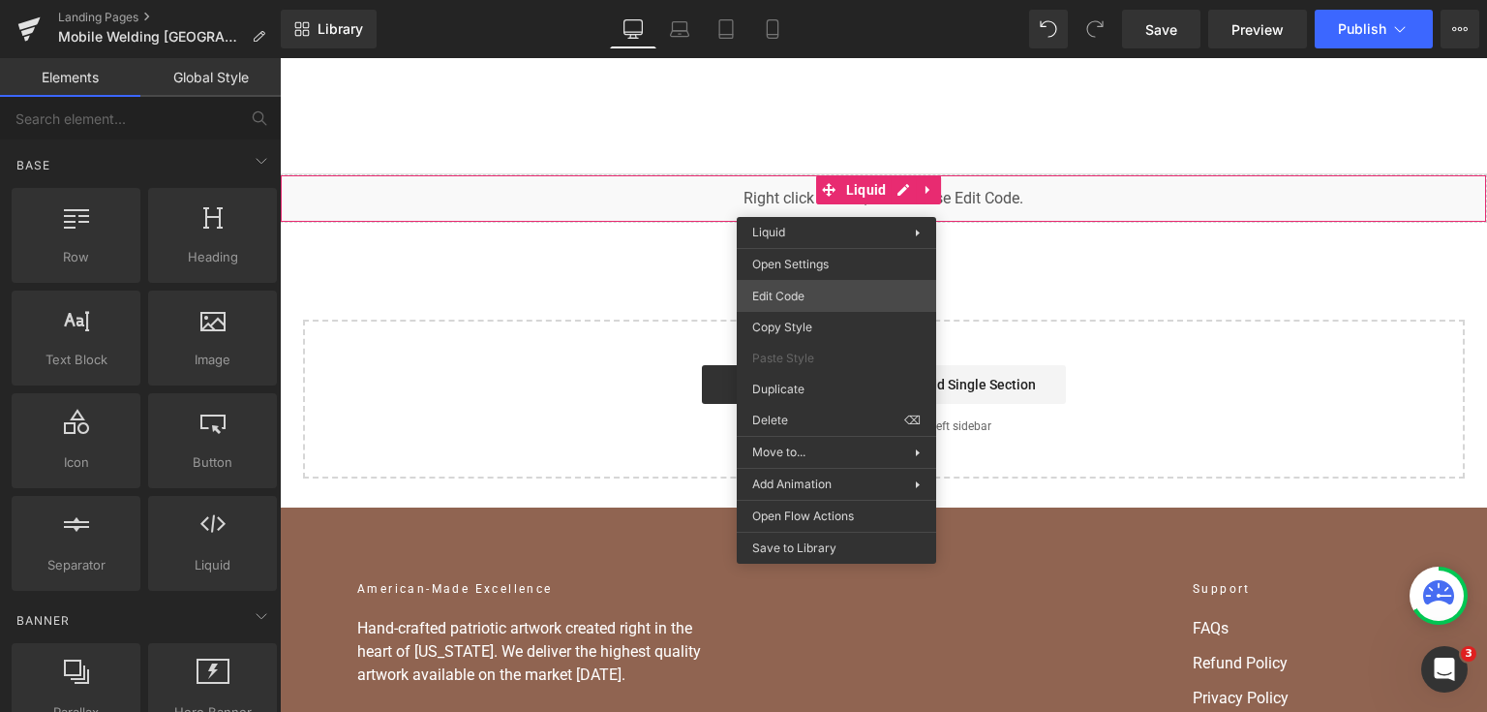
click at [811, 0] on div "You are previewing how the will restyle your page. You can not edit Elements in…" at bounding box center [743, 0] width 1487 height 0
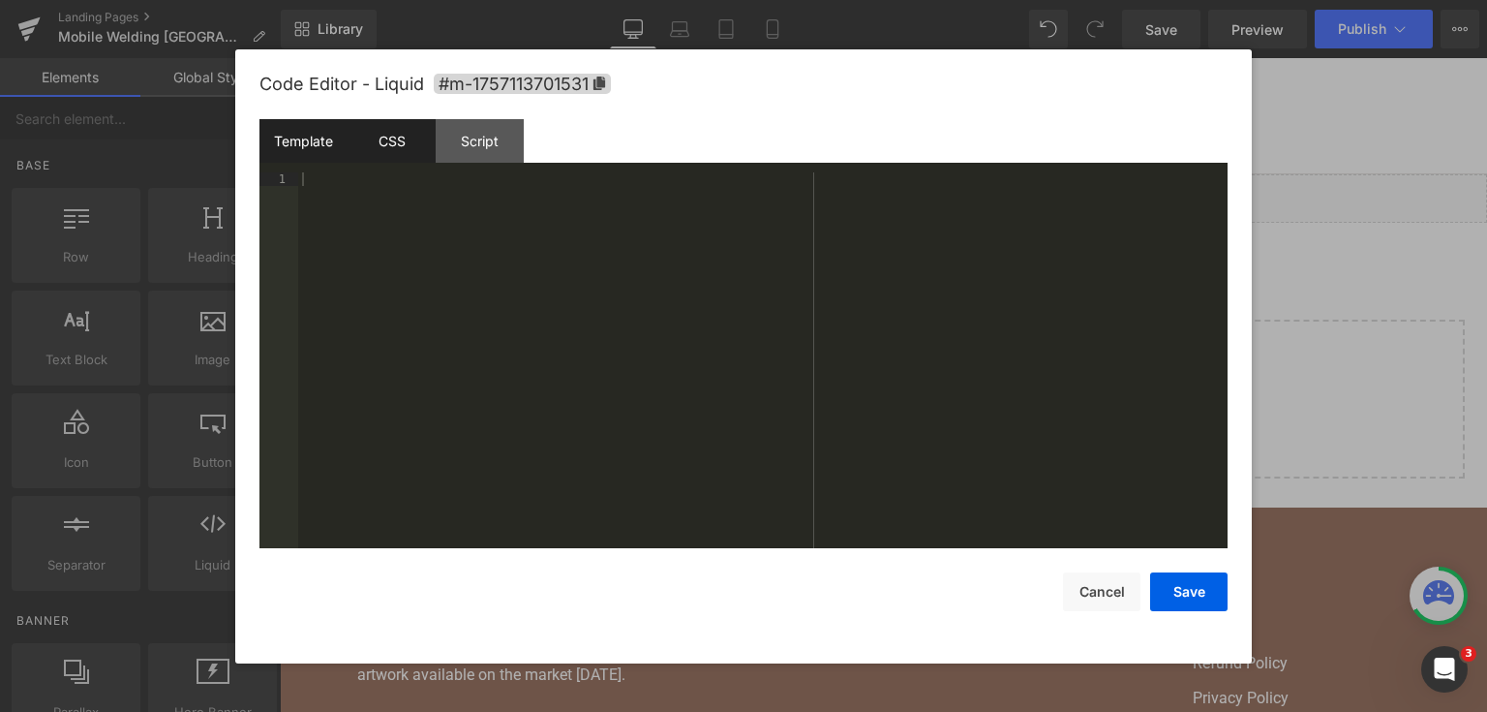
click at [413, 130] on div "CSS" at bounding box center [392, 141] width 88 height 44
click at [488, 139] on div "Script" at bounding box center [480, 141] width 88 height 44
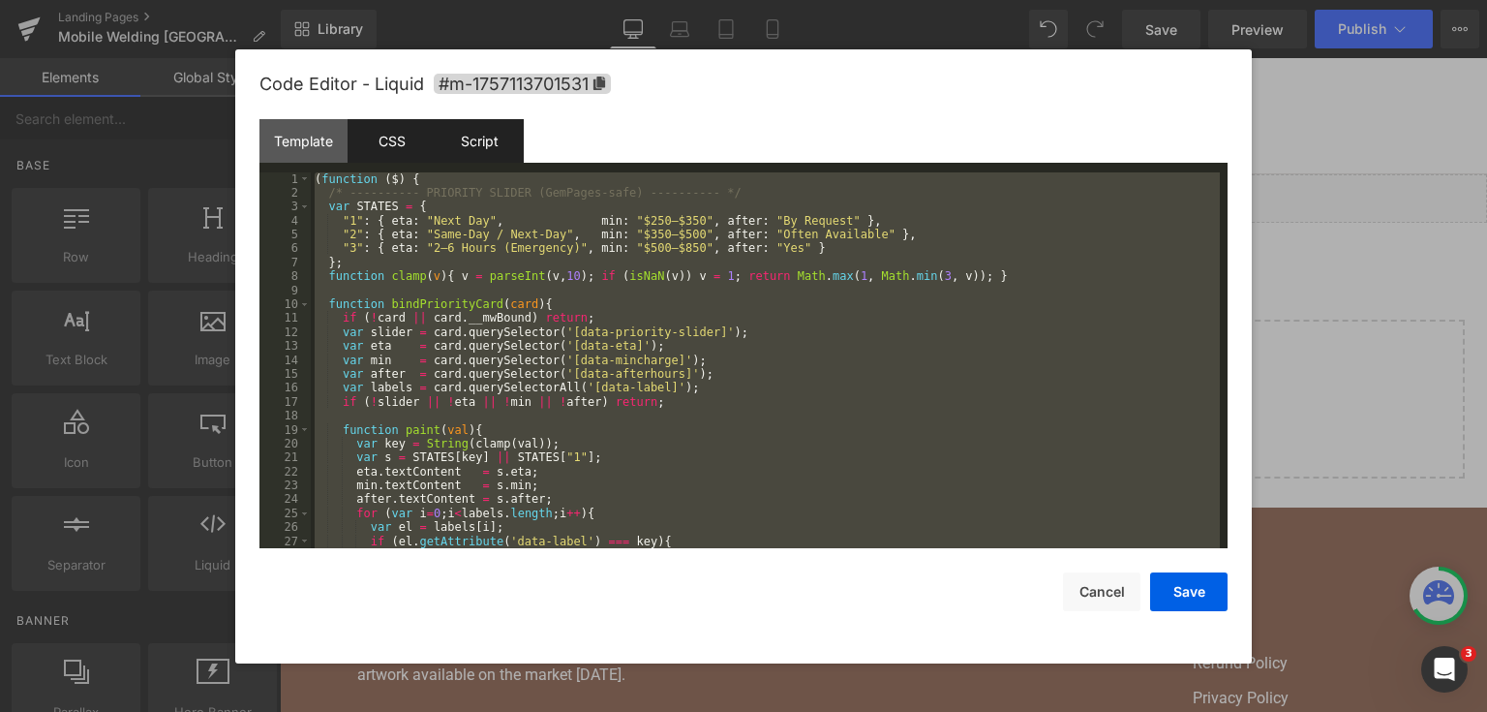
click at [379, 136] on div "CSS" at bounding box center [392, 141] width 88 height 44
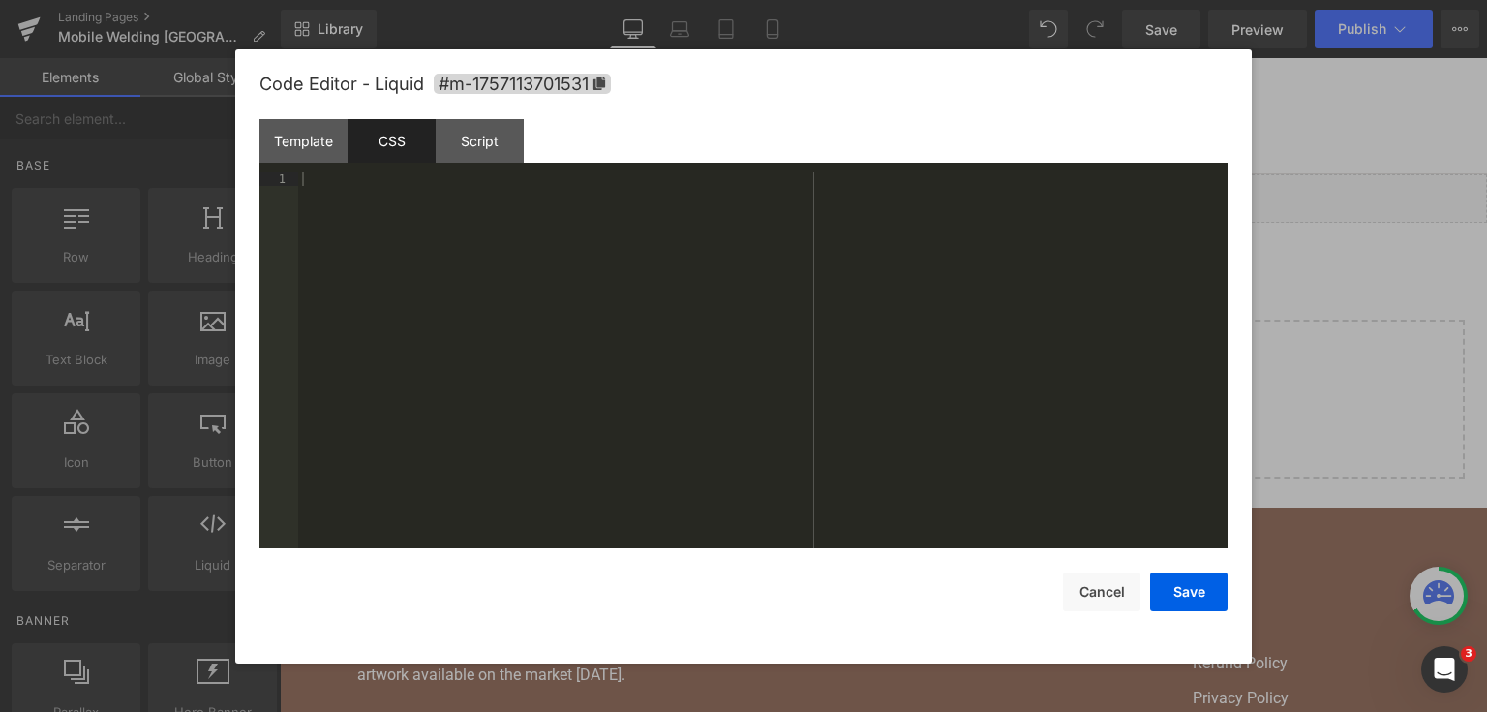
click at [515, 307] on div at bounding box center [763, 374] width 930 height 405
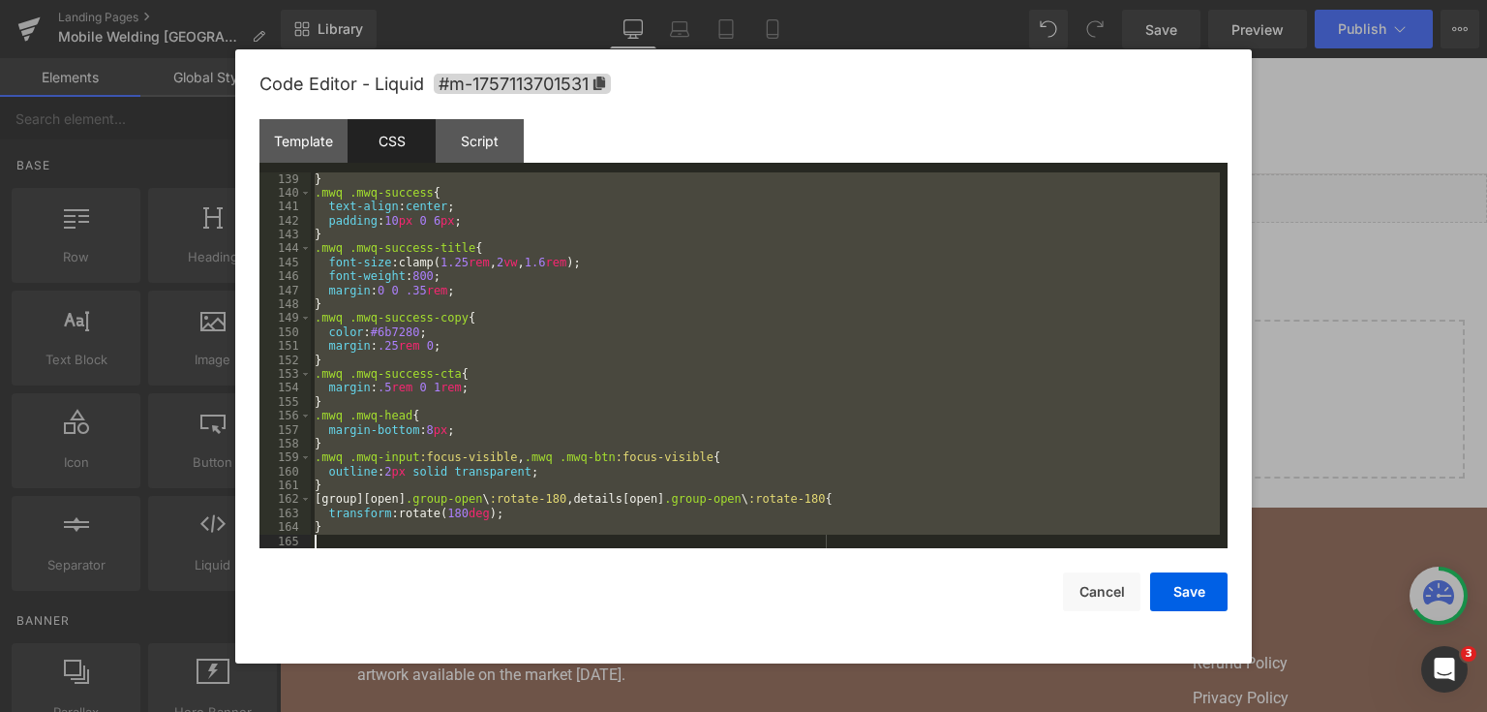
scroll to position [1924, 0]
click at [613, 364] on div "} .mwq .mwq-success { text-align : center ; padding : 10 px 0 6 px ; } .mwq .mw…" at bounding box center [765, 360] width 909 height 377
click at [418, 230] on div "} .mwq .mwq-success { text-align : center ; padding : 10 px 0 6 px ; } .mwq .mw…" at bounding box center [765, 360] width 909 height 377
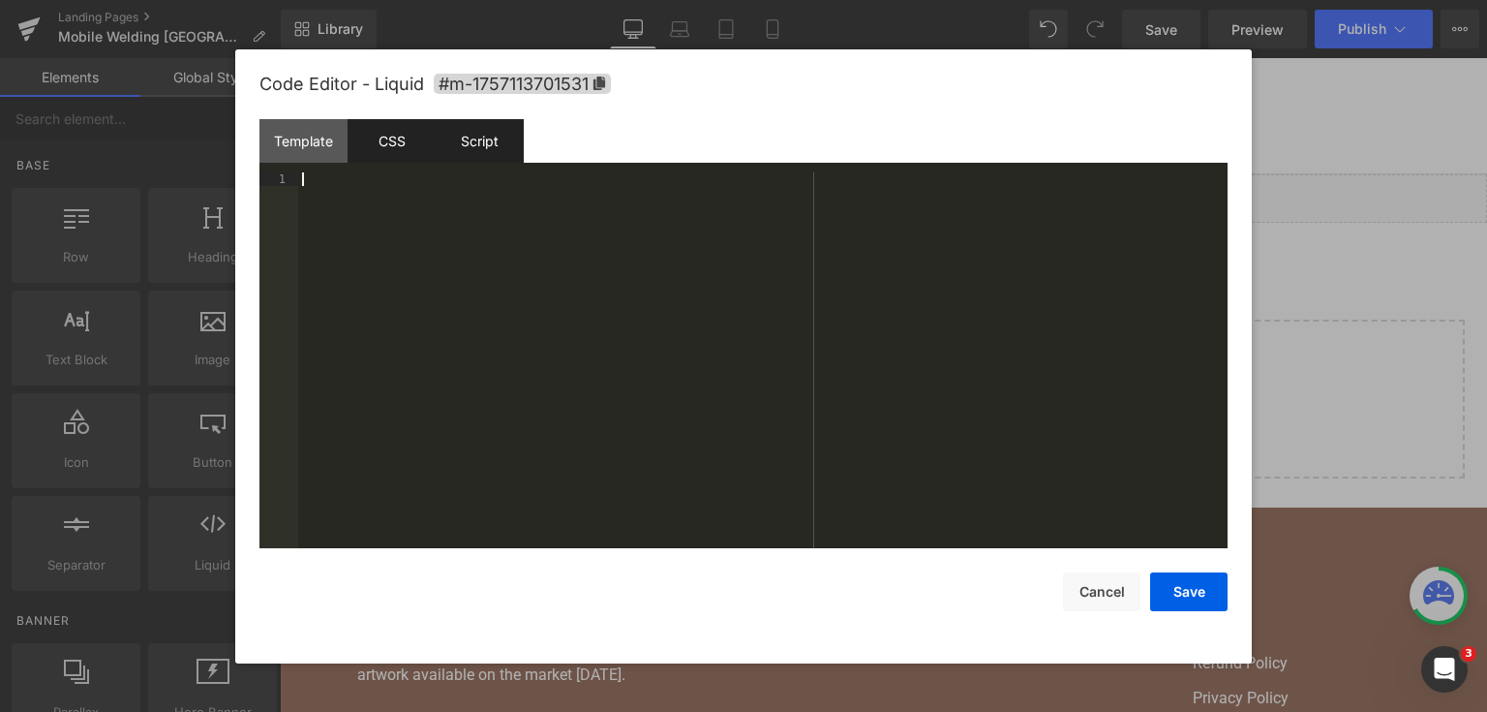
click at [479, 158] on div "Script" at bounding box center [480, 141] width 88 height 44
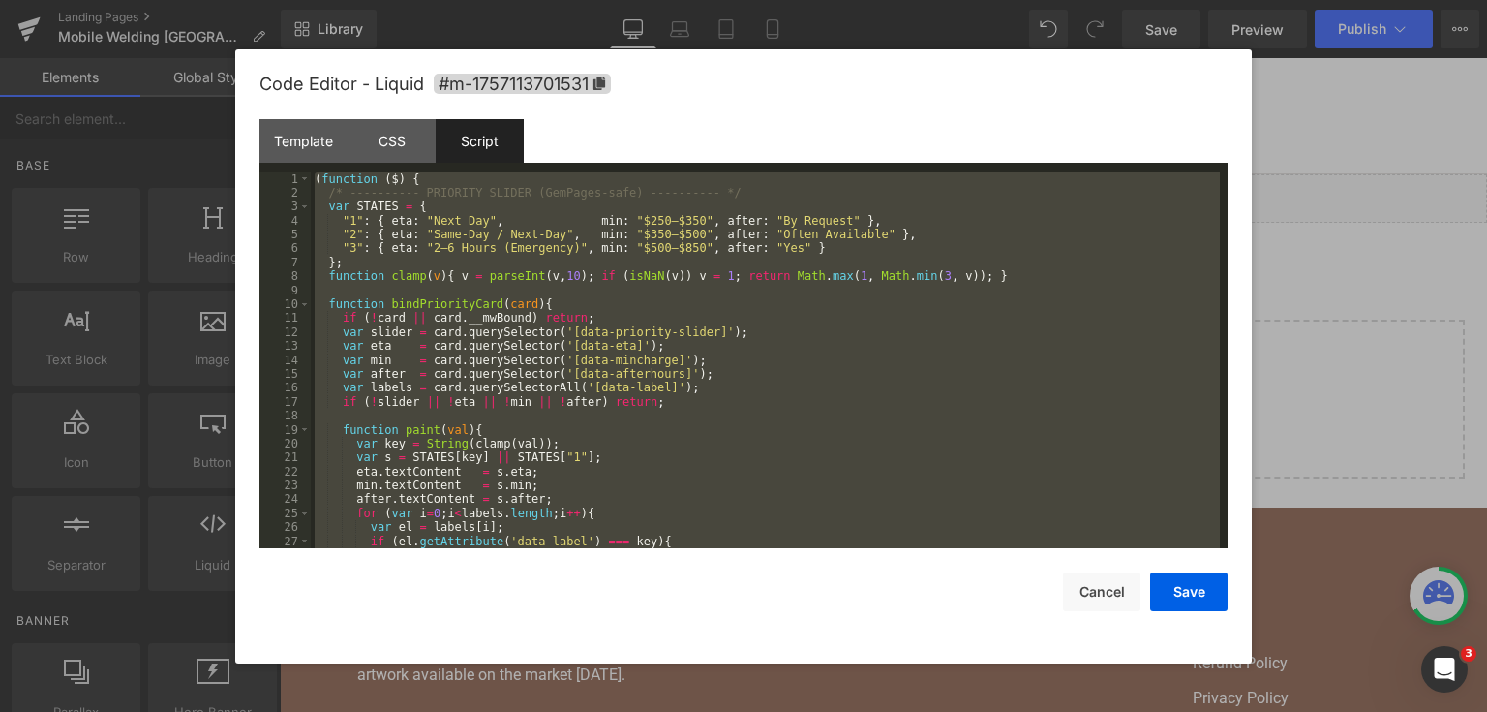
click at [465, 264] on div "( function ( $ ) { /* ---------- PRIORITY SLIDER (GemPages-safe) ---------- */ …" at bounding box center [765, 360] width 909 height 377
click at [436, 290] on div "( function ( $ ) { /* ---------- PRIORITY SLIDER (GemPages-safe) ---------- */ …" at bounding box center [765, 360] width 909 height 377
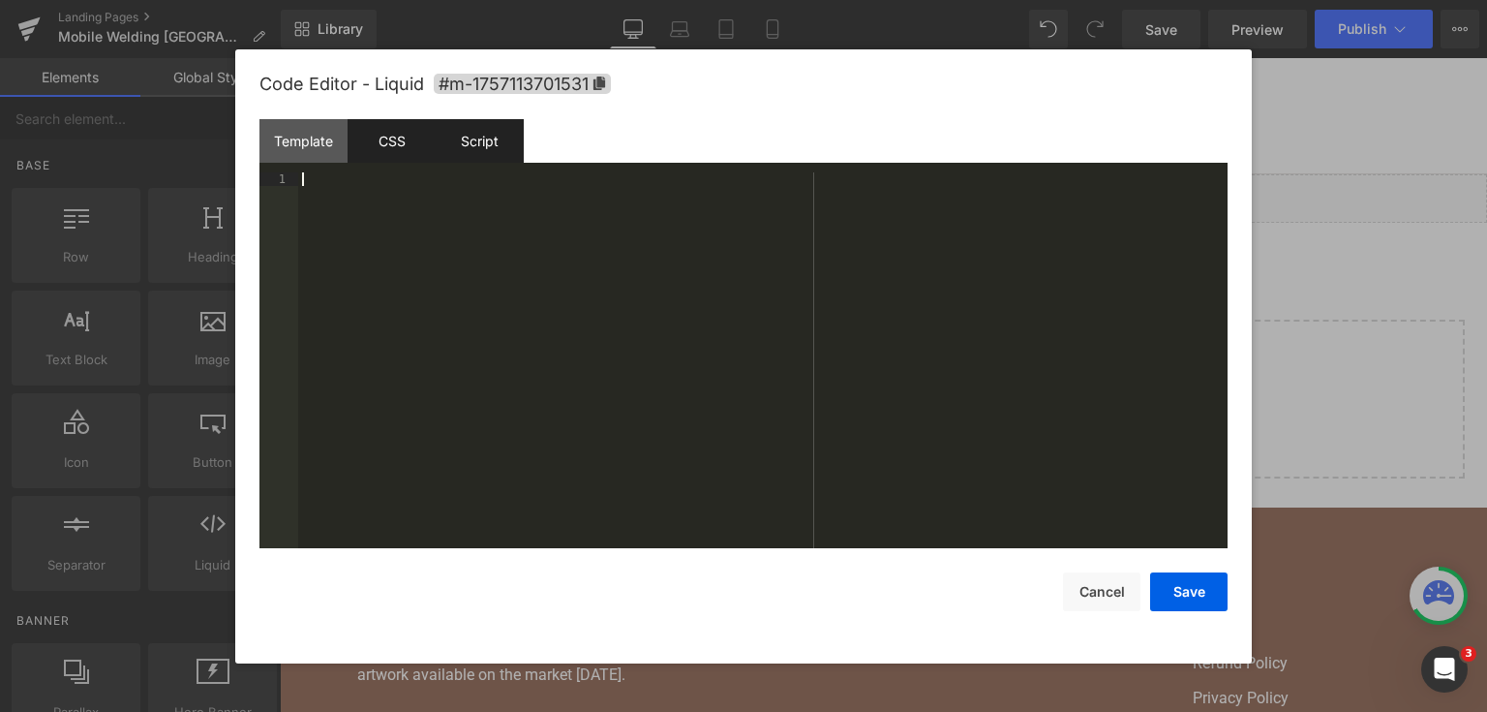
click at [394, 138] on div "CSS" at bounding box center [392, 141] width 88 height 44
click at [461, 271] on div at bounding box center [763, 374] width 930 height 405
click at [1189, 577] on button "Save" at bounding box center [1188, 591] width 77 height 39
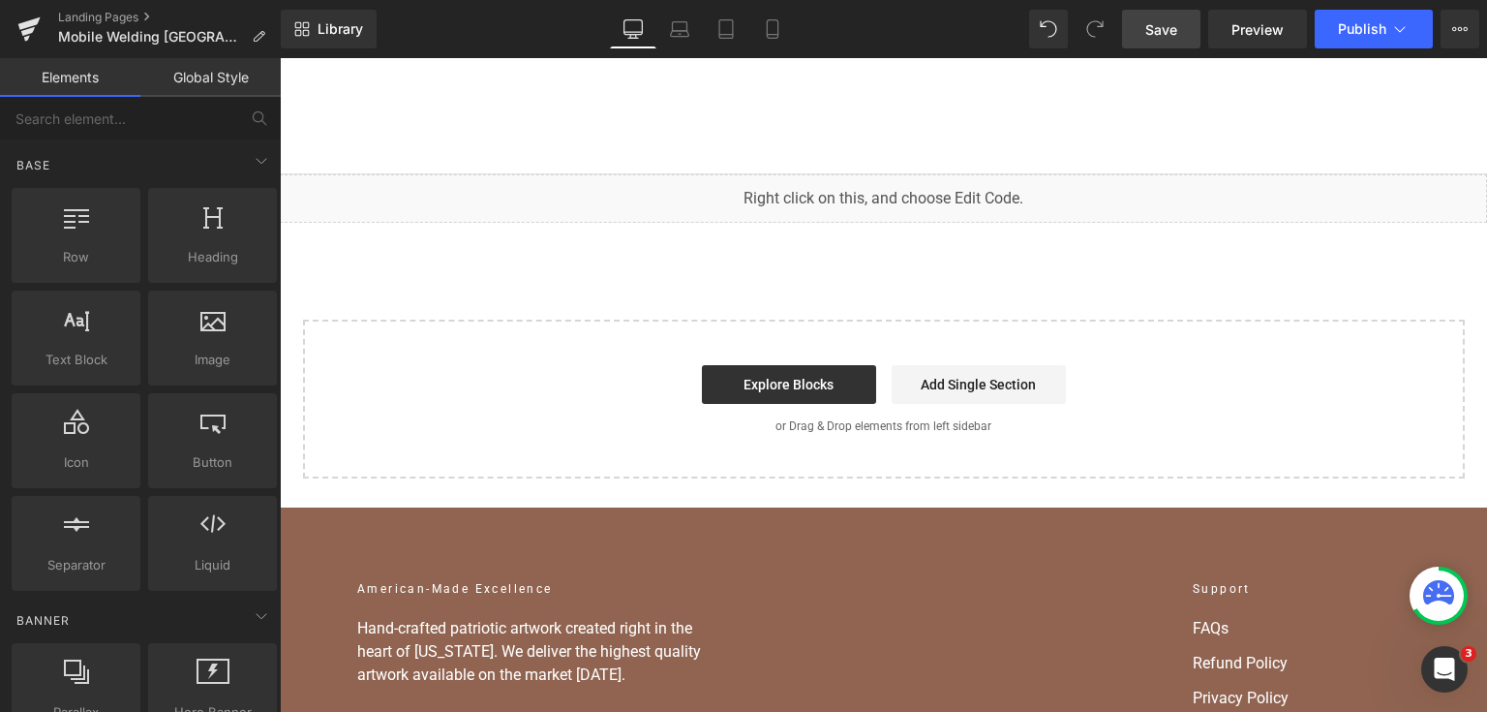
drag, startPoint x: 1150, startPoint y: 19, endPoint x: 1174, endPoint y: 16, distance: 23.4
click at [1150, 19] on span "Save" at bounding box center [1162, 29] width 32 height 20
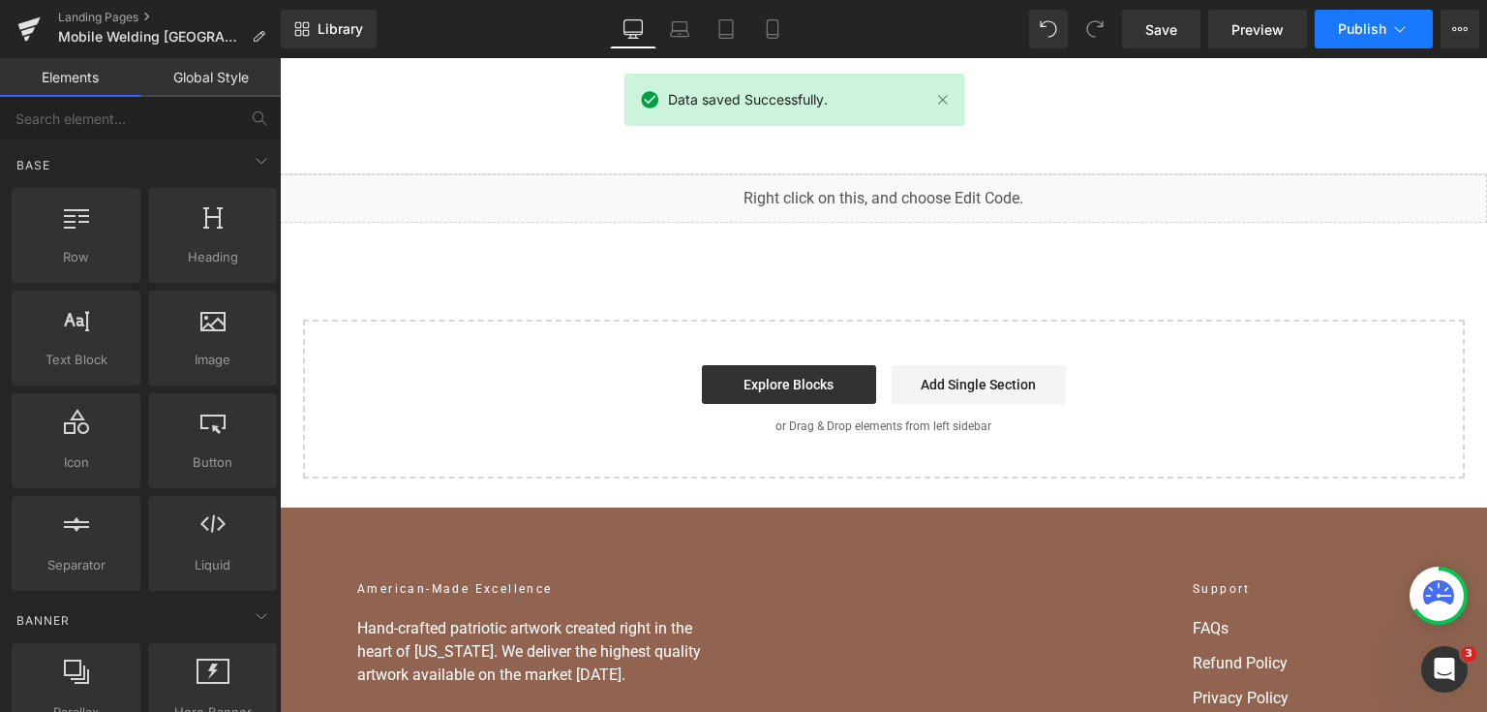
click at [1349, 41] on button "Publish" at bounding box center [1374, 29] width 118 height 39
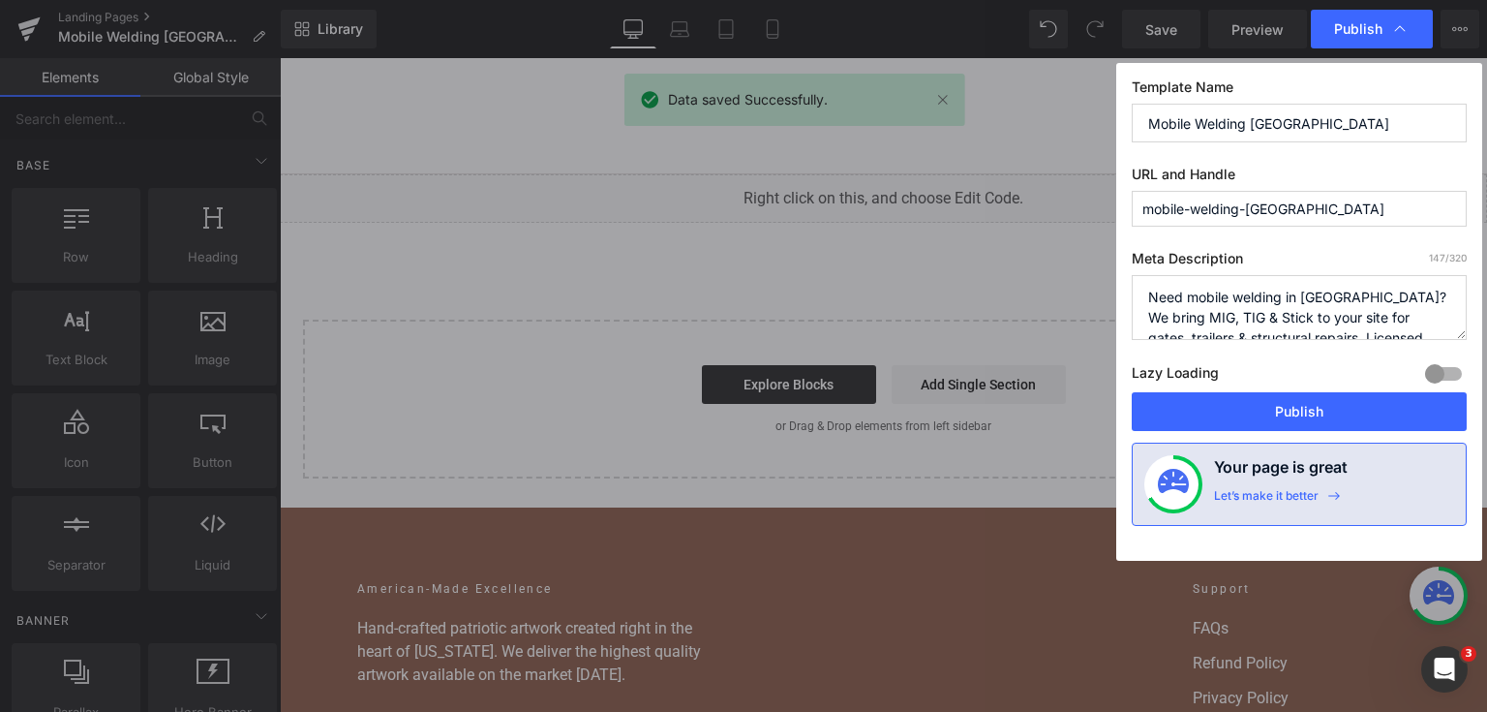
click at [1351, 391] on div "Lazy Loading Build Upgrade plan to unlock" at bounding box center [1299, 376] width 335 height 32
drag, startPoint x: 1350, startPoint y: 396, endPoint x: 1070, endPoint y: 337, distance: 286.0
click at [1350, 396] on button "Publish" at bounding box center [1299, 411] width 335 height 39
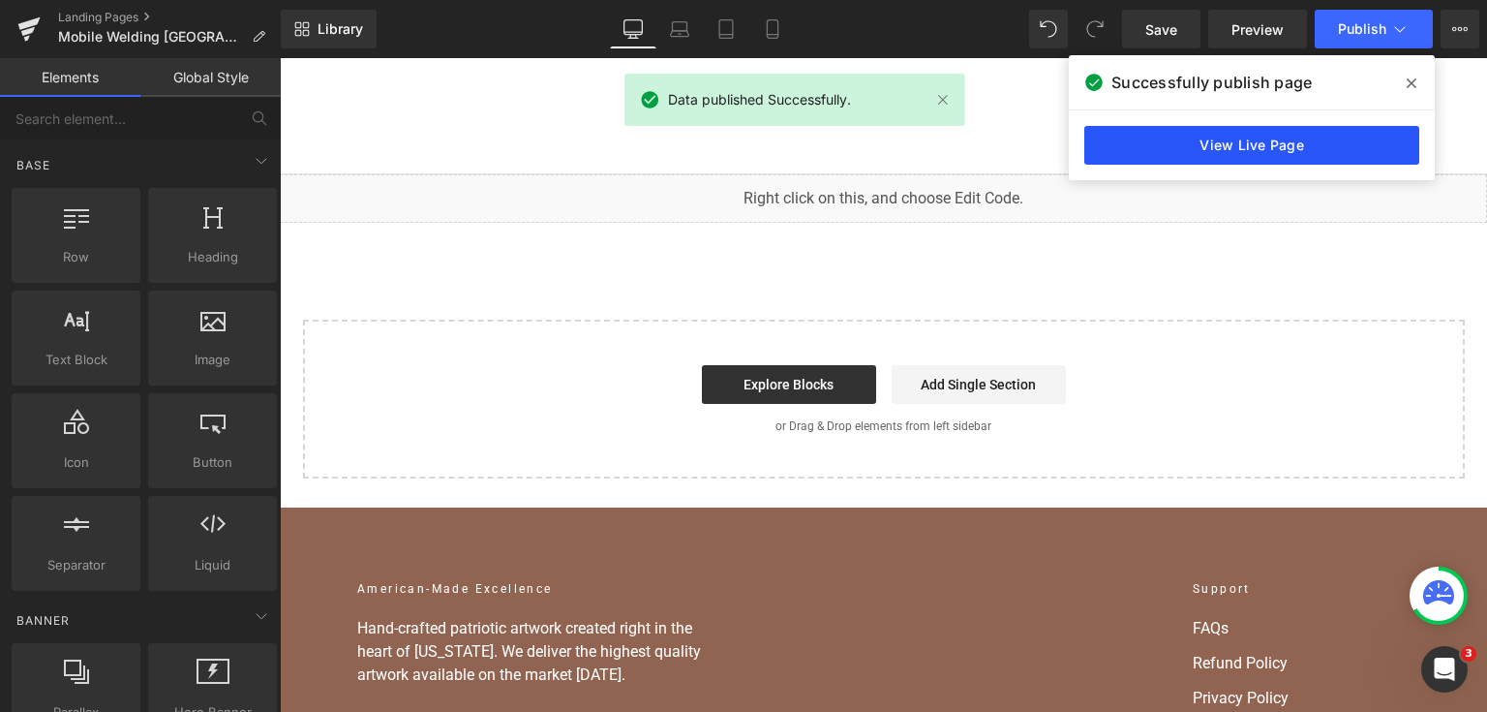
click at [1351, 140] on link "View Live Page" at bounding box center [1252, 145] width 335 height 39
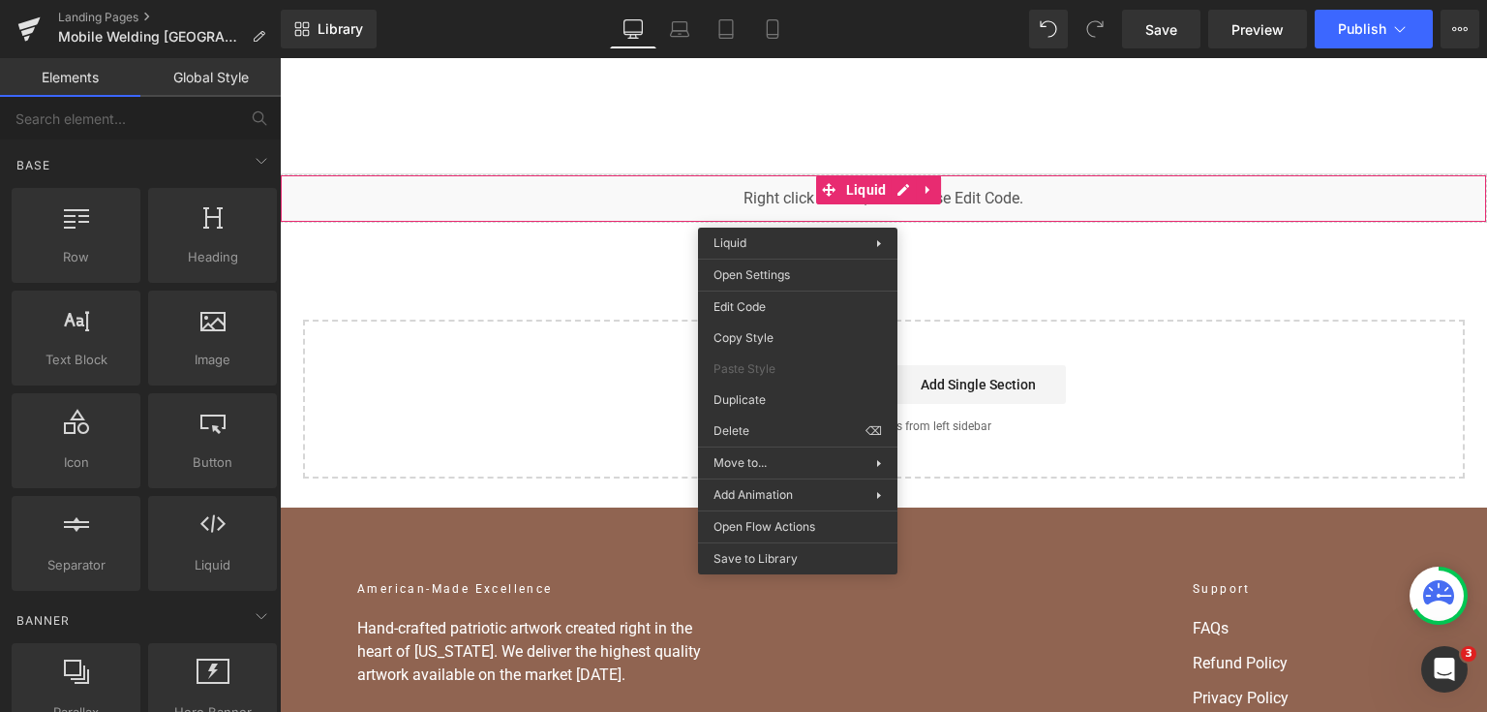
click at [881, 132] on ul "Home Home Shop American Collection American Flags (Laser Cut) American Flags (U…" at bounding box center [867, 116] width 841 height 70
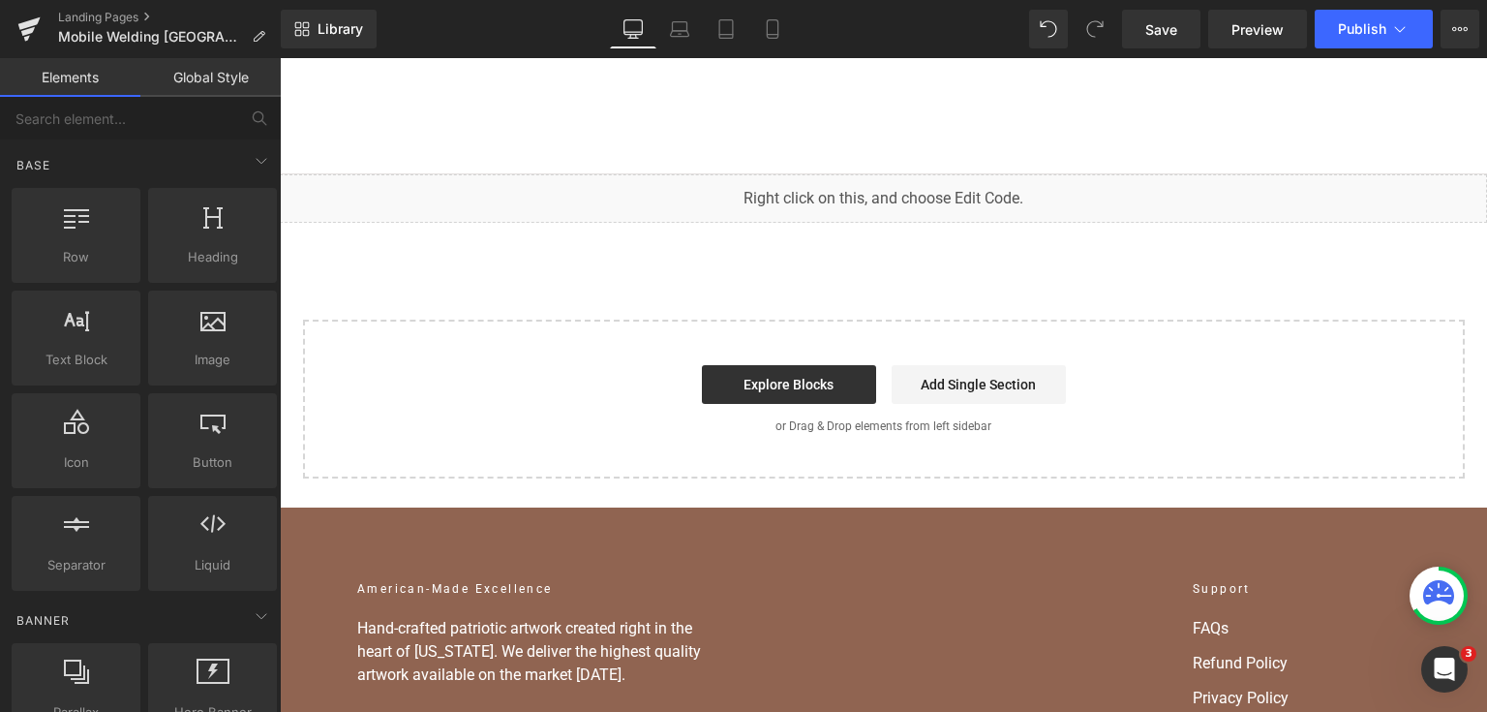
drag, startPoint x: 868, startPoint y: 240, endPoint x: 837, endPoint y: 190, distance: 59.1
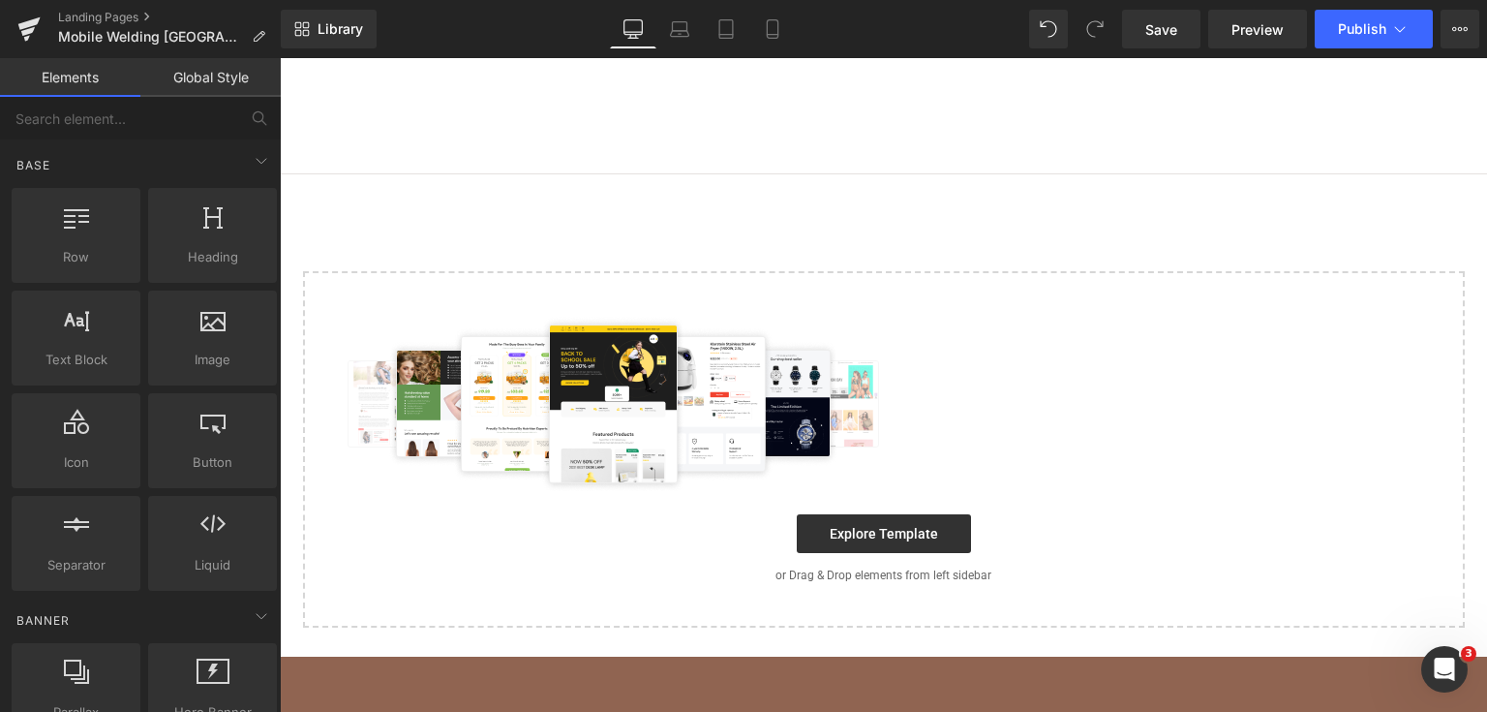
click at [616, 147] on ul "Home Home Shop American Collection American Flags (Laser Cut) American Flags (U…" at bounding box center [867, 116] width 841 height 70
click at [812, 130] on ul "Home Home Shop American Collection American Flags (Laser Cut) American Flags (U…" at bounding box center [867, 116] width 841 height 70
click at [811, 159] on div "Home Home Shop American Collection American Flags (Laser Cut) American Flags (U…" at bounding box center [884, 116] width 1208 height 116
drag, startPoint x: 350, startPoint y: 450, endPoint x: 791, endPoint y: 190, distance: 512.7
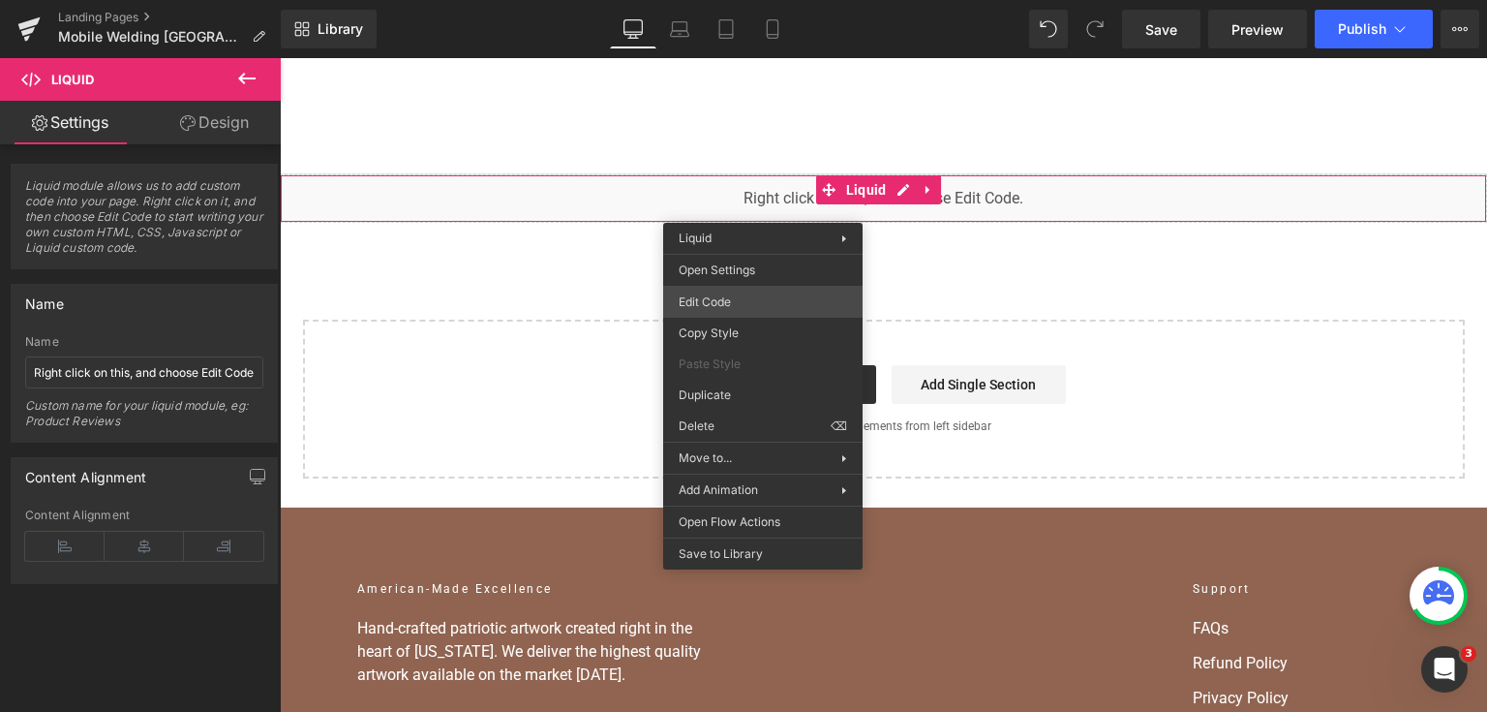
click at [763, 0] on div "Liquid You are previewing how the will restyle your page. You can not edit Elem…" at bounding box center [743, 0] width 1487 height 0
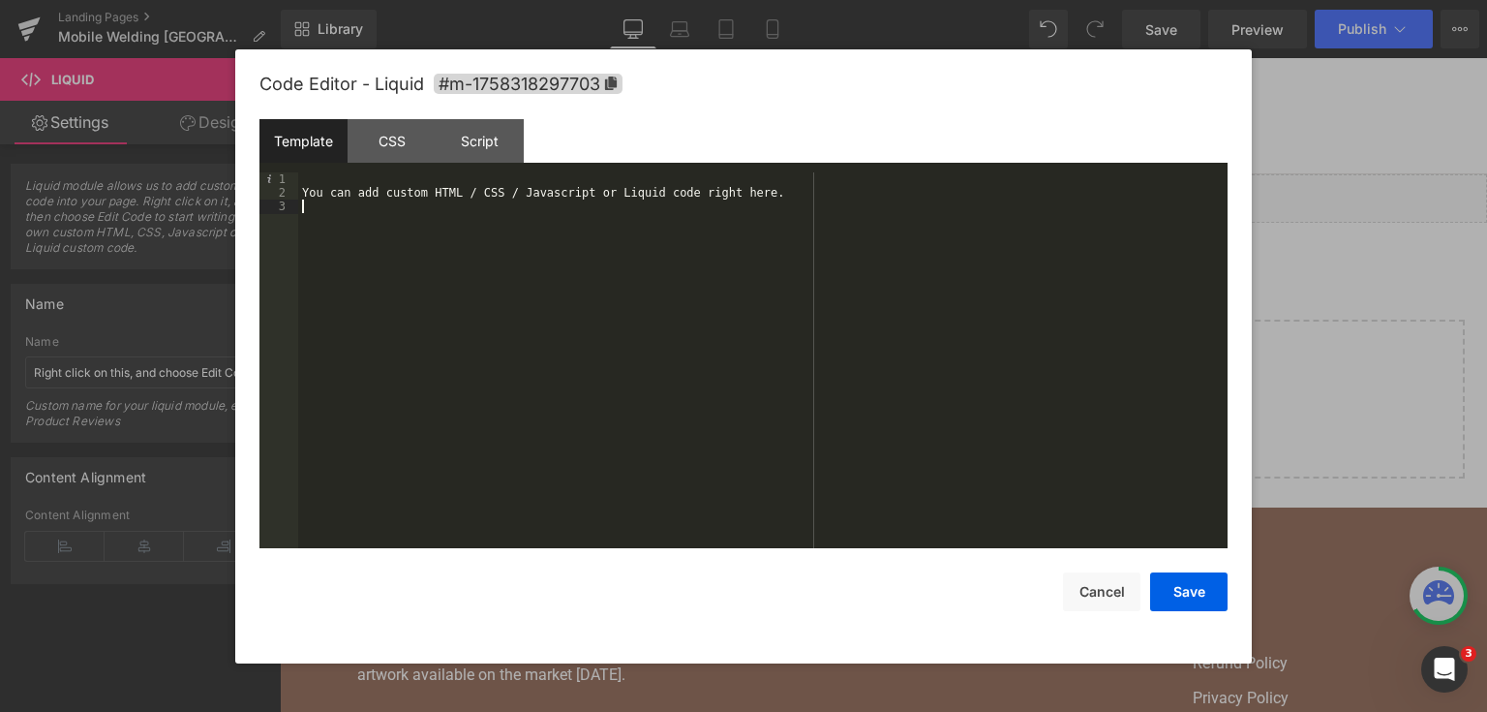
click at [767, 280] on div "You can add custom HTML / CSS / Javascript or Liquid code right here." at bounding box center [763, 374] width 930 height 405
click at [793, 207] on div "You can add custom HTML / CSS / Javascript or Liquid code right here." at bounding box center [763, 374] width 930 height 405
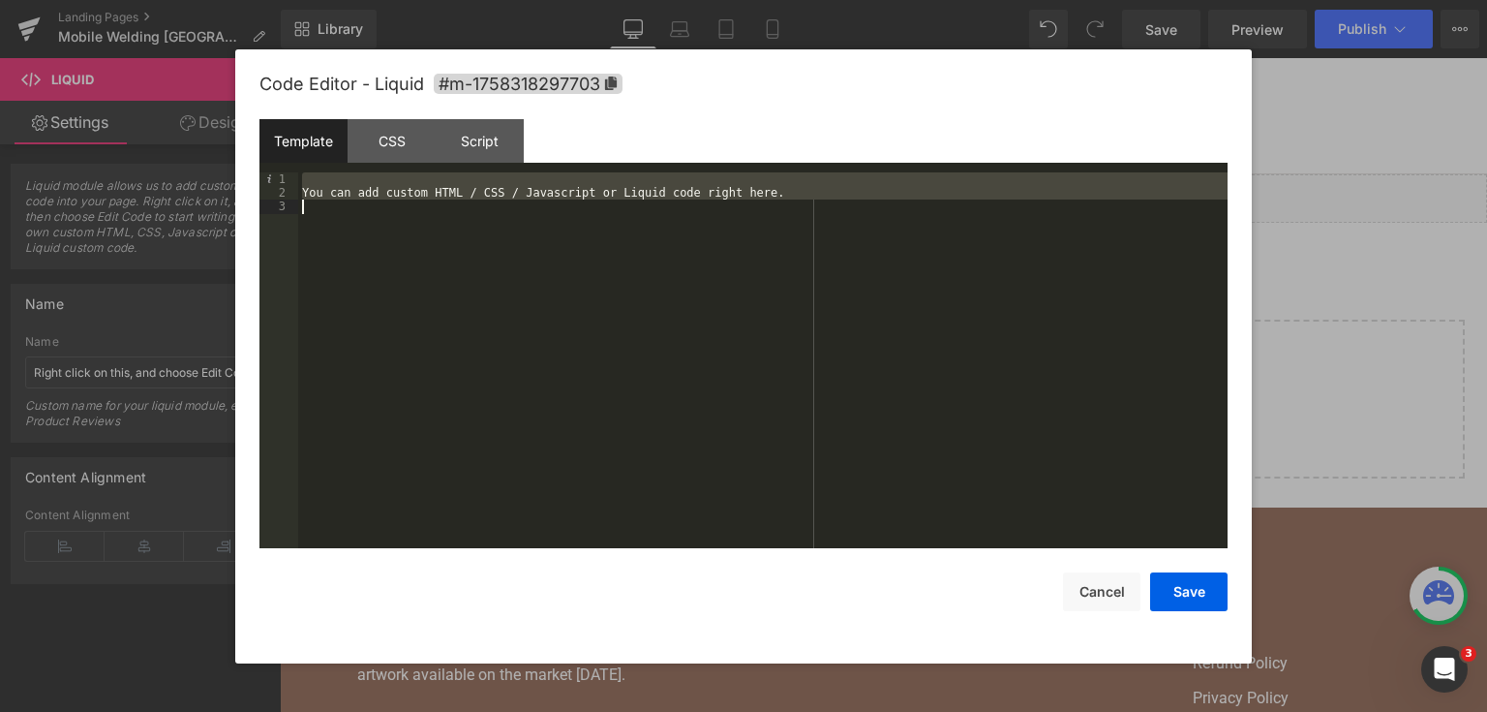
scroll to position [11796, 0]
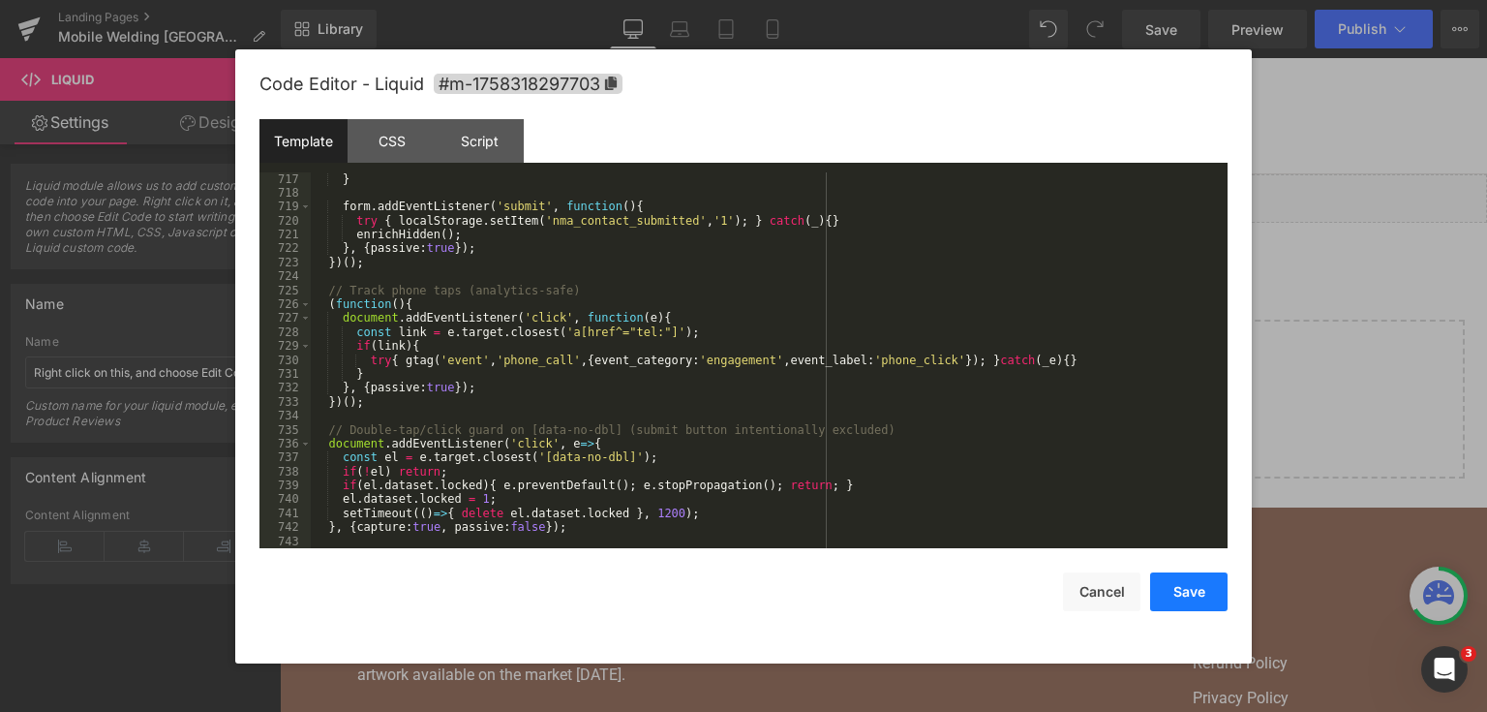
drag, startPoint x: 1205, startPoint y: 579, endPoint x: 922, endPoint y: 89, distance: 565.7
click at [1205, 579] on button "Save" at bounding box center [1188, 591] width 77 height 39
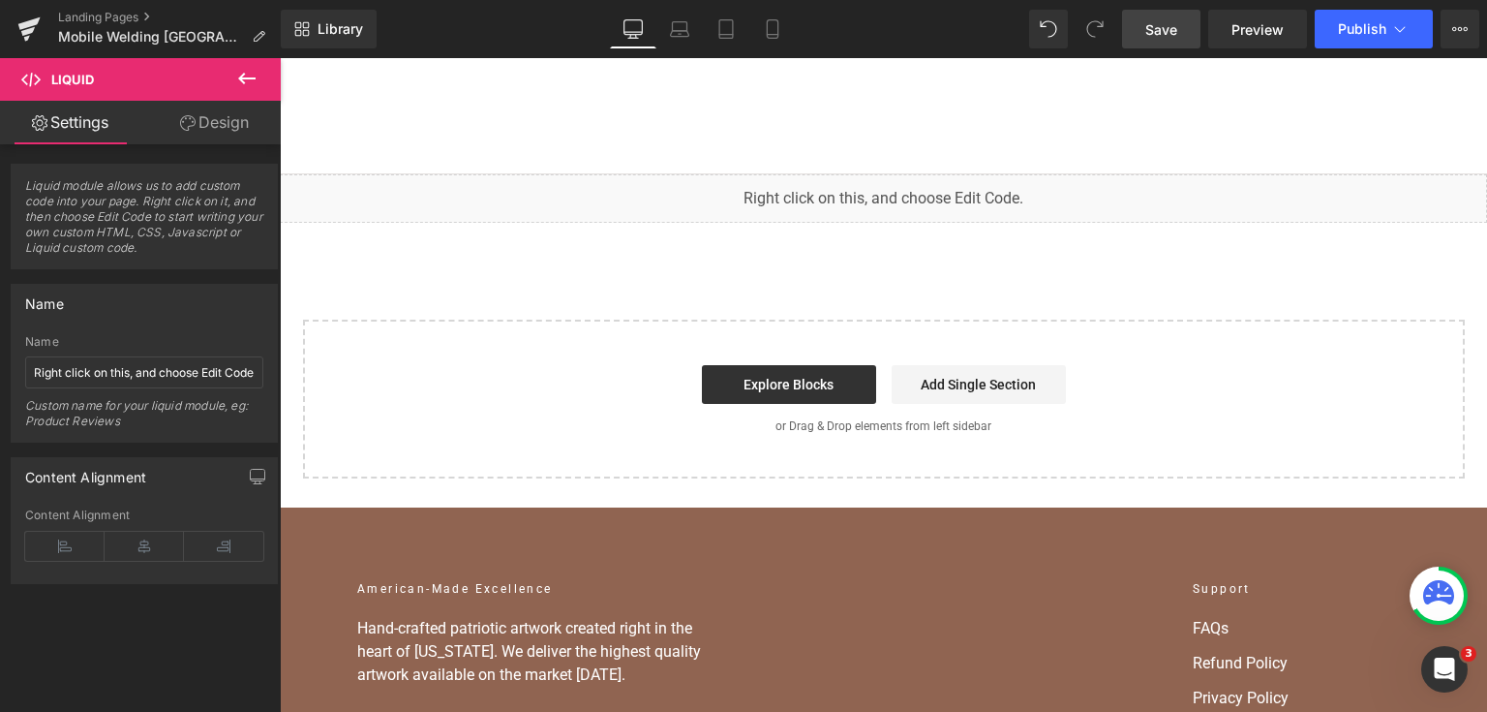
click at [1186, 39] on link "Save" at bounding box center [1161, 29] width 78 height 39
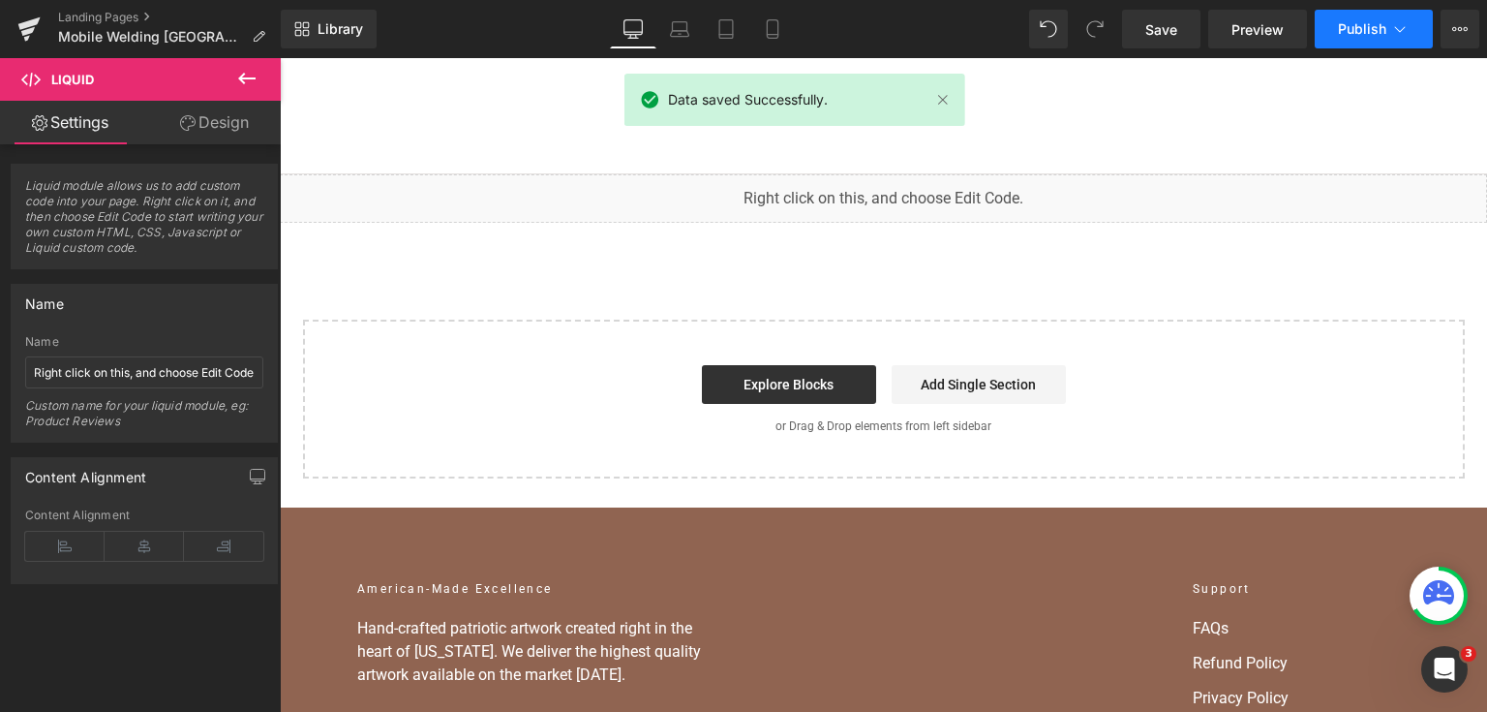
click at [1347, 26] on span "Publish" at bounding box center [1362, 28] width 48 height 15
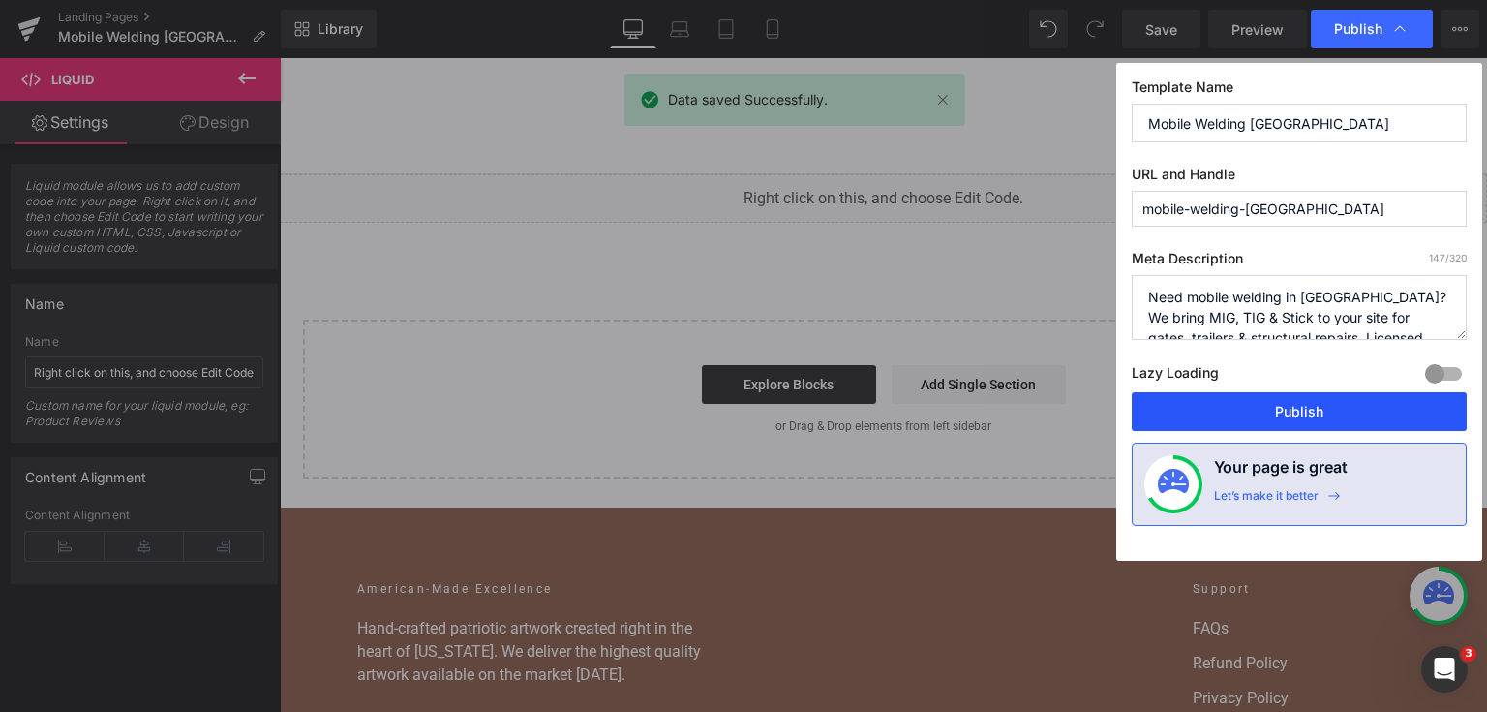
click at [1271, 411] on button "Publish" at bounding box center [1299, 411] width 335 height 39
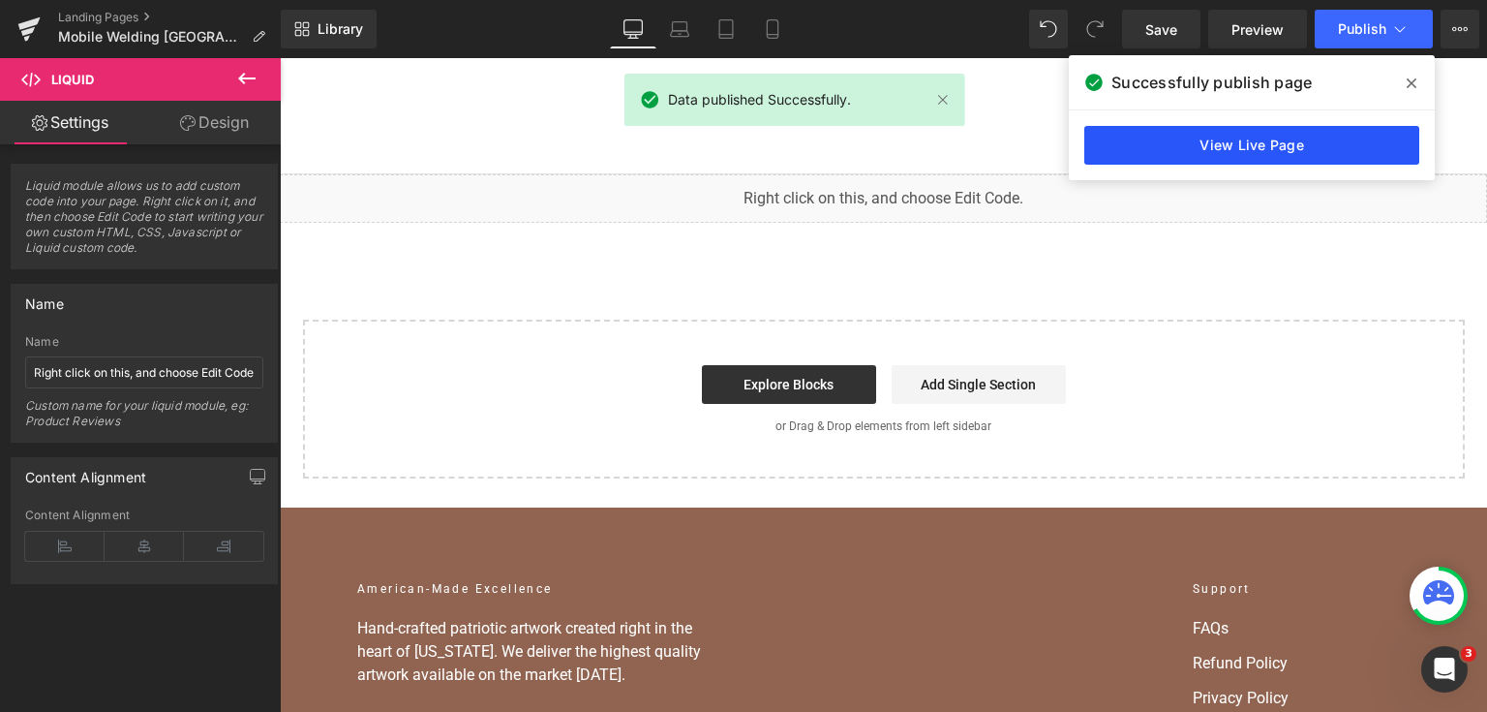
click at [1350, 140] on link "View Live Page" at bounding box center [1252, 145] width 335 height 39
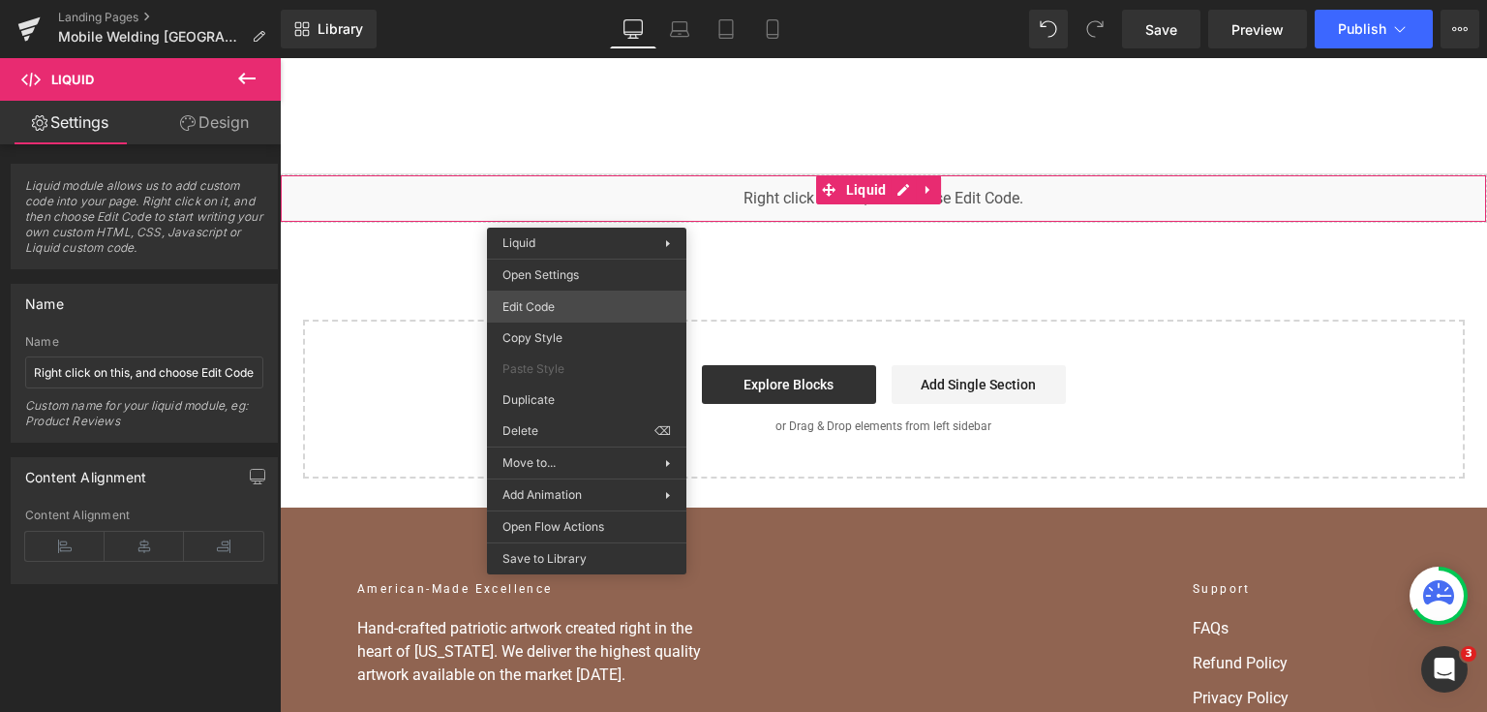
click at [580, 0] on div "Liquid You are previewing how the will restyle your page. You can not edit Elem…" at bounding box center [743, 0] width 1487 height 0
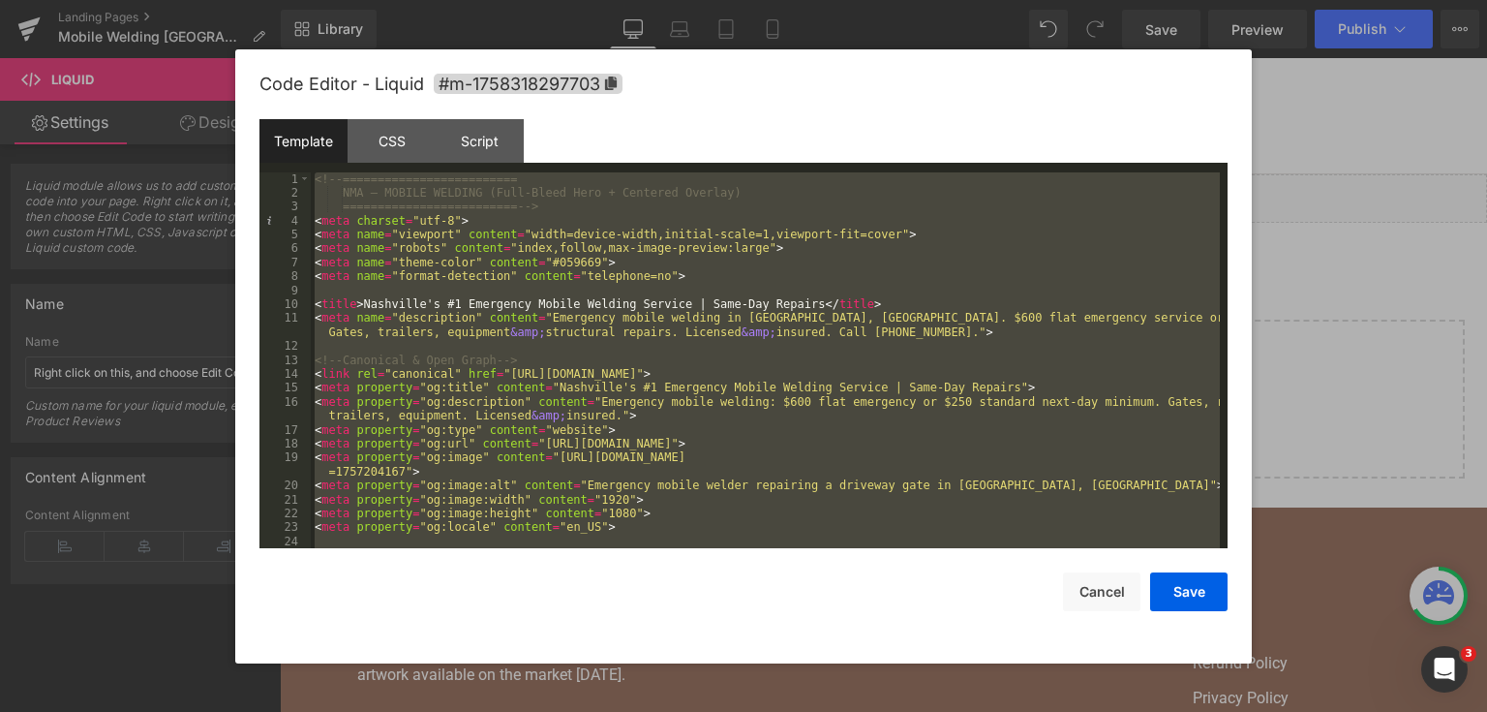
click at [1373, 331] on div at bounding box center [743, 356] width 1487 height 712
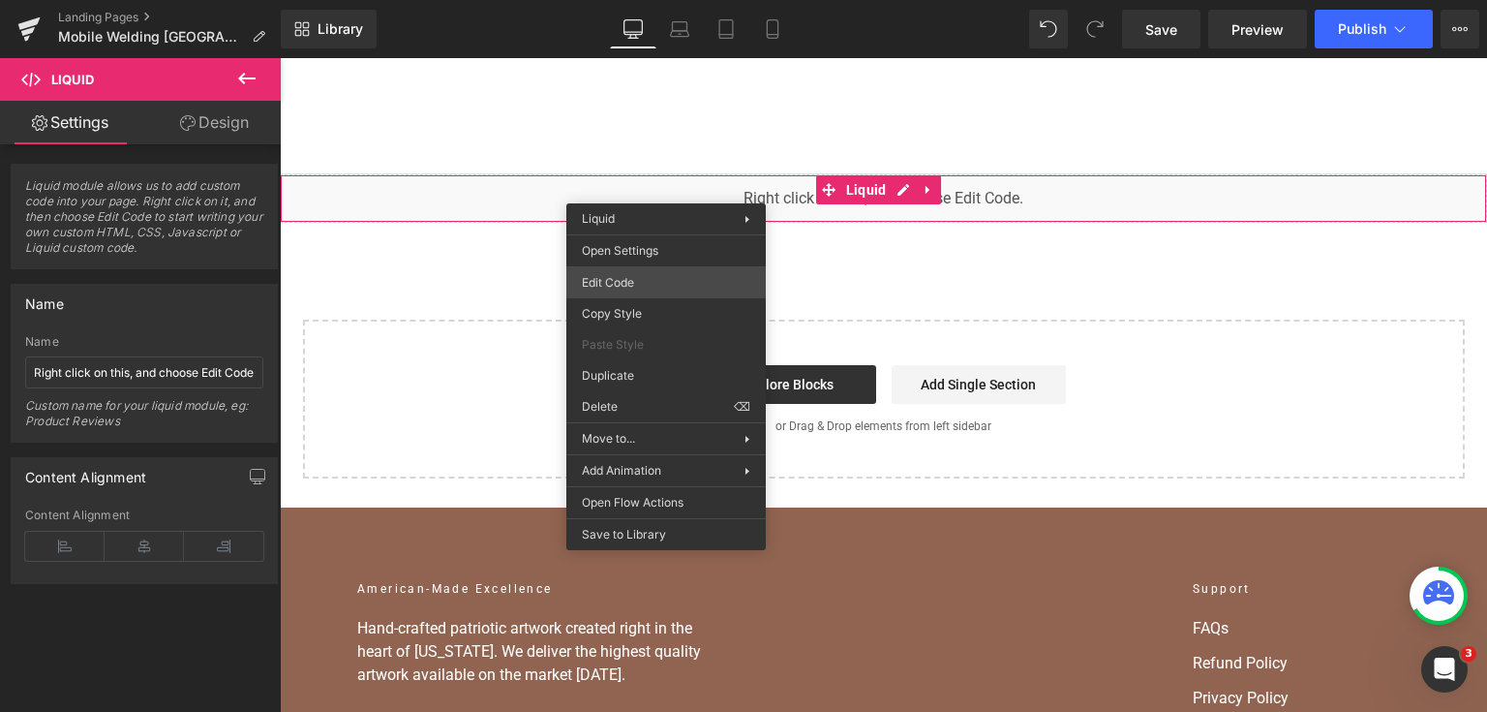
click at [720, 0] on div "Liquid You are previewing how the will restyle your page. You can not edit Elem…" at bounding box center [743, 0] width 1487 height 0
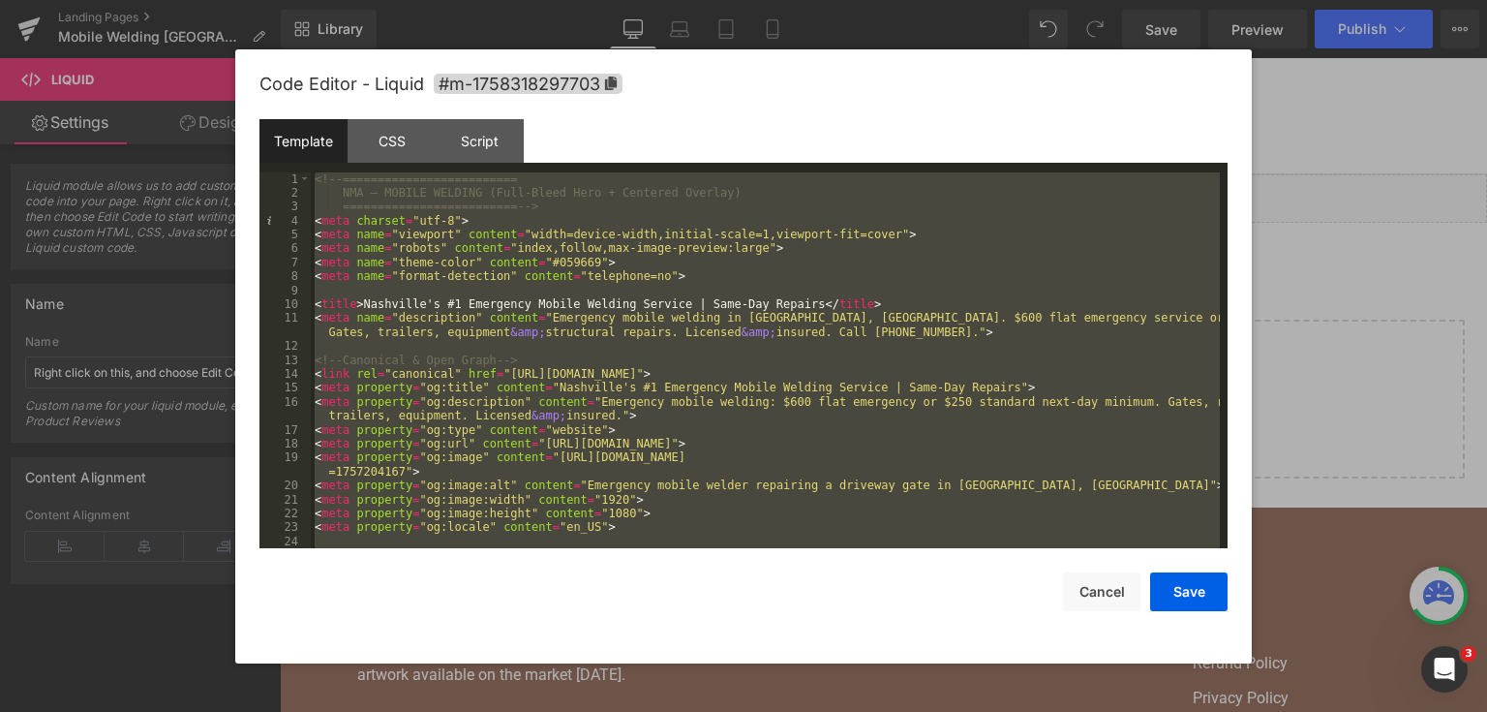
scroll to position [13568, 0]
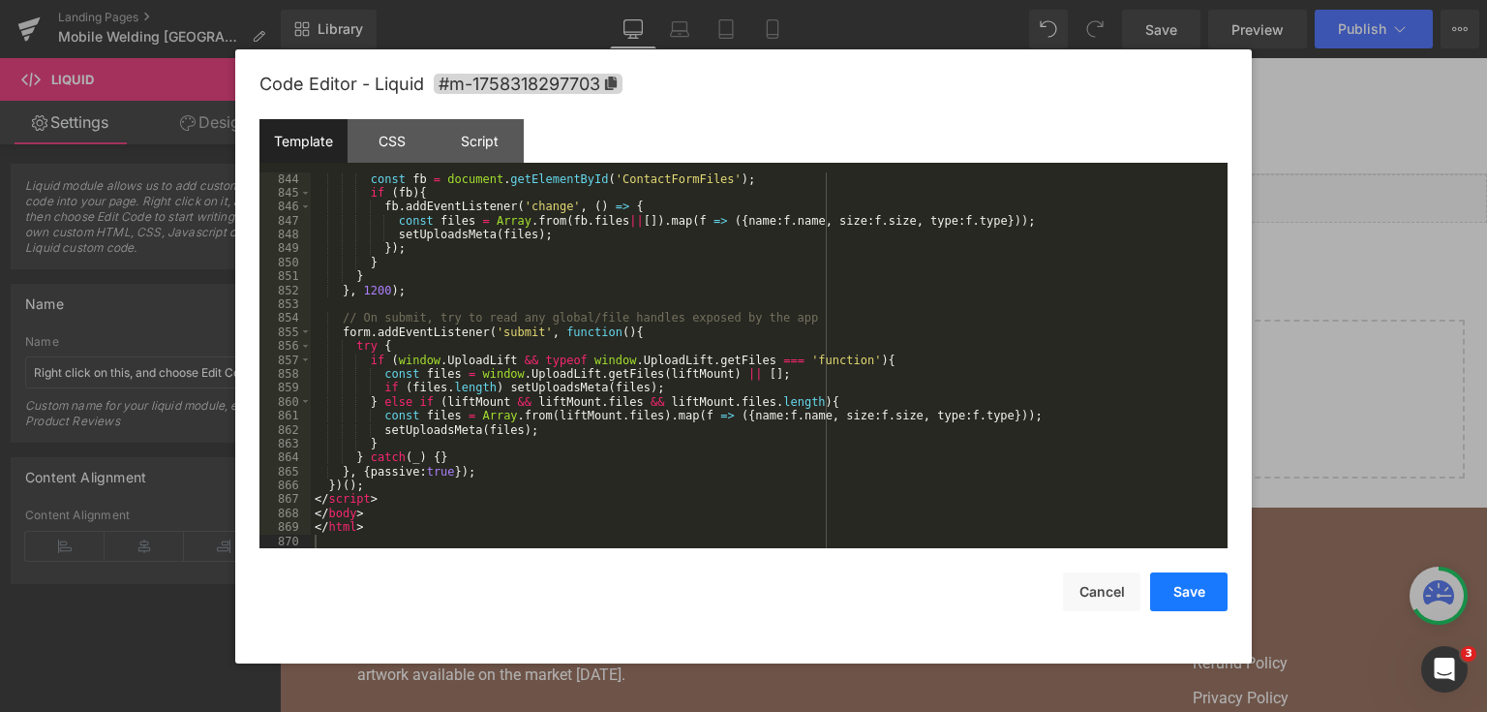
drag, startPoint x: 1168, startPoint y: 595, endPoint x: 1010, endPoint y: 18, distance: 597.4
click at [1168, 595] on button "Save" at bounding box center [1188, 591] width 77 height 39
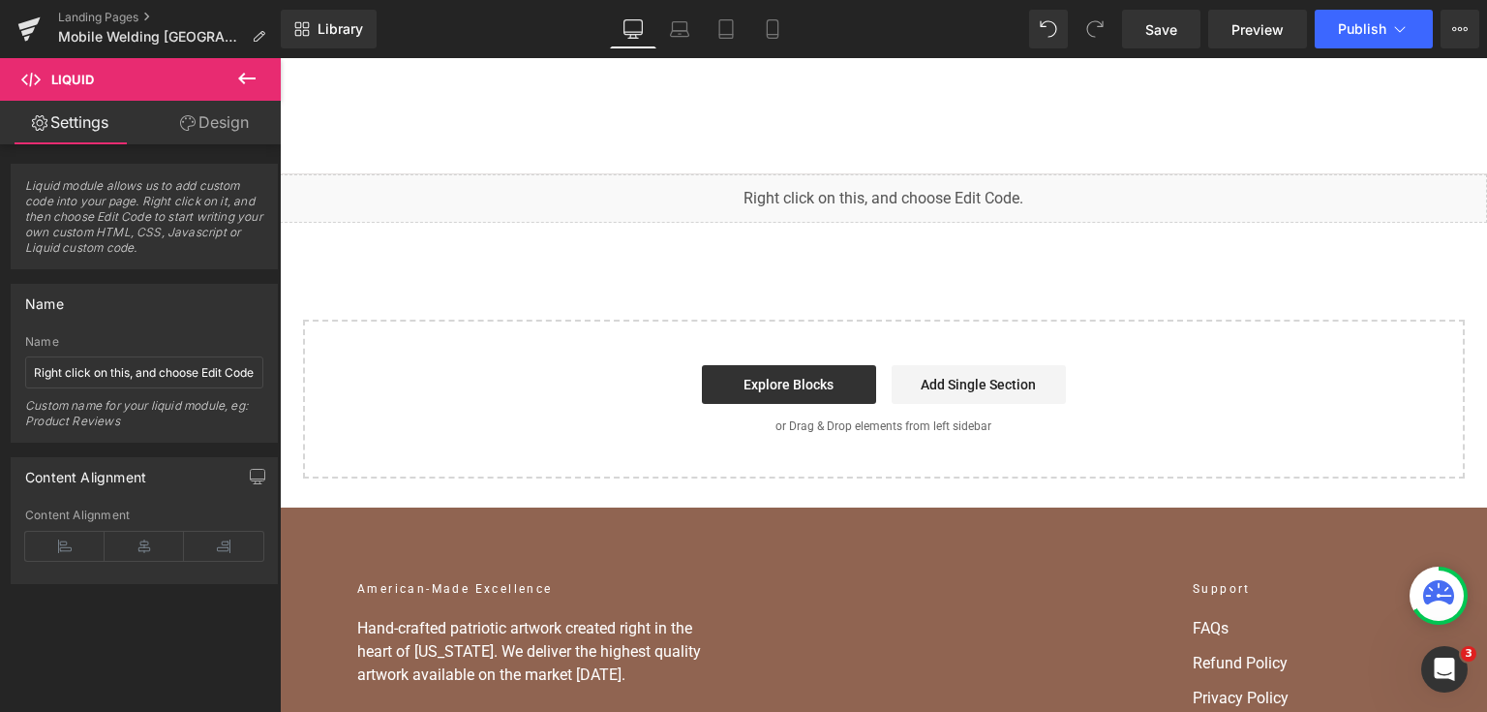
click at [1172, 48] on div "Library Desktop Desktop Laptop Tablet Mobile Save Preview Publish Scheduled Vie…" at bounding box center [884, 29] width 1207 height 58
click at [1172, 43] on link "Save" at bounding box center [1161, 29] width 78 height 39
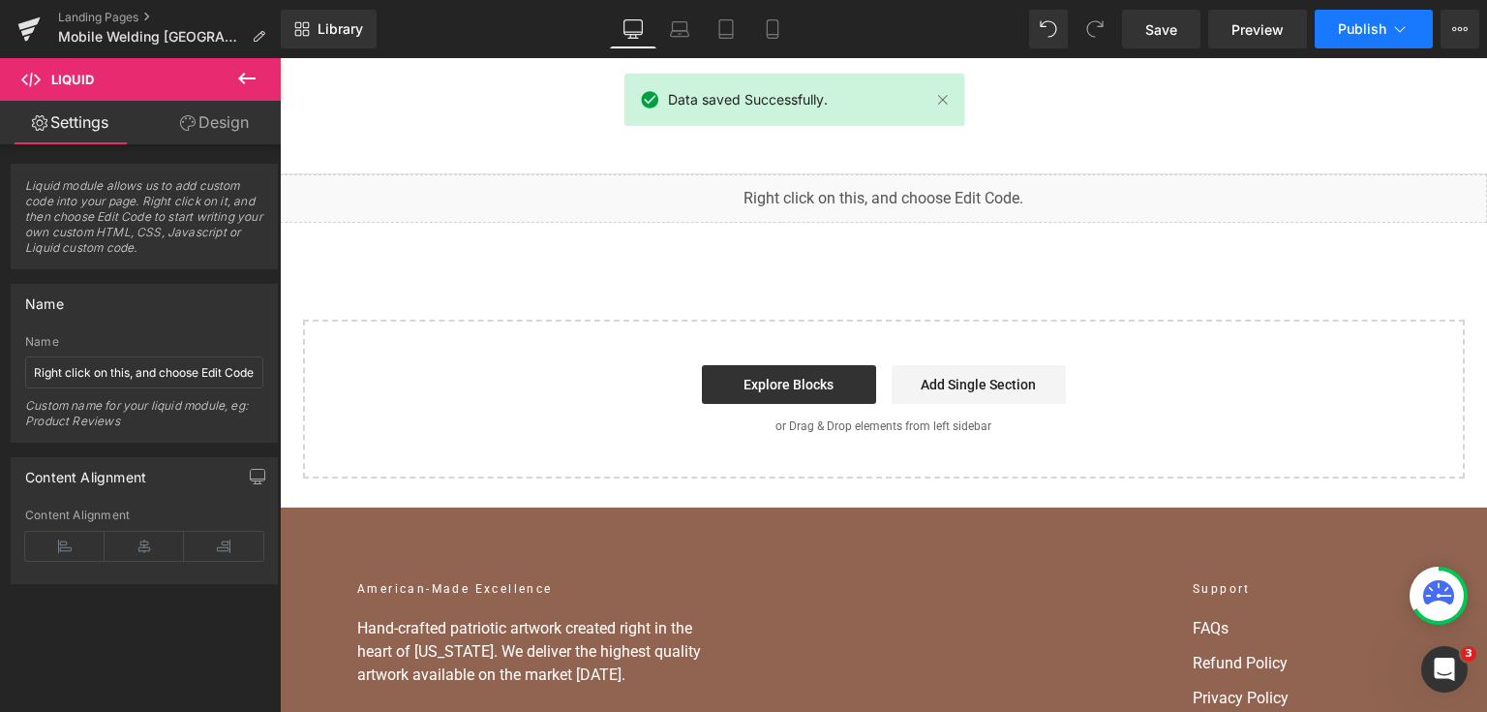
click at [1349, 41] on button "Publish" at bounding box center [1374, 29] width 118 height 39
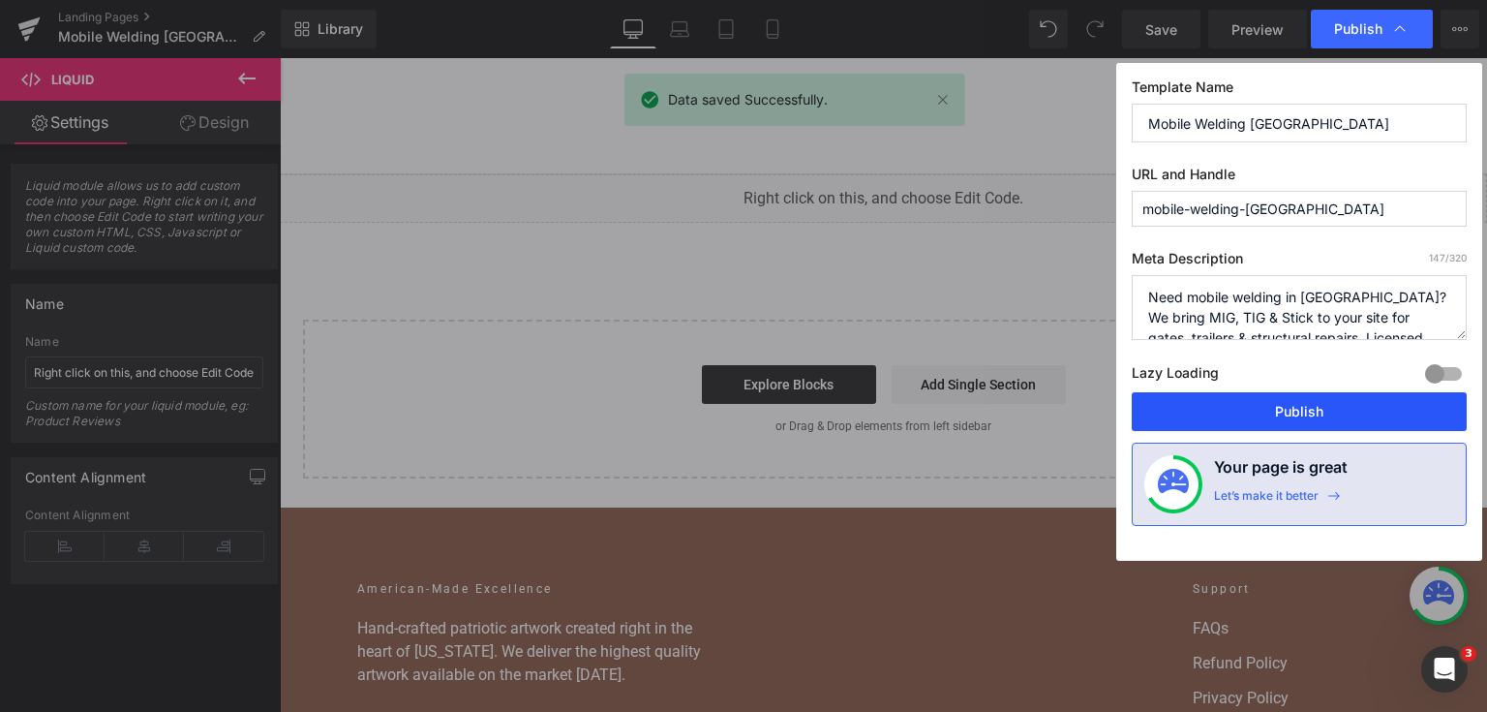
click at [1316, 411] on button "Publish" at bounding box center [1299, 411] width 335 height 39
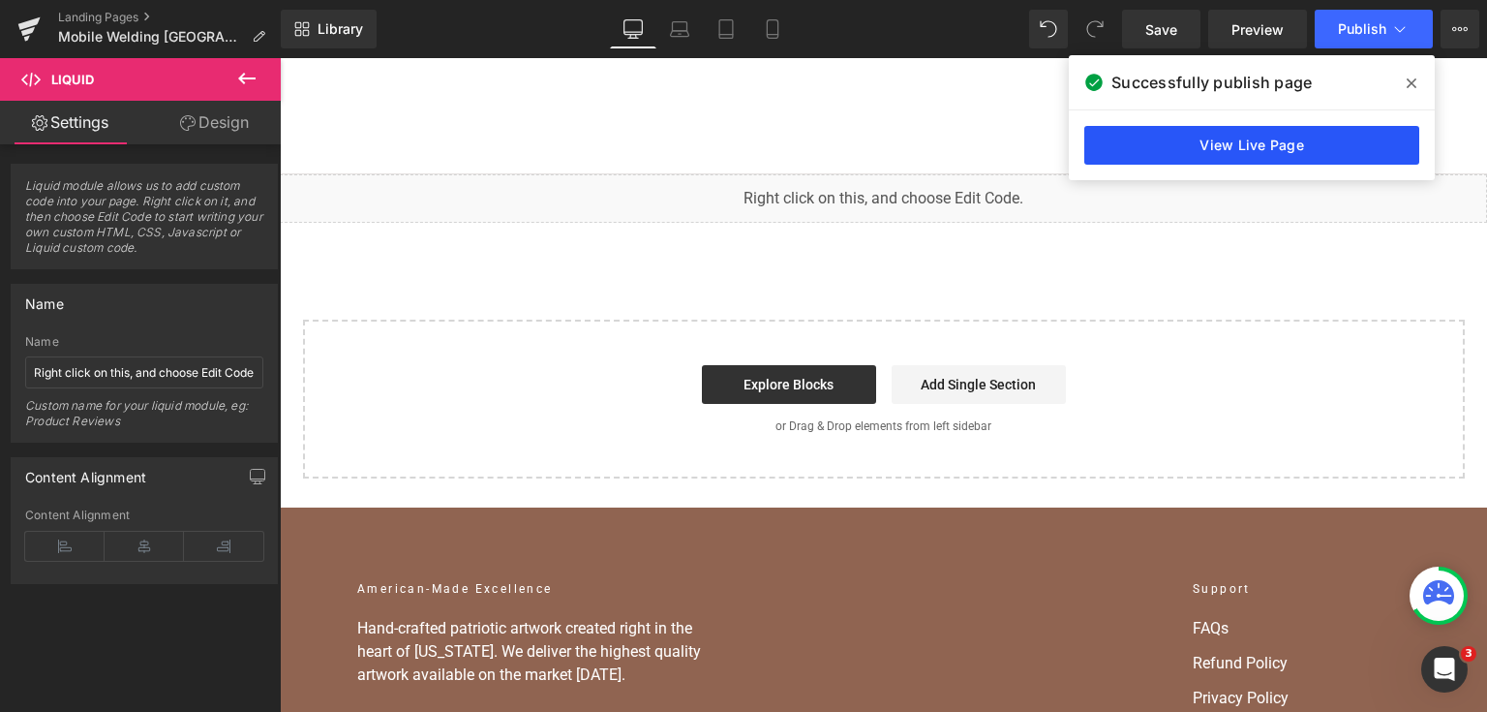
click at [1239, 137] on link "View Live Page" at bounding box center [1252, 145] width 335 height 39
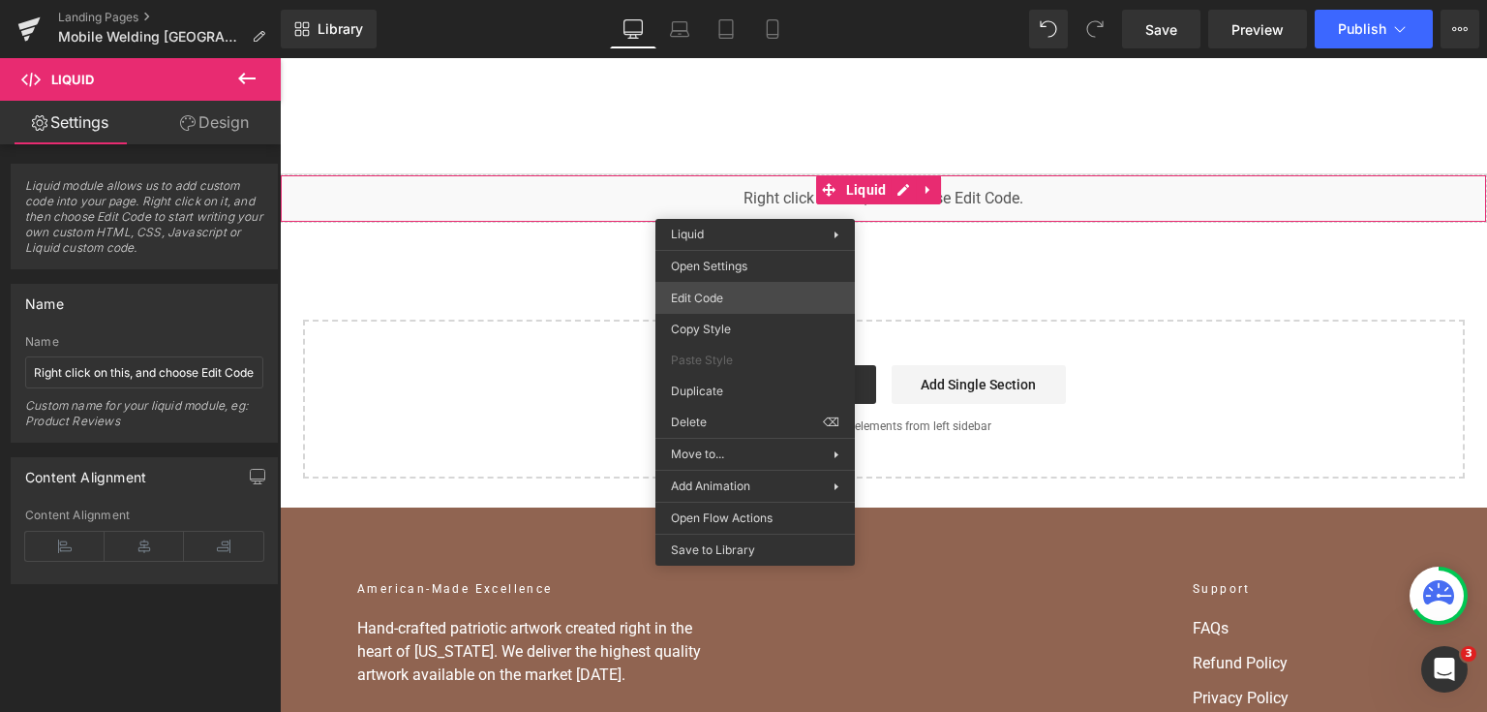
click at [746, 0] on div "Liquid You are previewing how the will restyle your page. You can not edit Elem…" at bounding box center [743, 0] width 1487 height 0
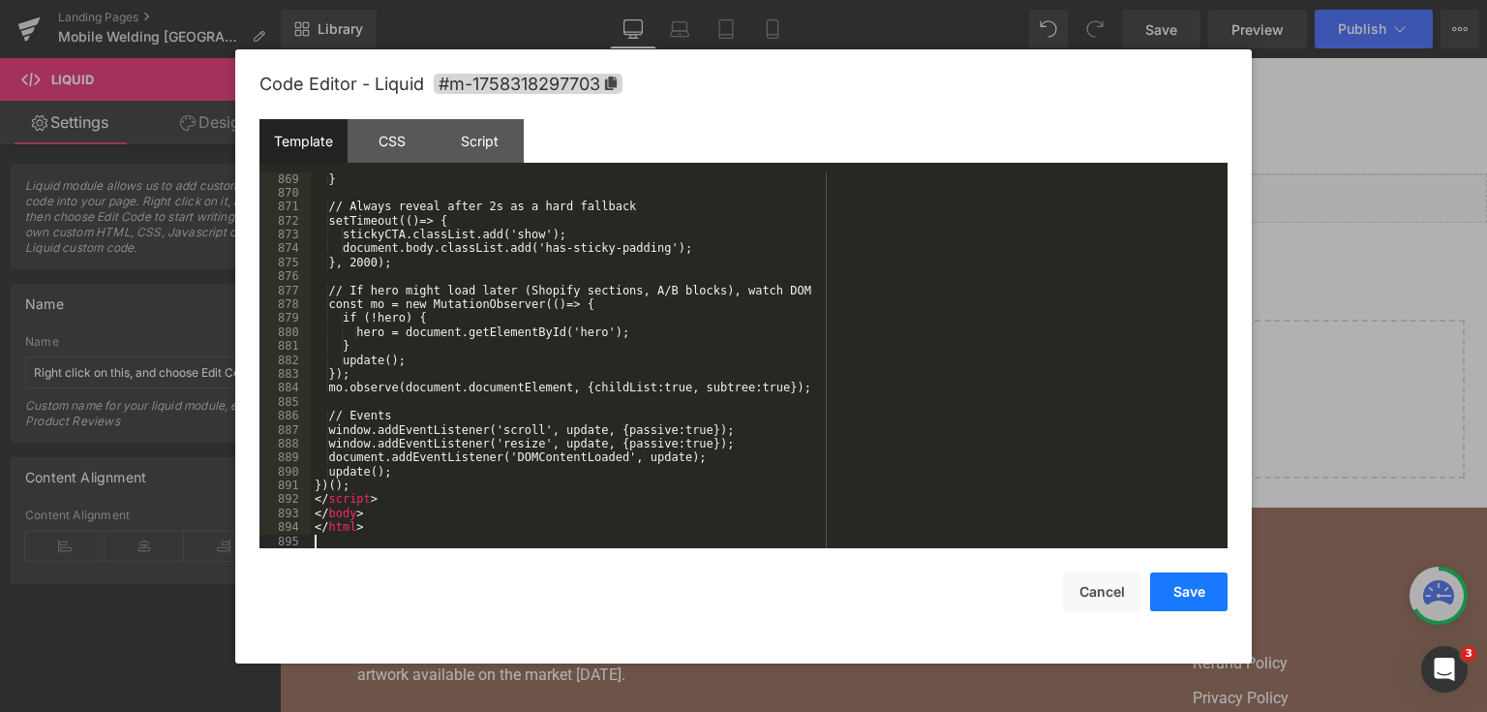
click at [1201, 581] on button "Save" at bounding box center [1188, 591] width 77 height 39
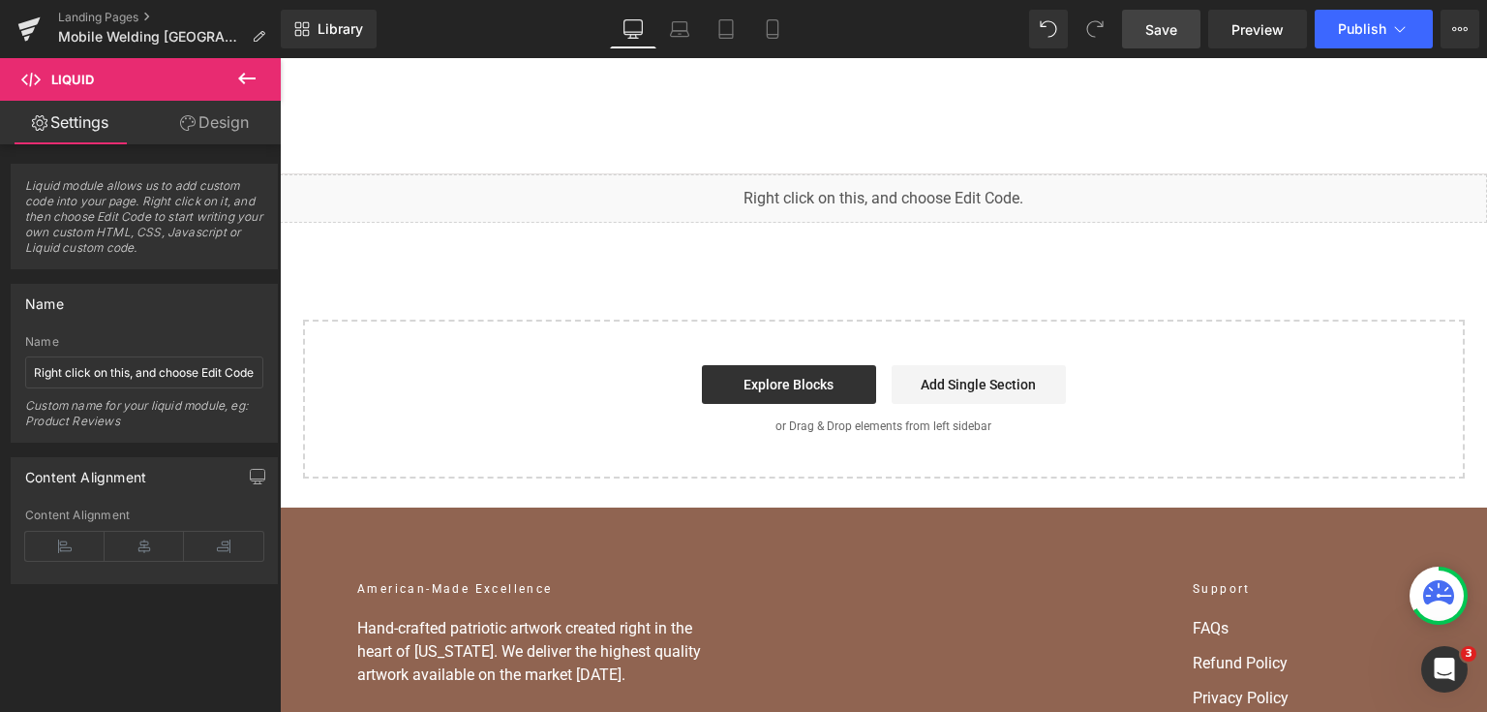
click at [1178, 39] on span "Save" at bounding box center [1162, 29] width 32 height 20
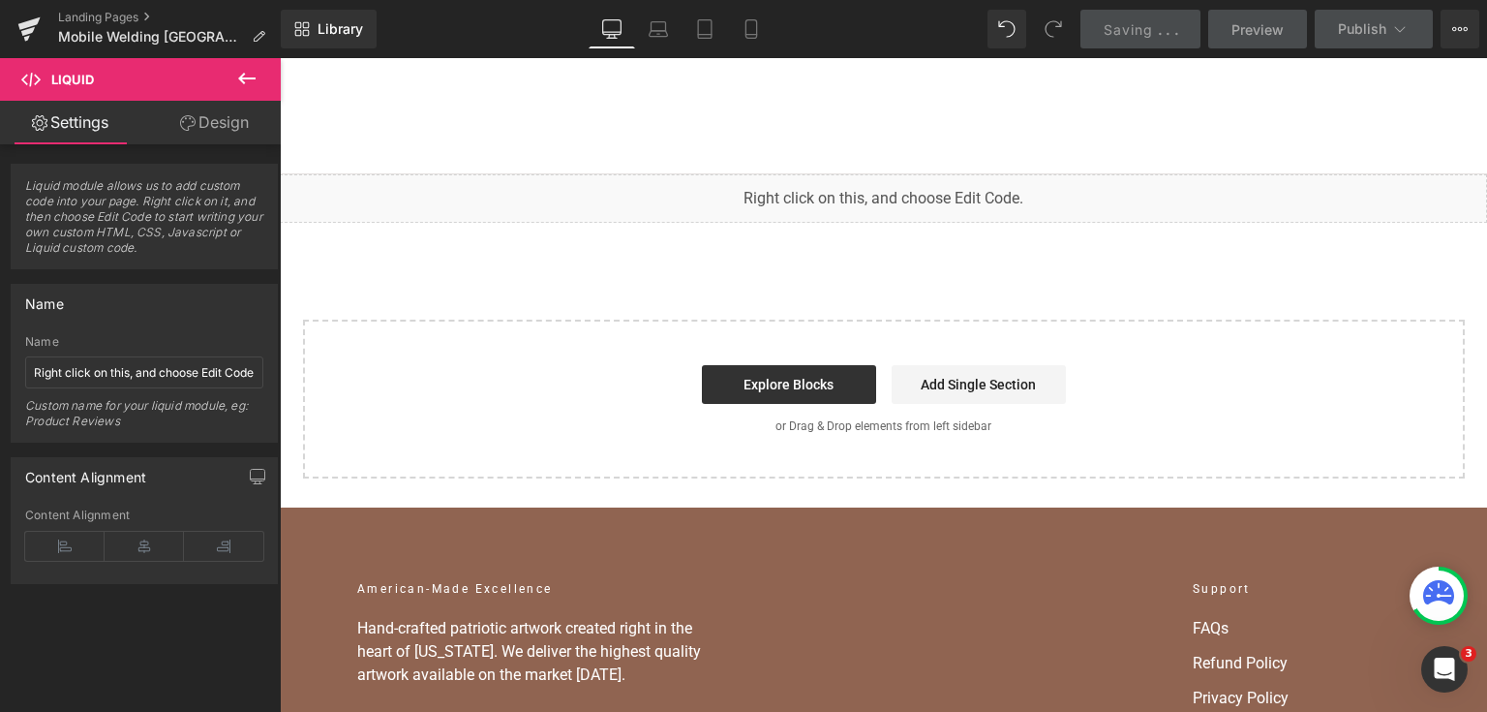
scroll to position [13916, 0]
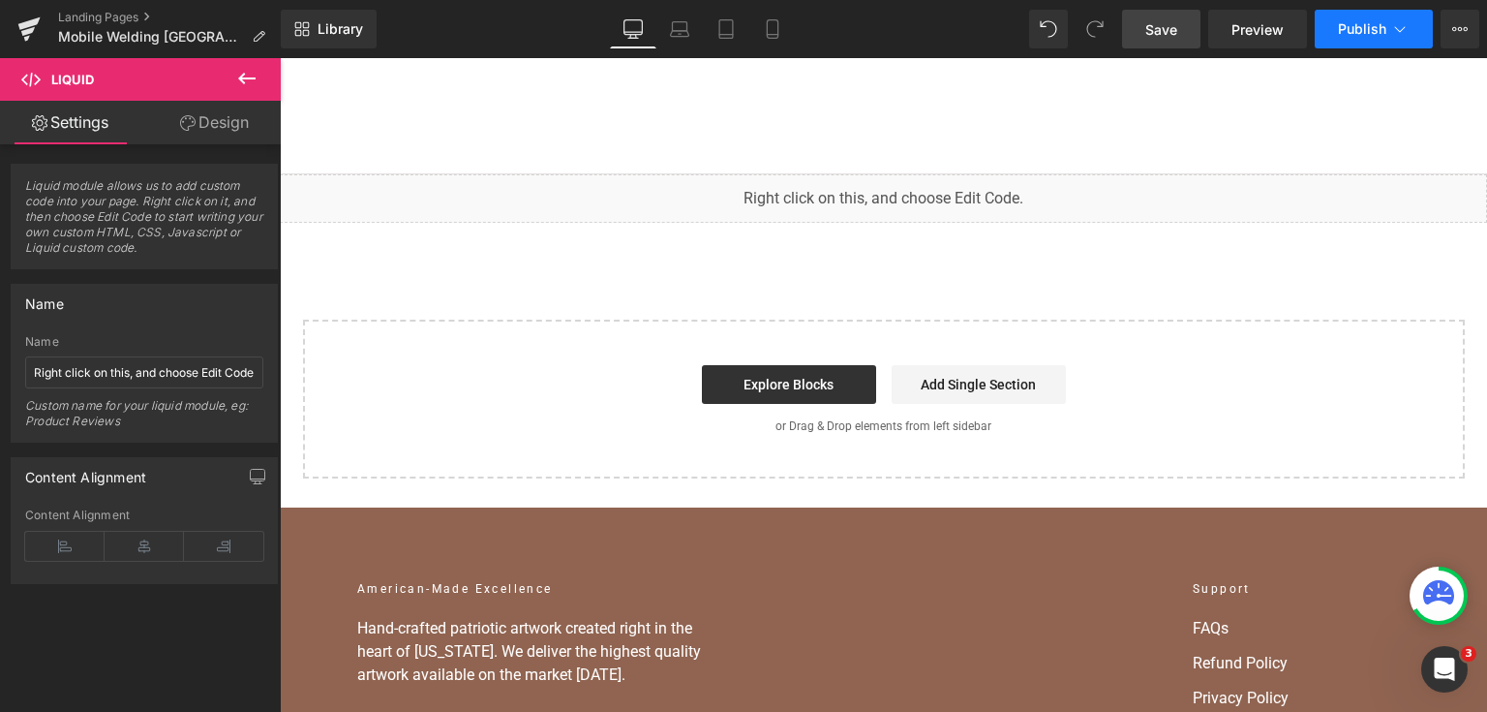
click at [1363, 39] on button "Publish" at bounding box center [1374, 29] width 118 height 39
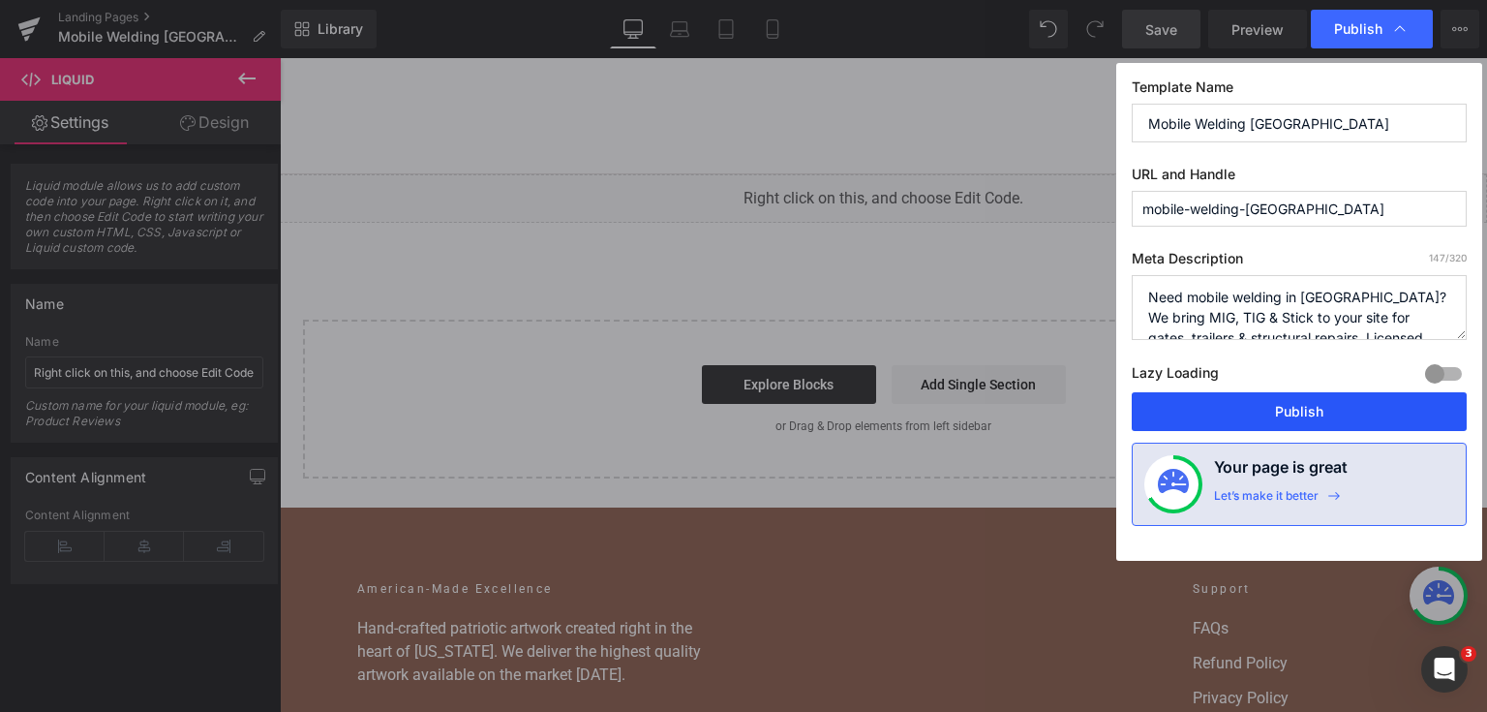
drag, startPoint x: 1323, startPoint y: 411, endPoint x: 1040, endPoint y: 166, distance: 374.1
click at [1323, 411] on button "Publish" at bounding box center [1299, 411] width 335 height 39
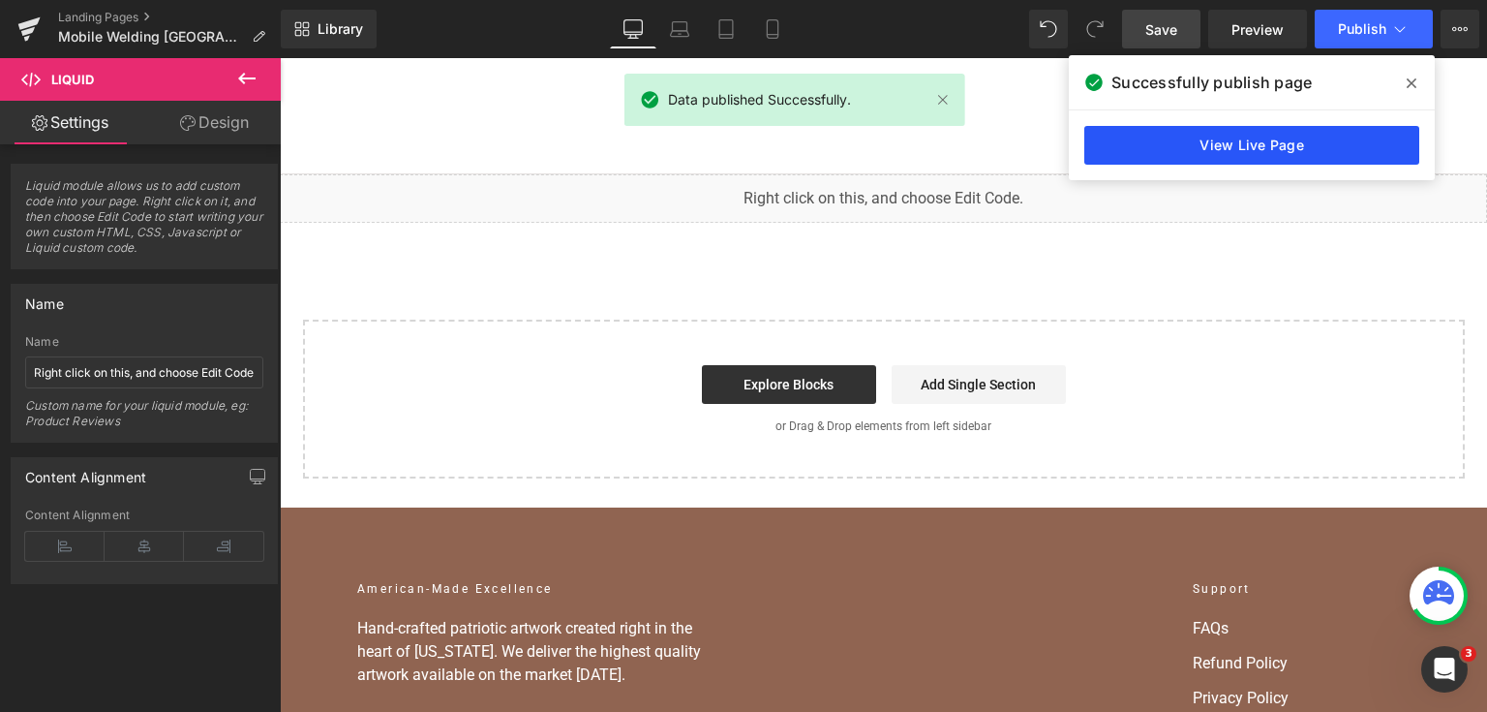
click at [1255, 139] on link "View Live Page" at bounding box center [1252, 145] width 335 height 39
